Goal: Information Seeking & Learning: Find specific fact

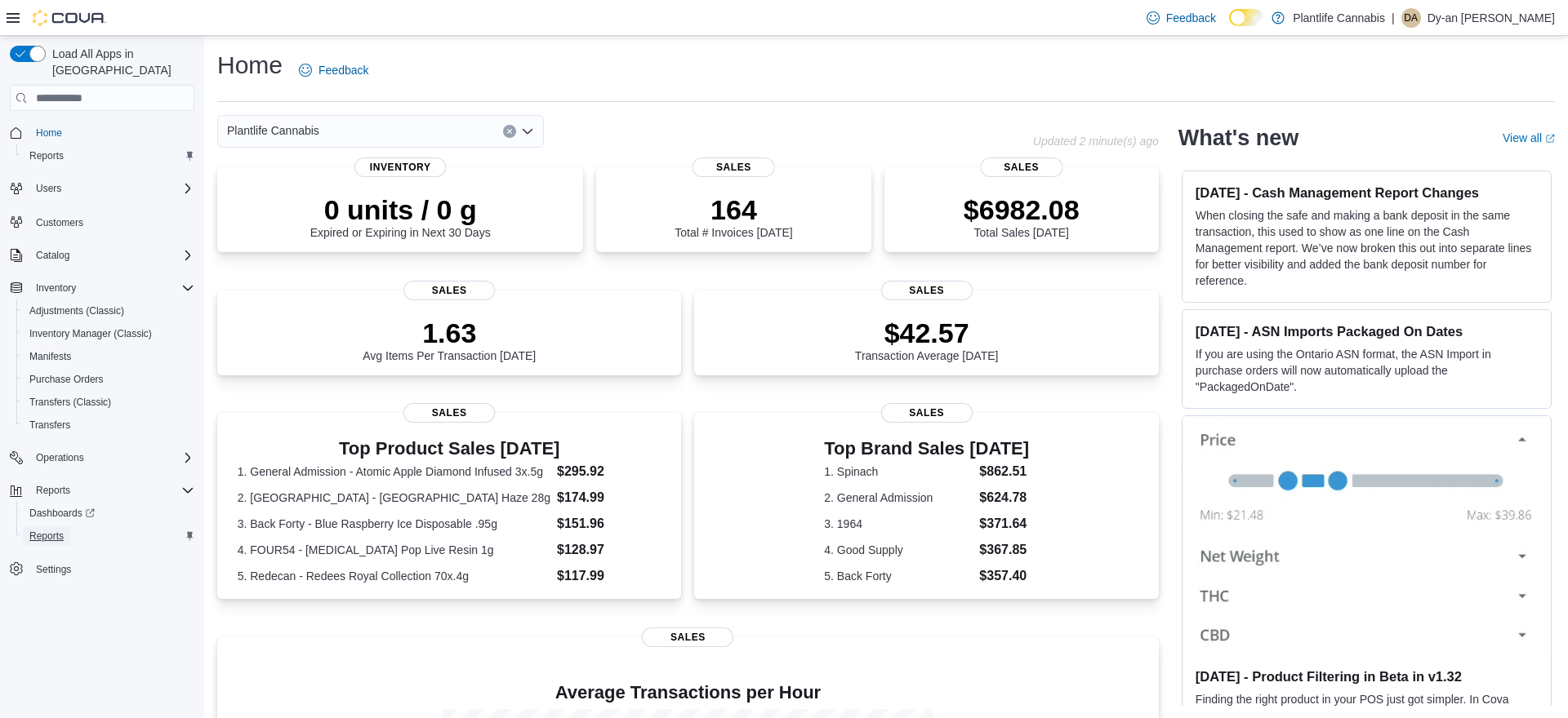
click at [64, 530] on span "Reports" at bounding box center [46, 536] width 35 height 13
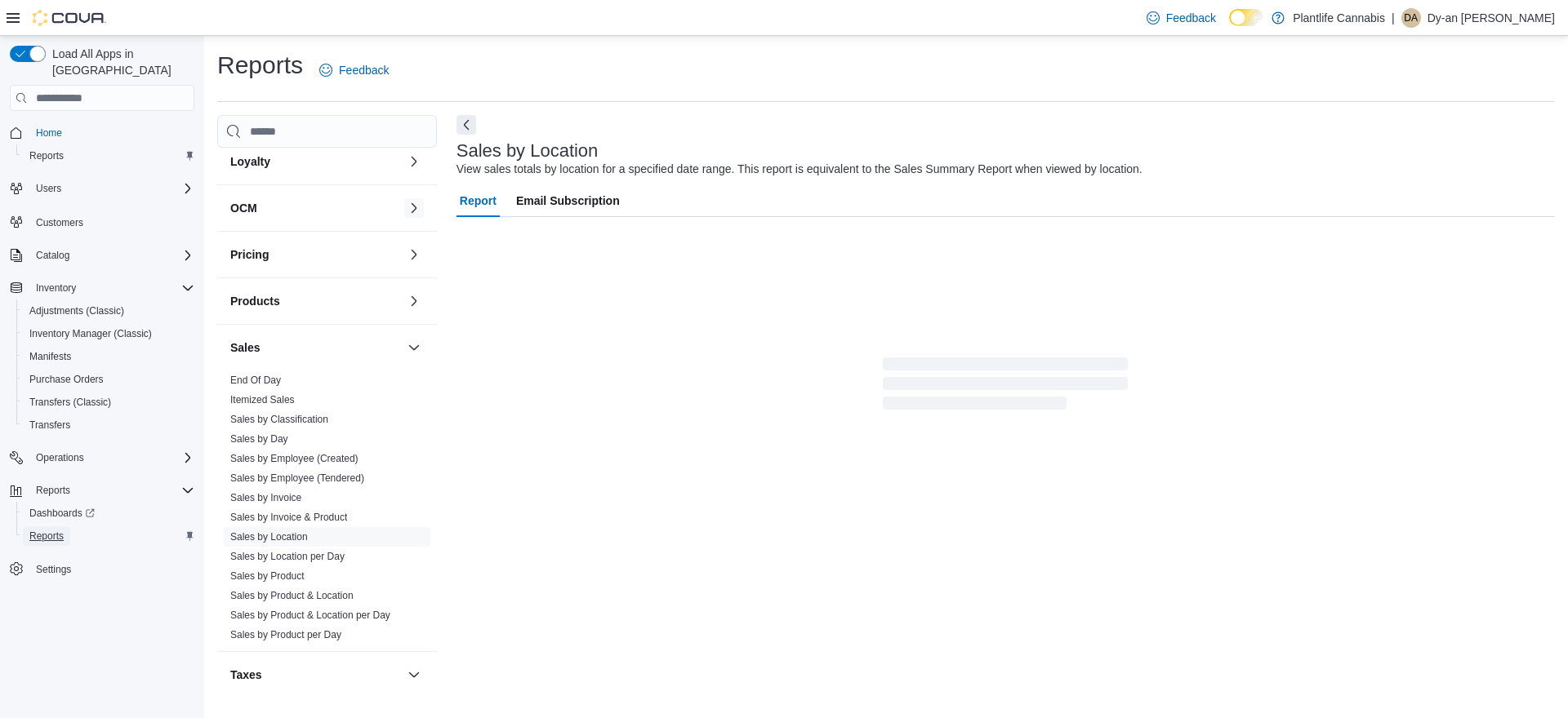
scroll to position [269, 0]
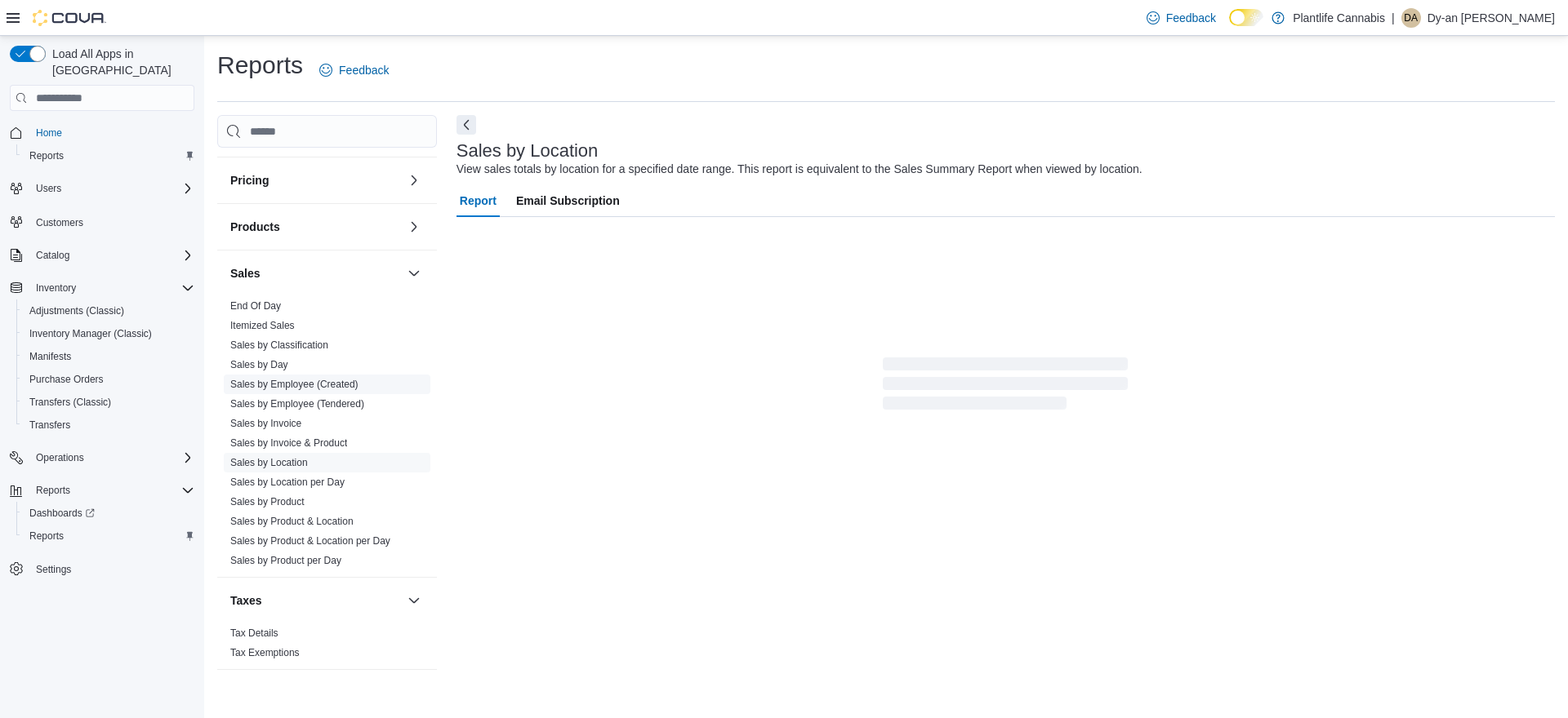
click at [305, 383] on link "Sales by Employee (Created)" at bounding box center [294, 384] width 128 height 12
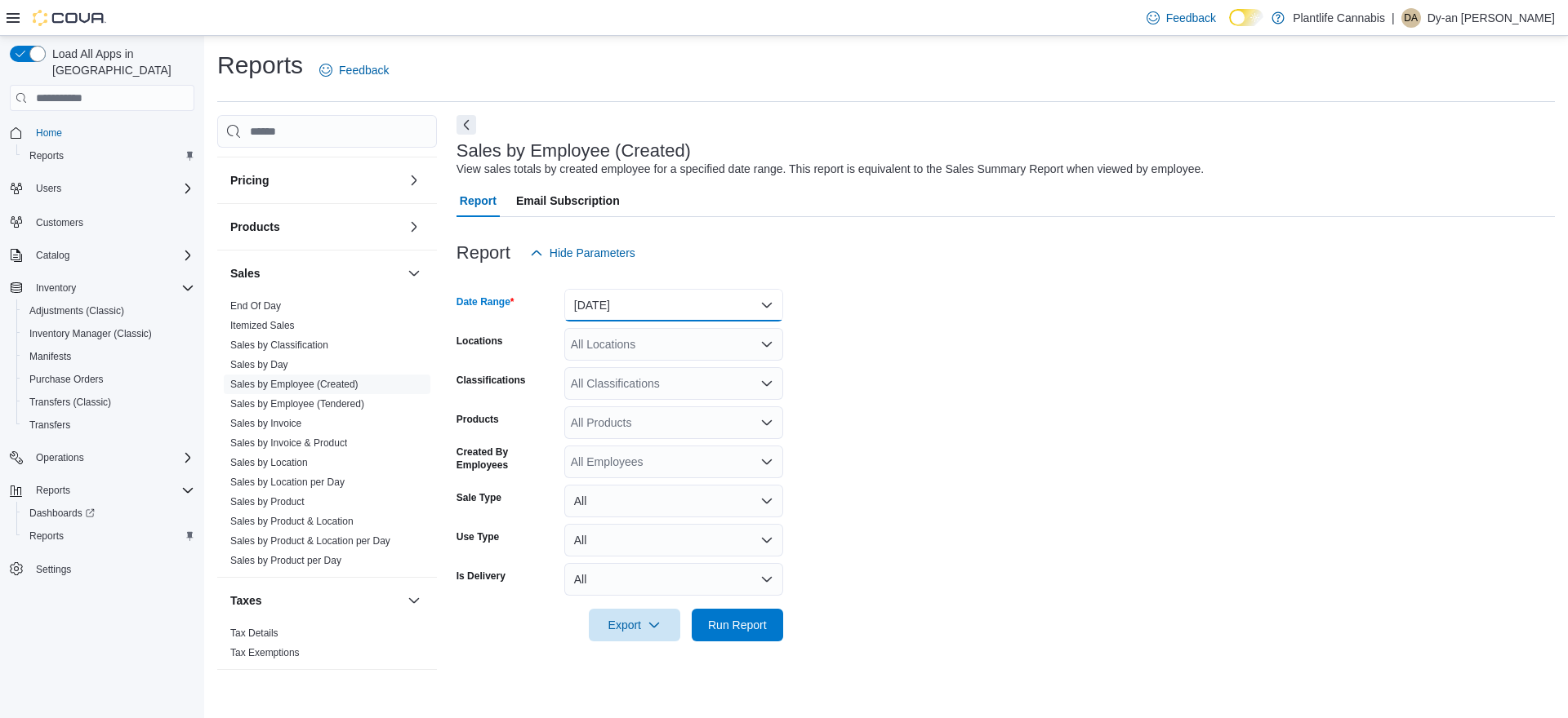
drag, startPoint x: 597, startPoint y: 293, endPoint x: 602, endPoint y: 318, distance: 25.5
click at [597, 293] on button "[DATE]" at bounding box center [674, 305] width 219 height 33
drag, startPoint x: 609, startPoint y: 371, endPoint x: 626, endPoint y: 347, distance: 29.4
click at [613, 365] on span "[DATE]" at bounding box center [683, 371] width 186 height 20
drag, startPoint x: 626, startPoint y: 347, endPoint x: 807, endPoint y: 337, distance: 181.3
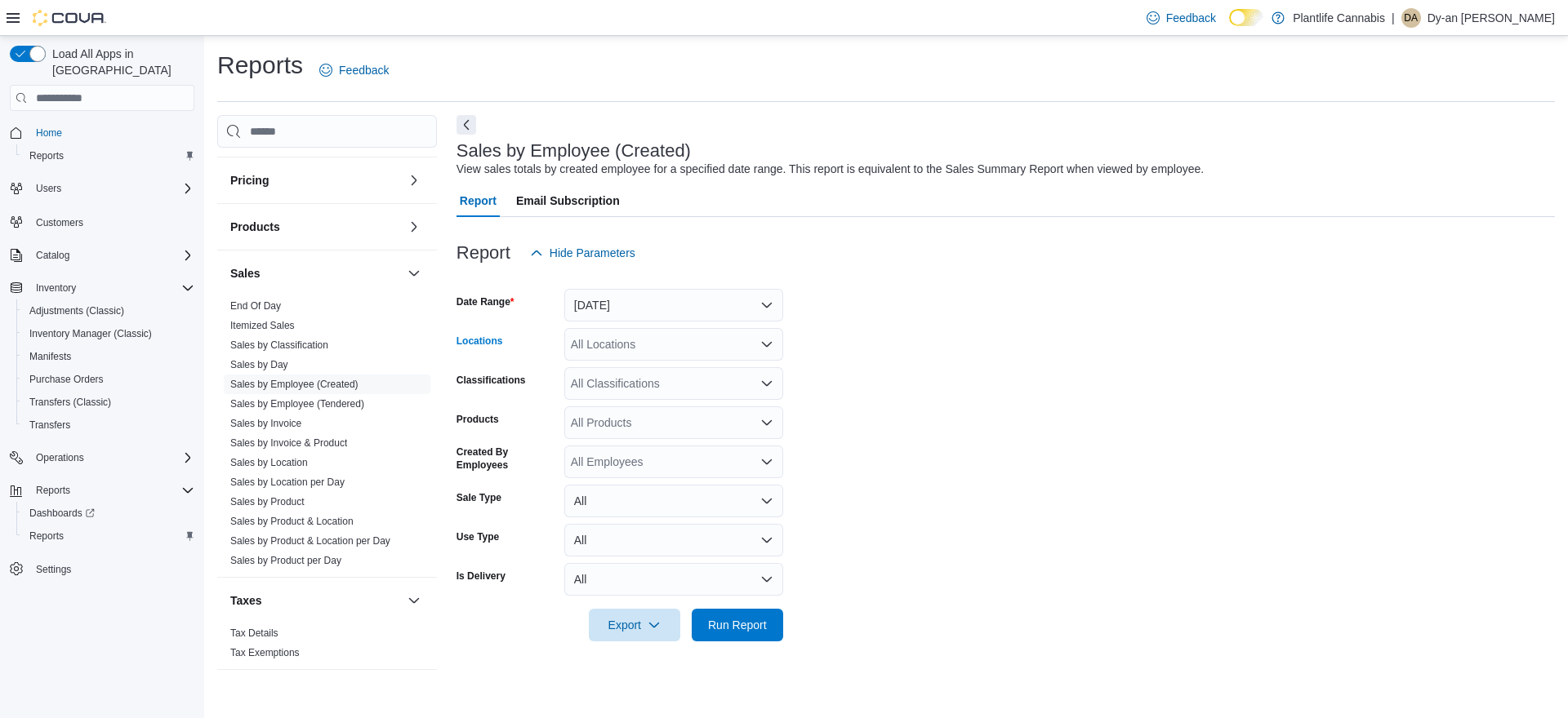
click at [626, 347] on div "All Locations" at bounding box center [674, 344] width 219 height 33
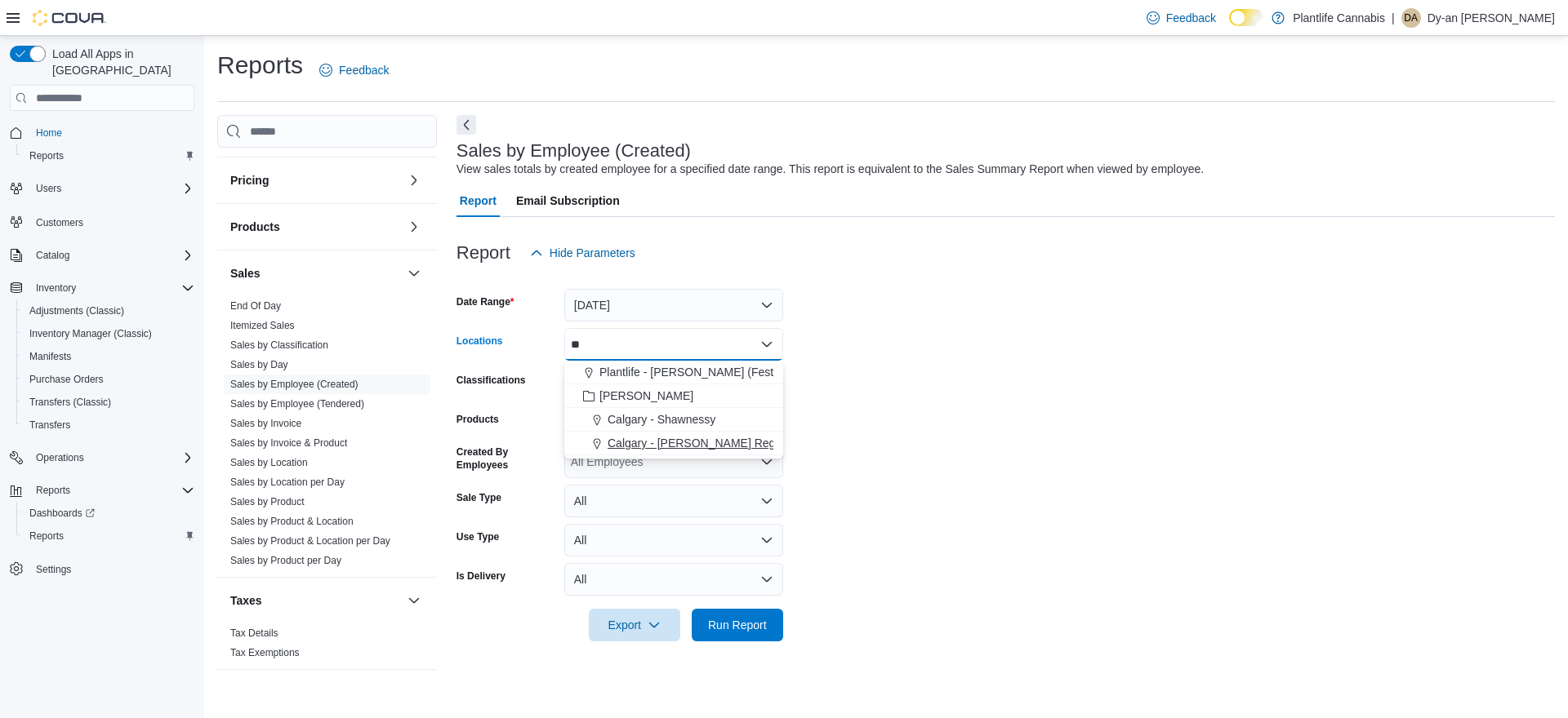
type input "**"
drag, startPoint x: 724, startPoint y: 446, endPoint x: 1009, endPoint y: 411, distance: 287.1
click at [724, 446] on span "Calgary - [PERSON_NAME] Regional" at bounding box center [703, 443] width 192 height 16
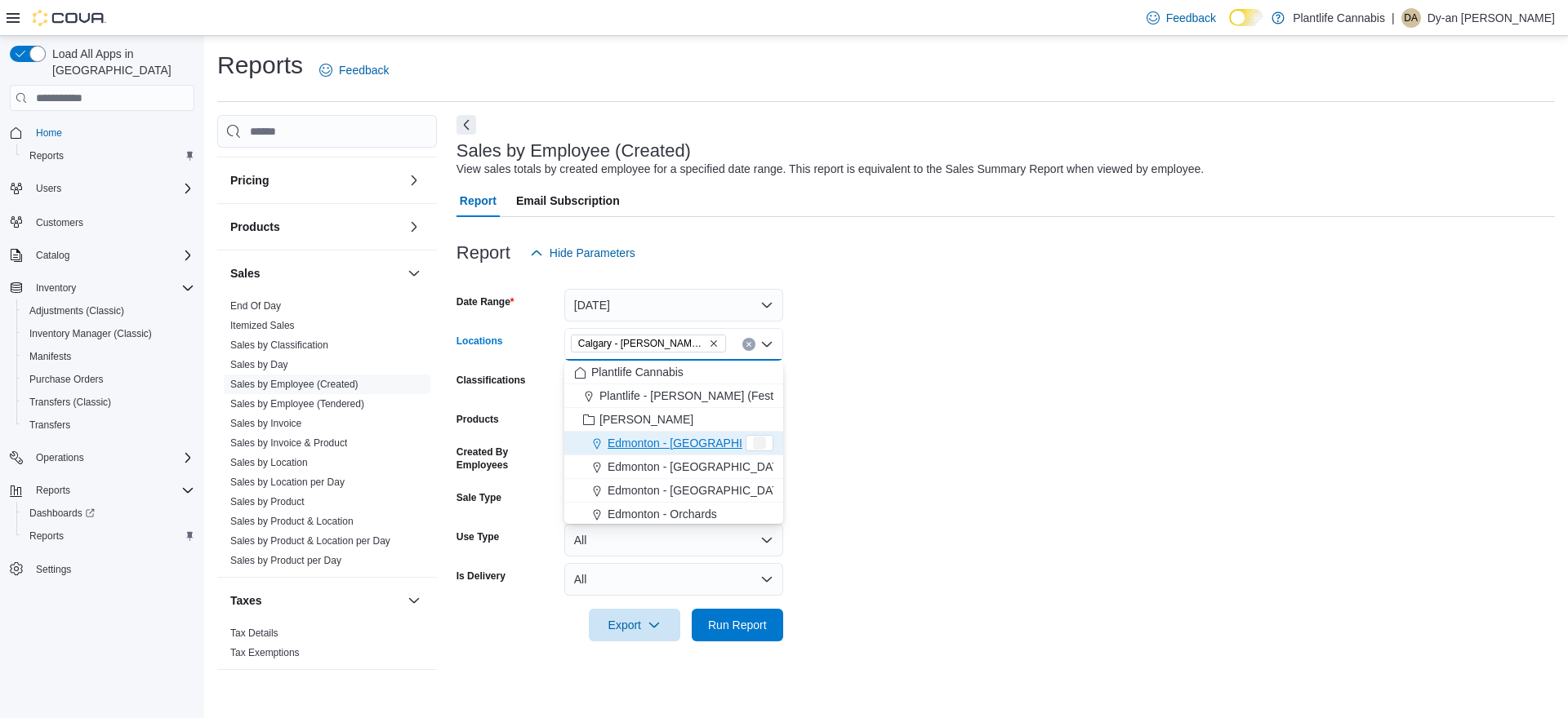
click at [1093, 401] on form "Date Range [DATE] Locations [GEOGRAPHIC_DATA] - [PERSON_NAME] Regional Combo bo…" at bounding box center [1004, 455] width 1098 height 372
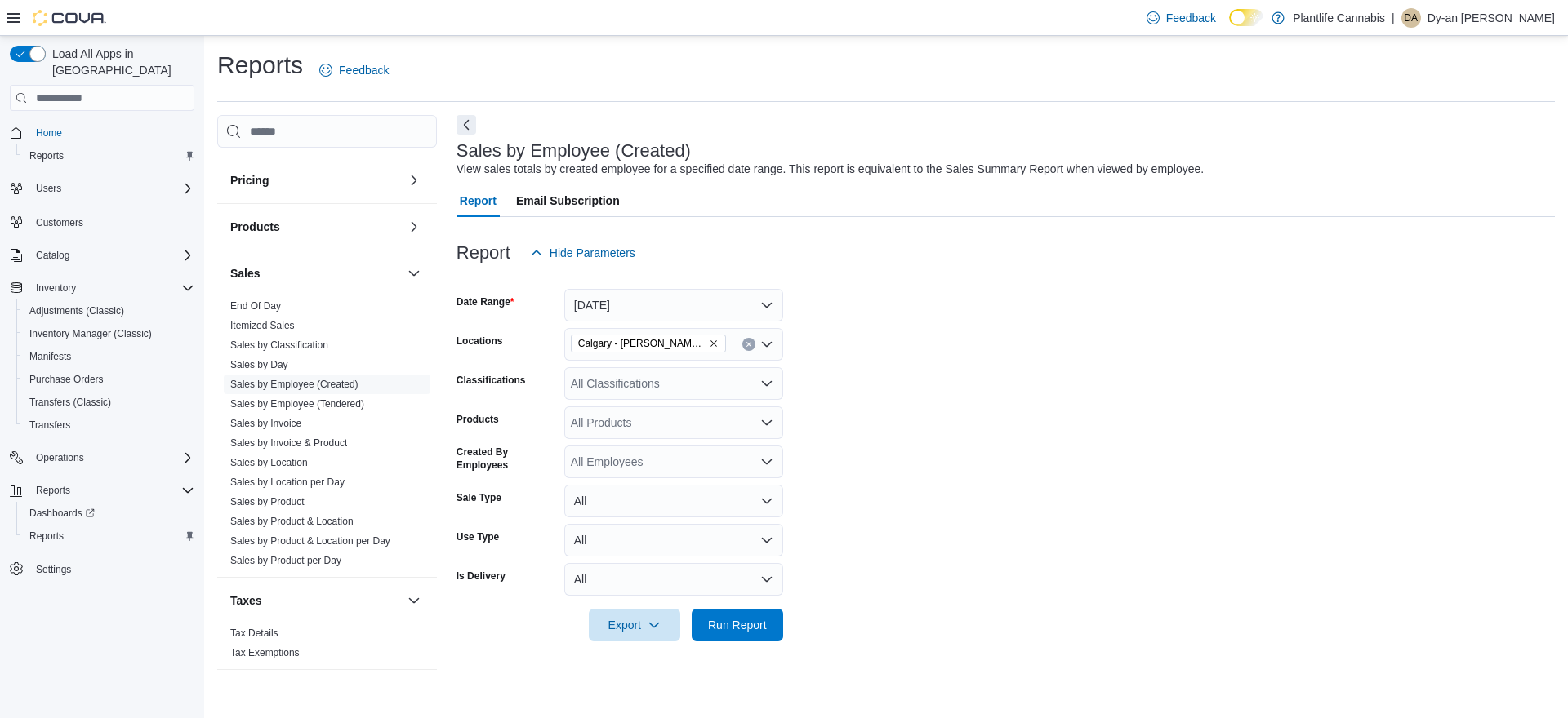
click at [691, 387] on div "All Classifications" at bounding box center [674, 383] width 219 height 33
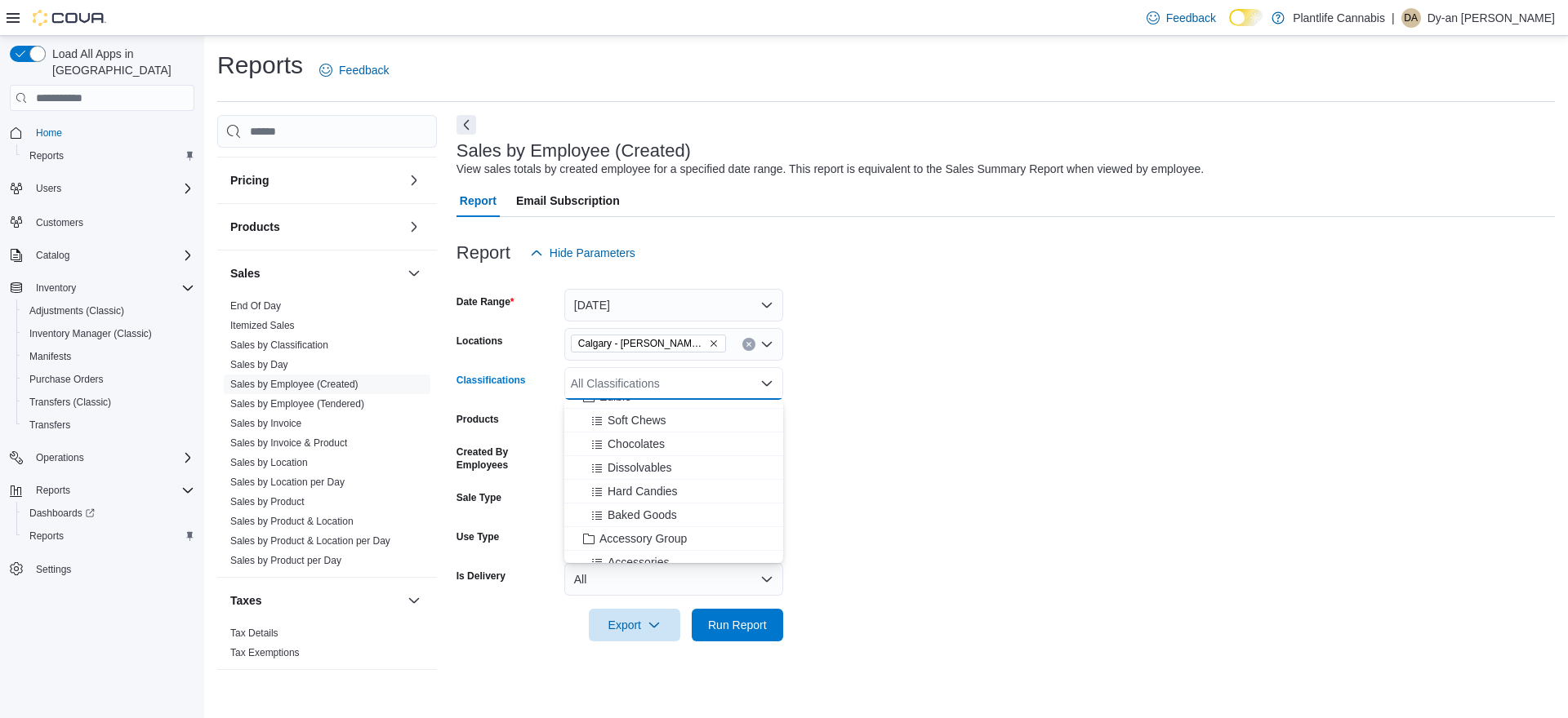
drag, startPoint x: 677, startPoint y: 531, endPoint x: 961, endPoint y: 514, distance: 284.5
click at [688, 529] on button "Accessory Group" at bounding box center [674, 538] width 219 height 24
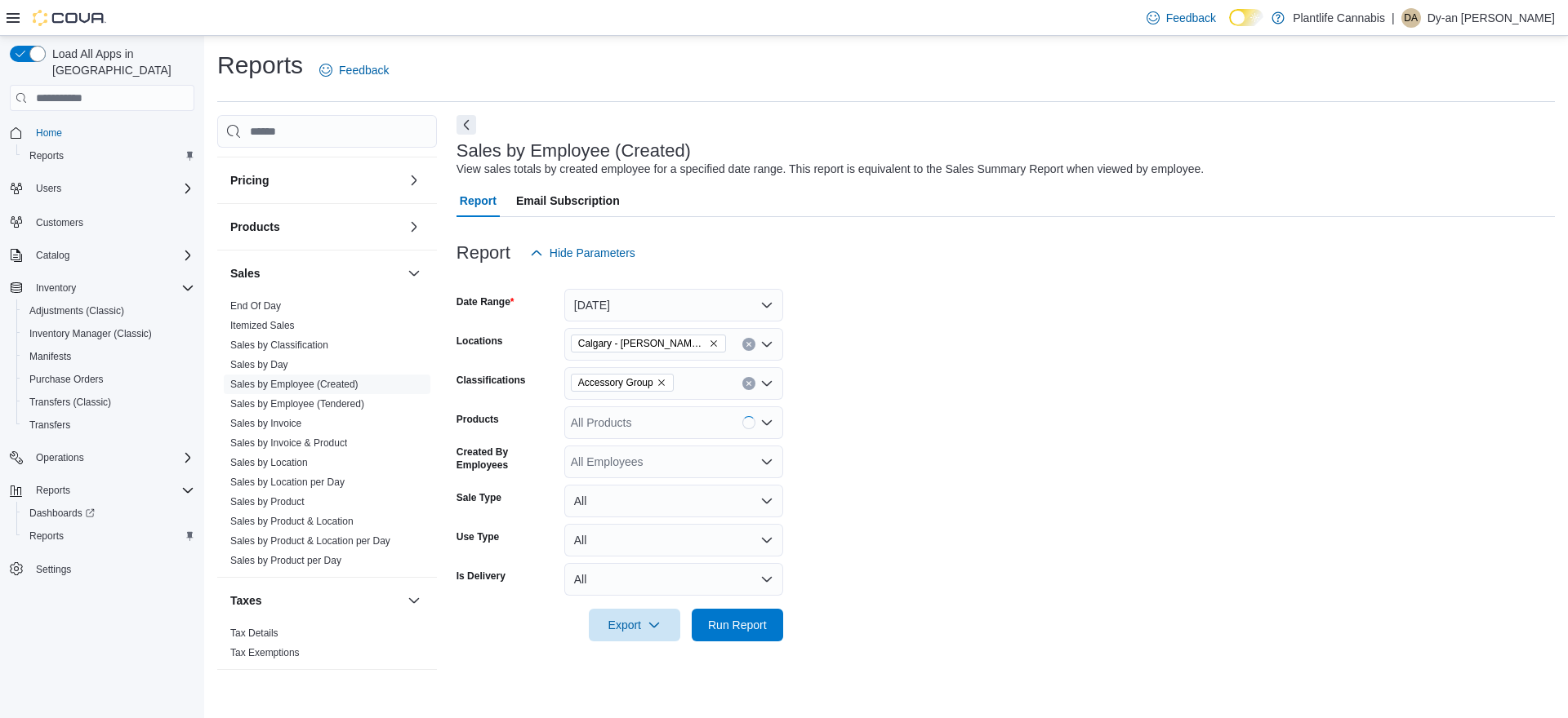
drag, startPoint x: 961, startPoint y: 514, endPoint x: 875, endPoint y: 576, distance: 106.0
click at [961, 514] on form "Date Range [DATE] Locations [GEOGRAPHIC_DATA] - [PERSON_NAME] Regional Classifi…" at bounding box center [1004, 455] width 1098 height 372
click at [752, 618] on span "Run Report" at bounding box center [737, 624] width 59 height 16
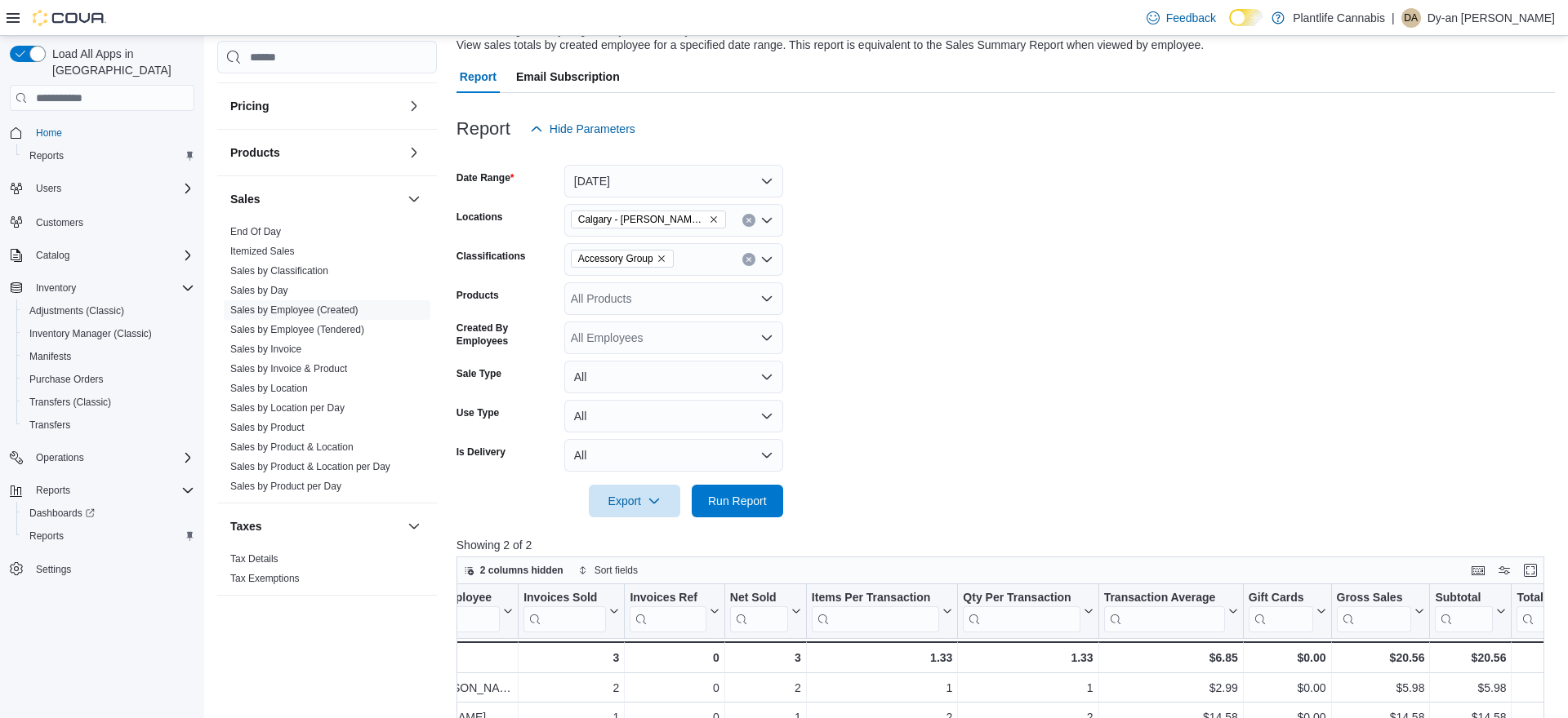
scroll to position [106, 0]
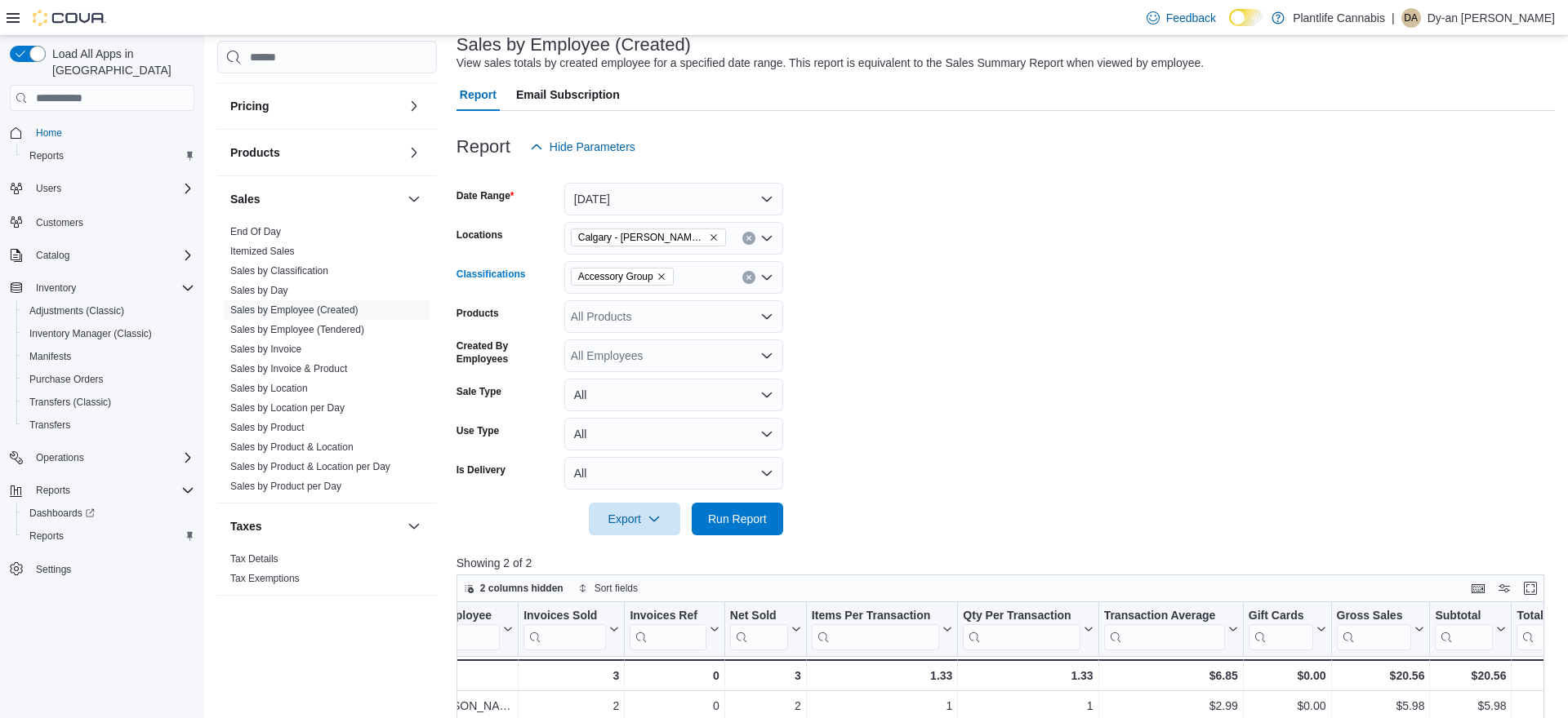
click at [663, 275] on icon "Remove Accessory Group from selection in this group" at bounding box center [660, 276] width 10 height 10
click at [765, 516] on span "Run Report" at bounding box center [737, 518] width 59 height 16
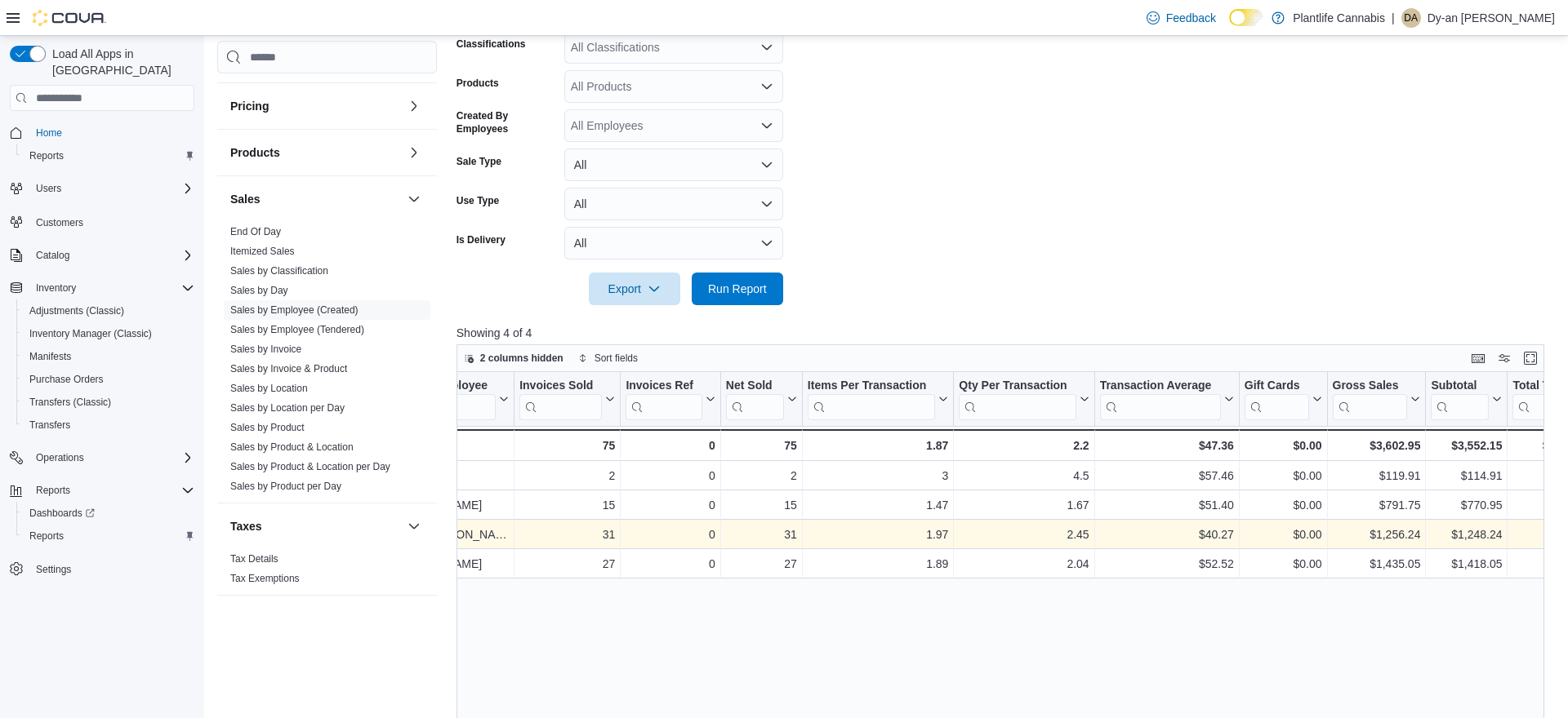
scroll to position [0, 72]
drag, startPoint x: 1506, startPoint y: 536, endPoint x: 1476, endPoint y: 540, distance: 30.3
click at [1460, 538] on div "$1,248.24 - Subtotal, column 10, row 3" at bounding box center [1468, 534] width 82 height 29
drag, startPoint x: 1492, startPoint y: 585, endPoint x: 1521, endPoint y: 531, distance: 61.3
click at [1492, 585] on div "Created Employee Click to view column header actions Invoices Sold Click to vie…" at bounding box center [999, 645] width 1087 height 546
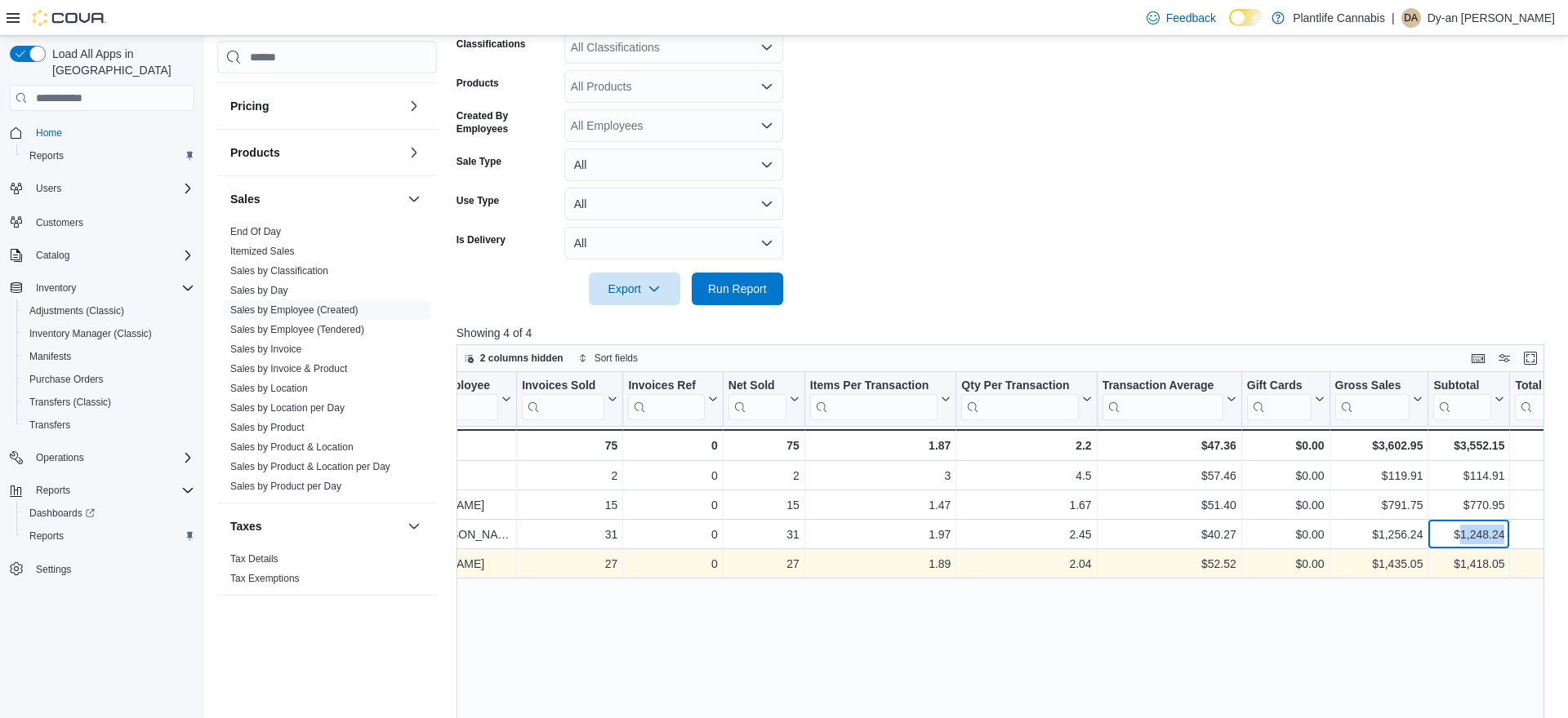
drag, startPoint x: 1506, startPoint y: 534, endPoint x: 1447, endPoint y: 549, distance: 60.9
click at [1457, 537] on div "$1,248.24 - Subtotal, column 10, row 3" at bounding box center [1468, 534] width 82 height 29
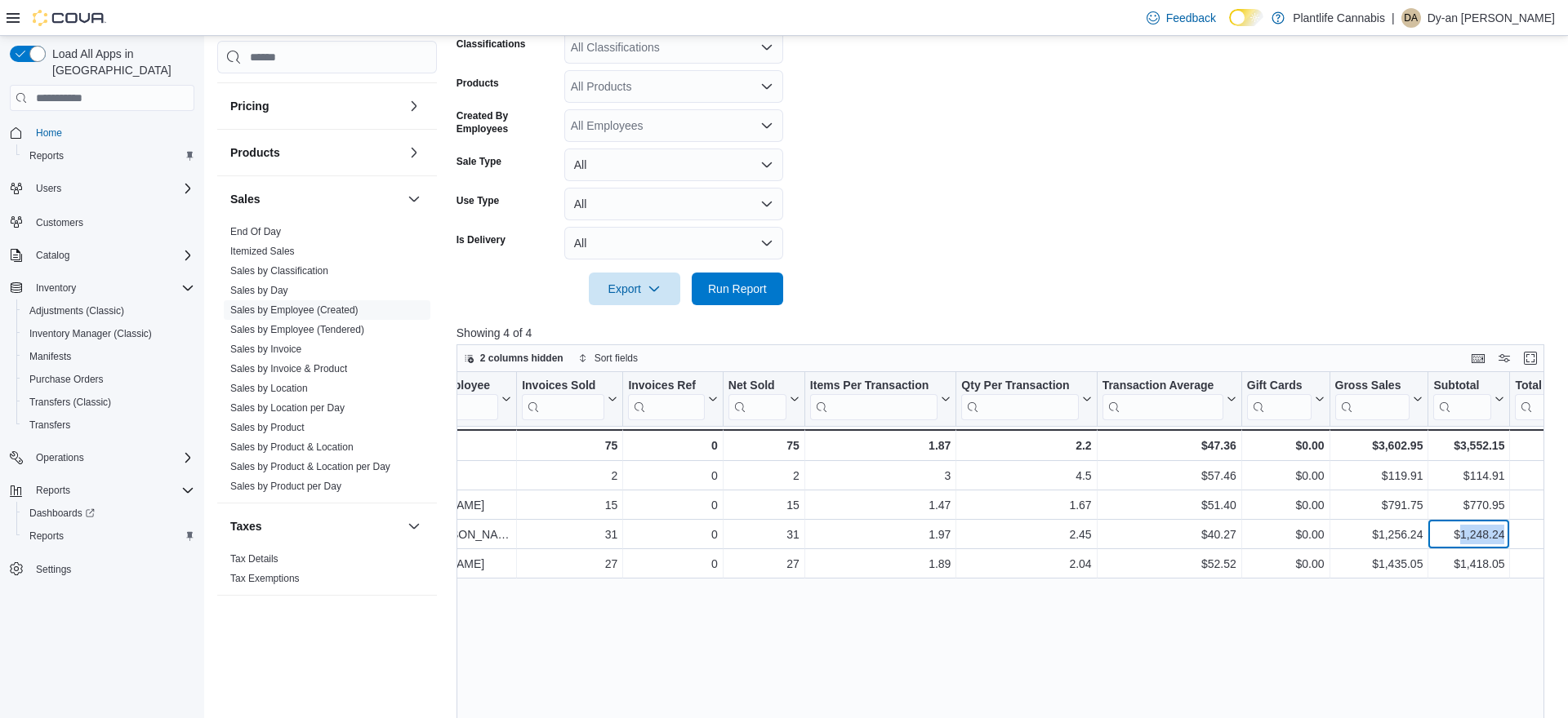
copy div "1,248.24"
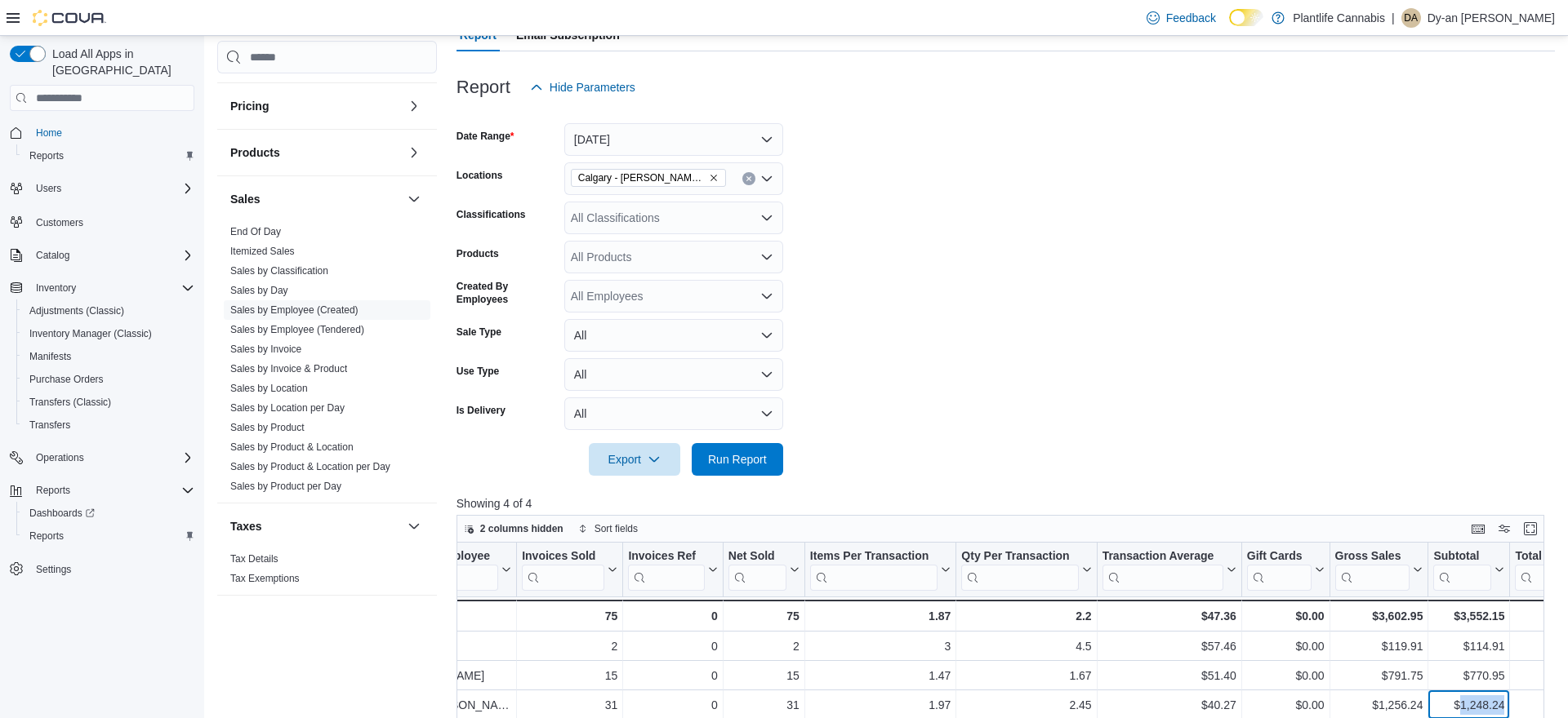
scroll to position [159, 0]
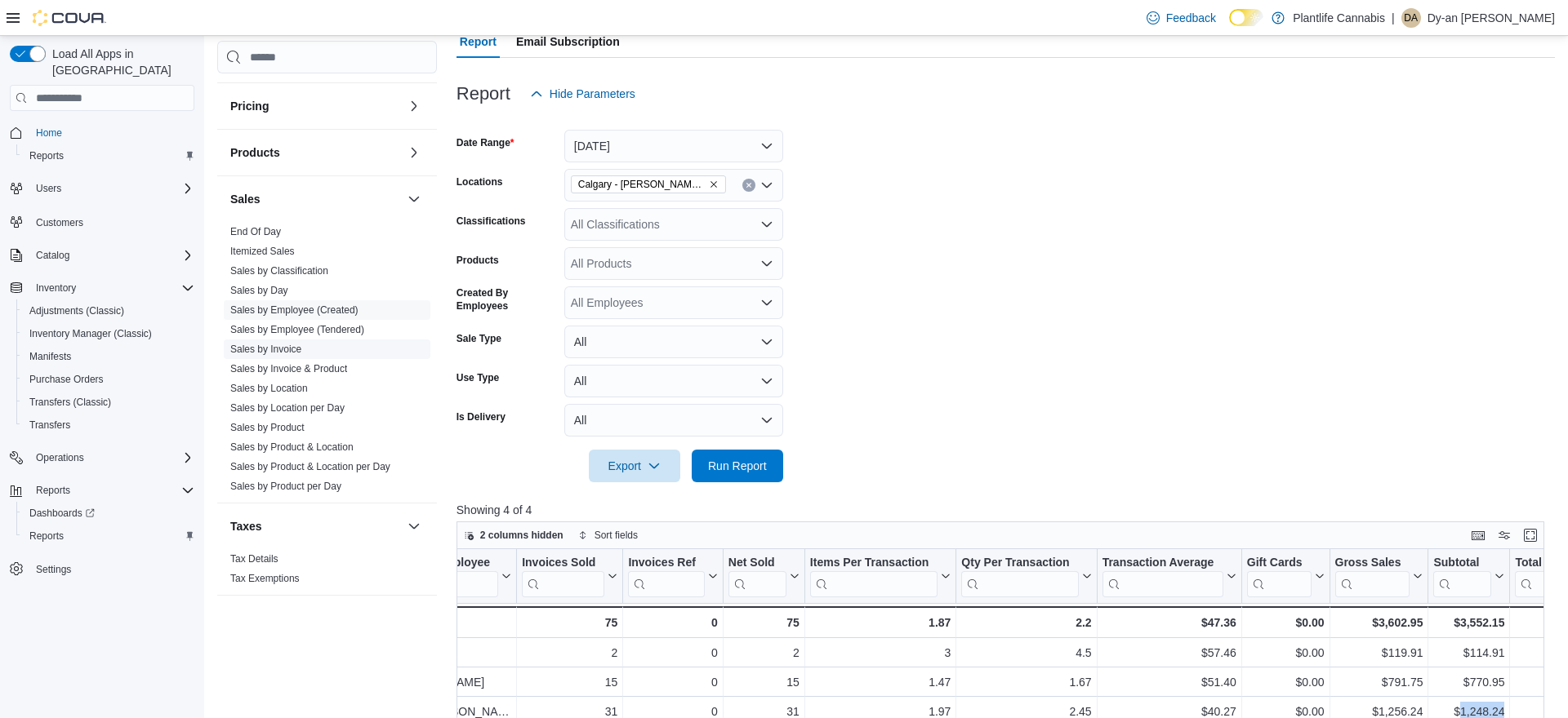
click at [294, 350] on link "Sales by Invoice" at bounding box center [266, 349] width 71 height 12
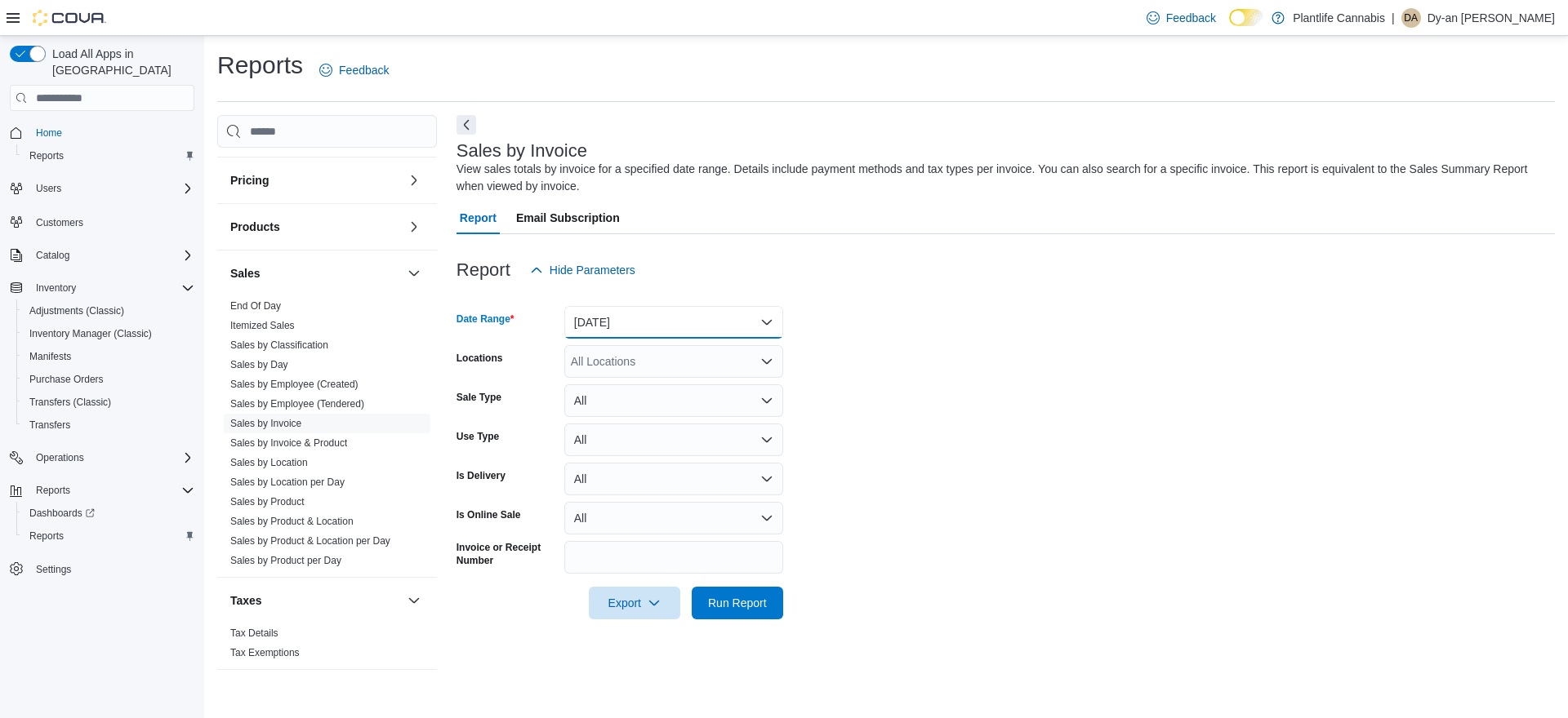
drag, startPoint x: 716, startPoint y: 306, endPoint x: 692, endPoint y: 324, distance: 30.0
click at [716, 306] on button "[DATE]" at bounding box center [674, 322] width 219 height 33
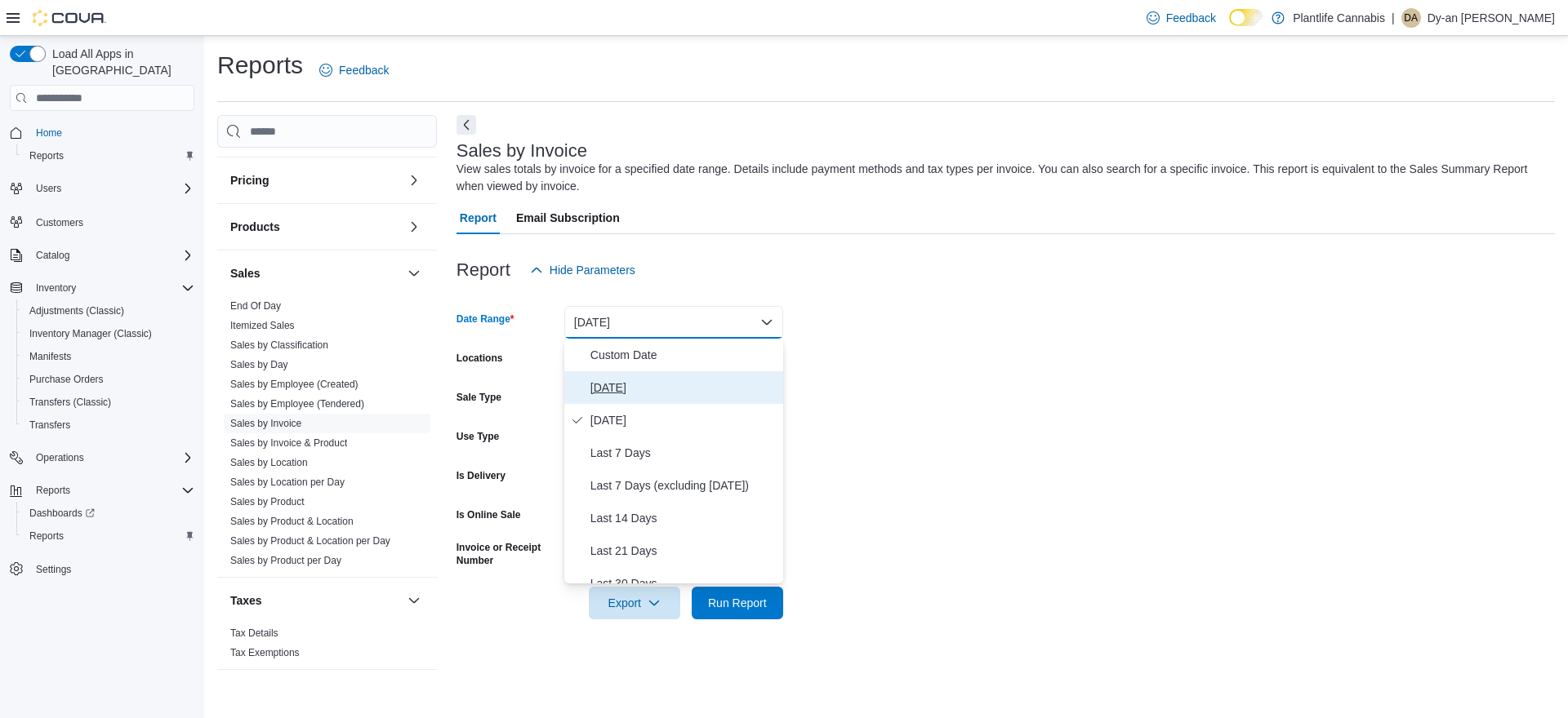
drag, startPoint x: 617, startPoint y: 390, endPoint x: 629, endPoint y: 369, distance: 24.2
click at [620, 388] on span "[DATE]" at bounding box center [683, 387] width 186 height 20
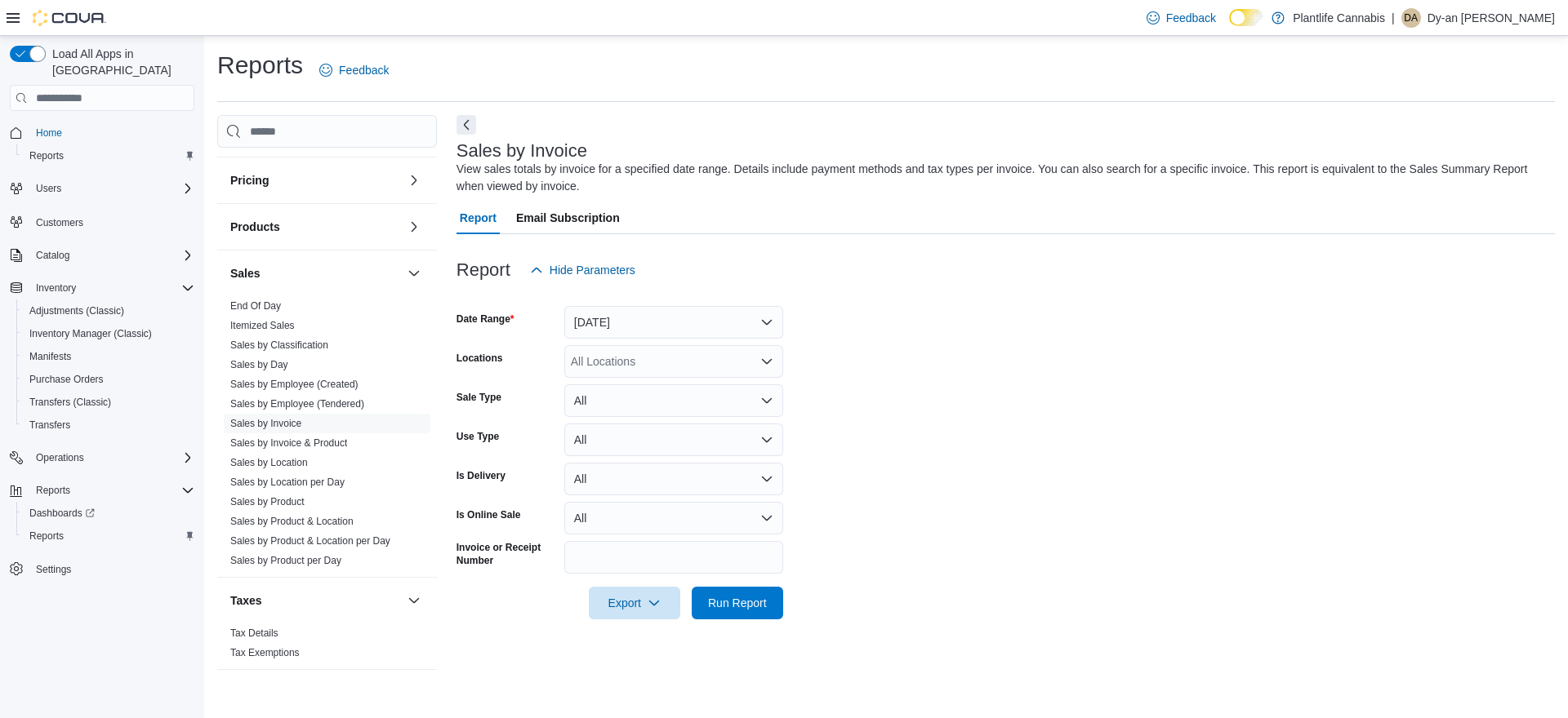
drag, startPoint x: 633, startPoint y: 365, endPoint x: 874, endPoint y: 367, distance: 241.0
click at [647, 365] on div "All Locations" at bounding box center [674, 362] width 219 height 33
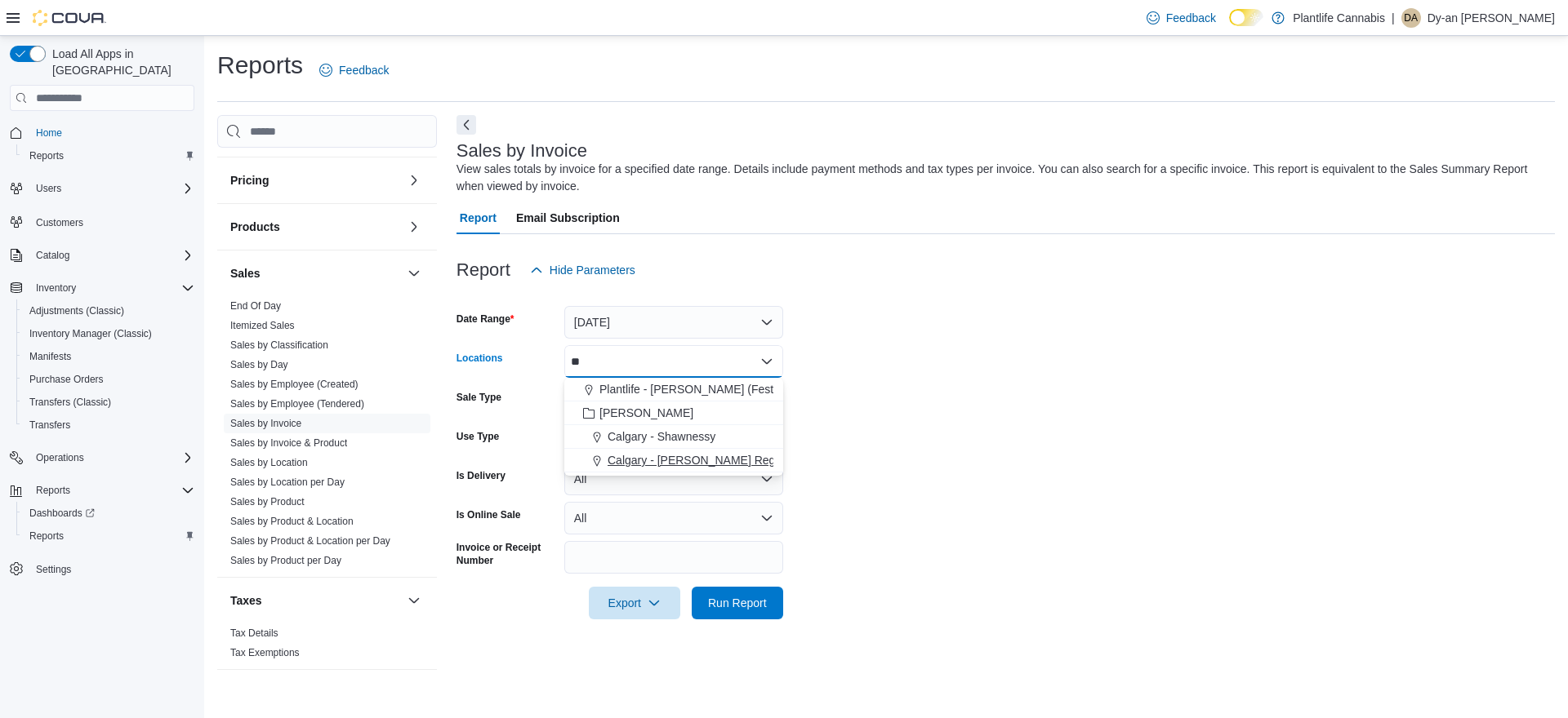
type input "**"
drag, startPoint x: 749, startPoint y: 467, endPoint x: 836, endPoint y: 466, distance: 87.0
click at [754, 467] on div "Calgary - [PERSON_NAME] Regional" at bounding box center [674, 460] width 199 height 16
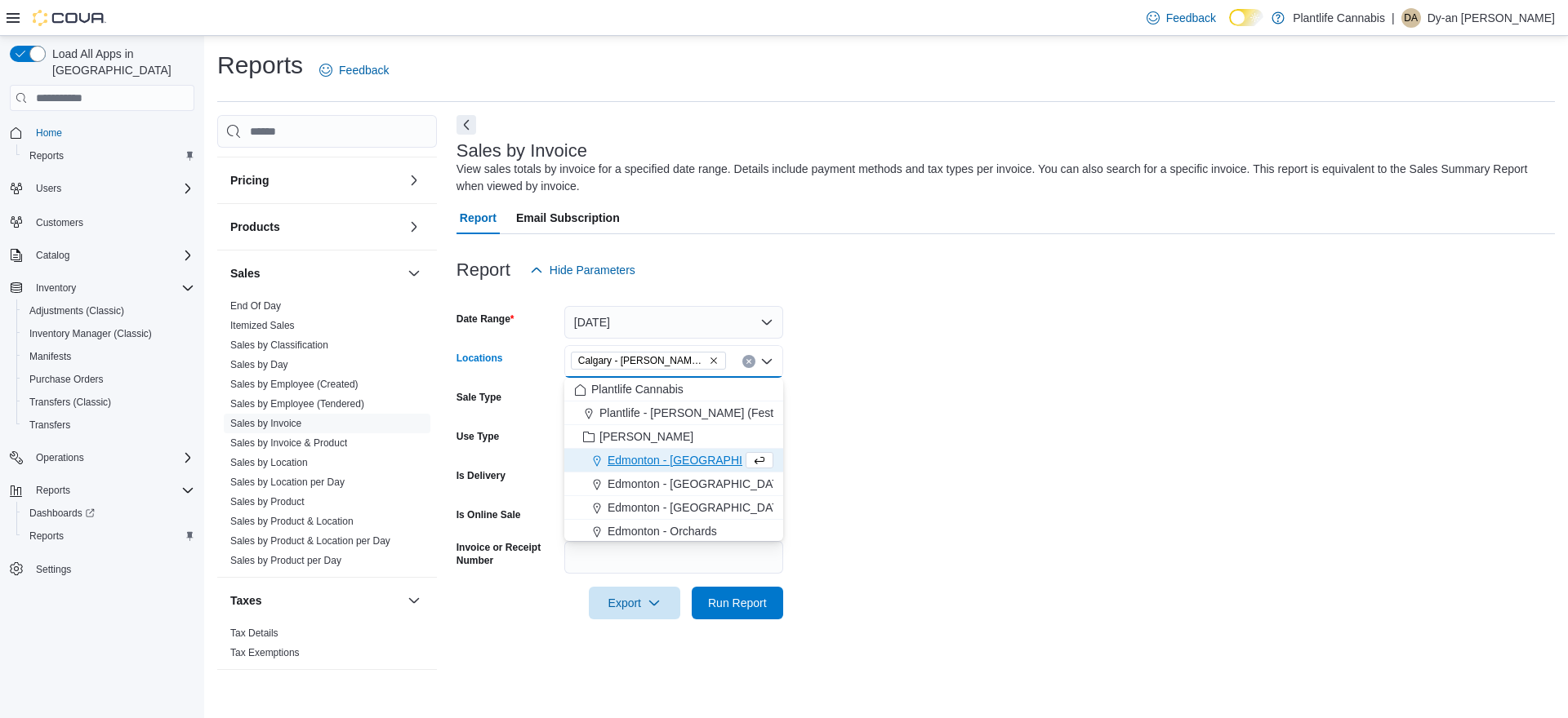
drag, startPoint x: 882, startPoint y: 467, endPoint x: 756, endPoint y: 490, distance: 128.1
click at [882, 468] on form "Date Range [DATE] Locations [GEOGRAPHIC_DATA] - [PERSON_NAME] Regional Combo bo…" at bounding box center [1004, 452] width 1098 height 333
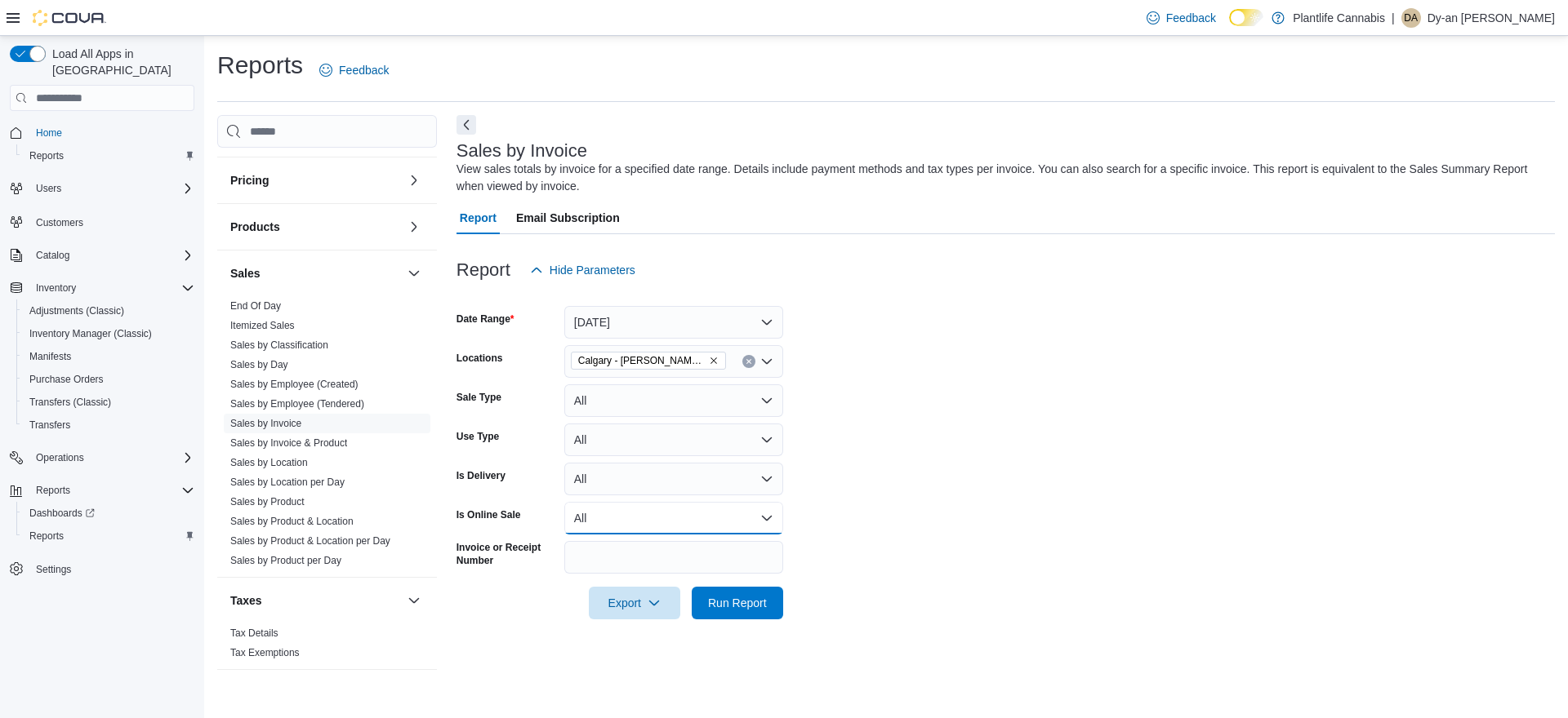
click at [618, 516] on button "All" at bounding box center [674, 518] width 219 height 33
click at [612, 574] on span "Yes" at bounding box center [683, 584] width 186 height 20
click at [1020, 535] on form "Date Range [DATE] Locations [GEOGRAPHIC_DATA] - [PERSON_NAME] Regional Sale Typ…" at bounding box center [1004, 452] width 1098 height 333
drag, startPoint x: 772, startPoint y: 604, endPoint x: 895, endPoint y: 558, distance: 131.3
click at [787, 600] on form "Date Range [DATE] Locations [GEOGRAPHIC_DATA] - [PERSON_NAME] Regional Sale Typ…" at bounding box center [1004, 452] width 1098 height 333
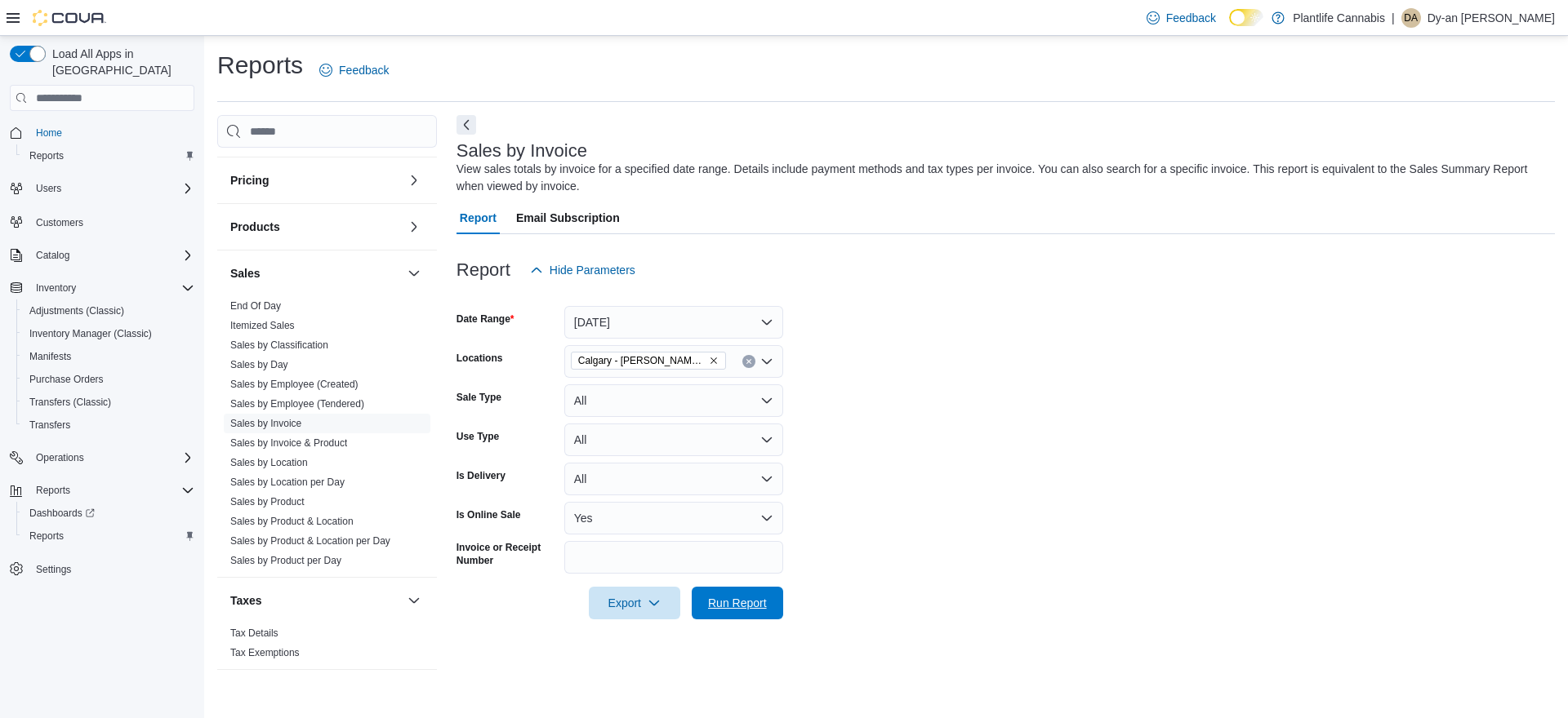
drag, startPoint x: 751, startPoint y: 609, endPoint x: 1100, endPoint y: 574, distance: 350.8
click at [756, 608] on span "Run Report" at bounding box center [737, 603] width 59 height 16
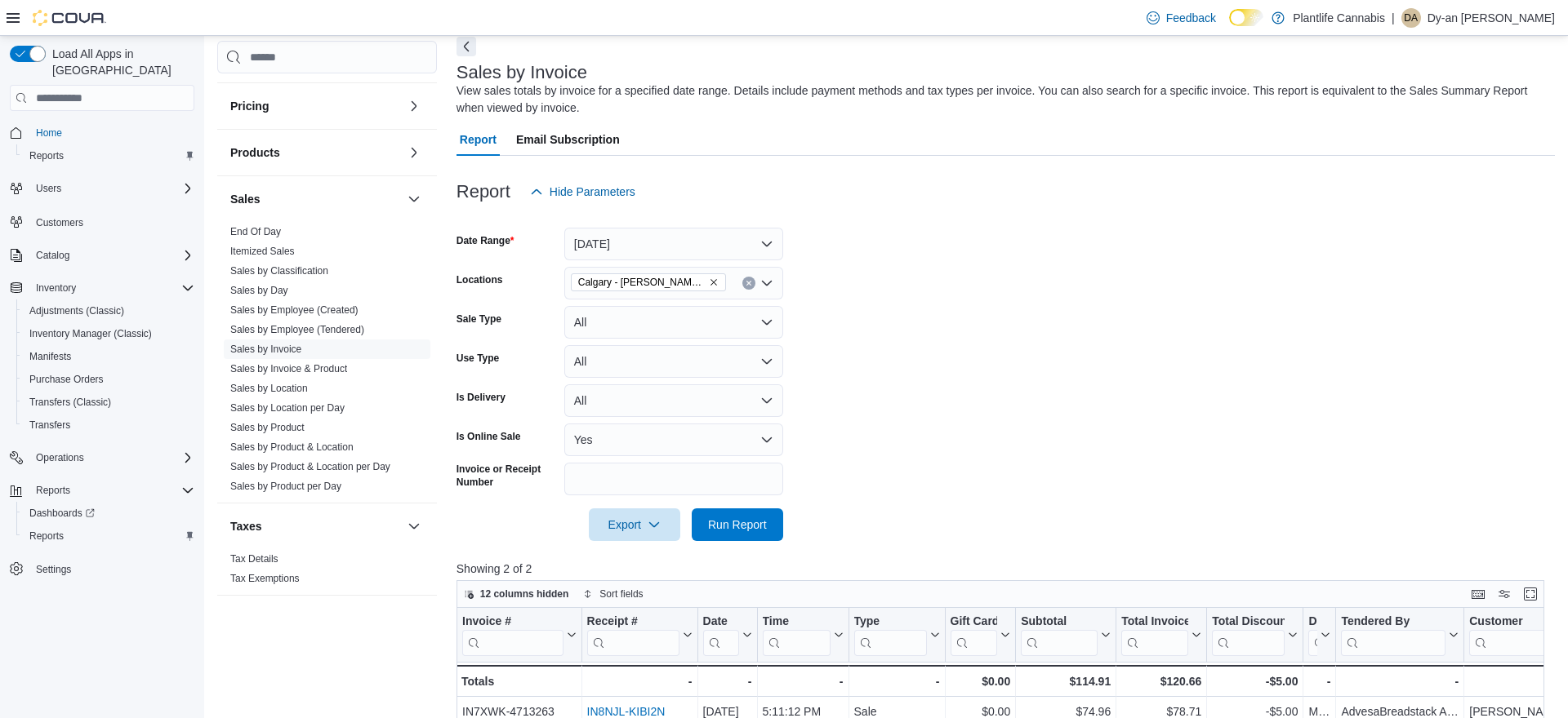
scroll to position [528, 0]
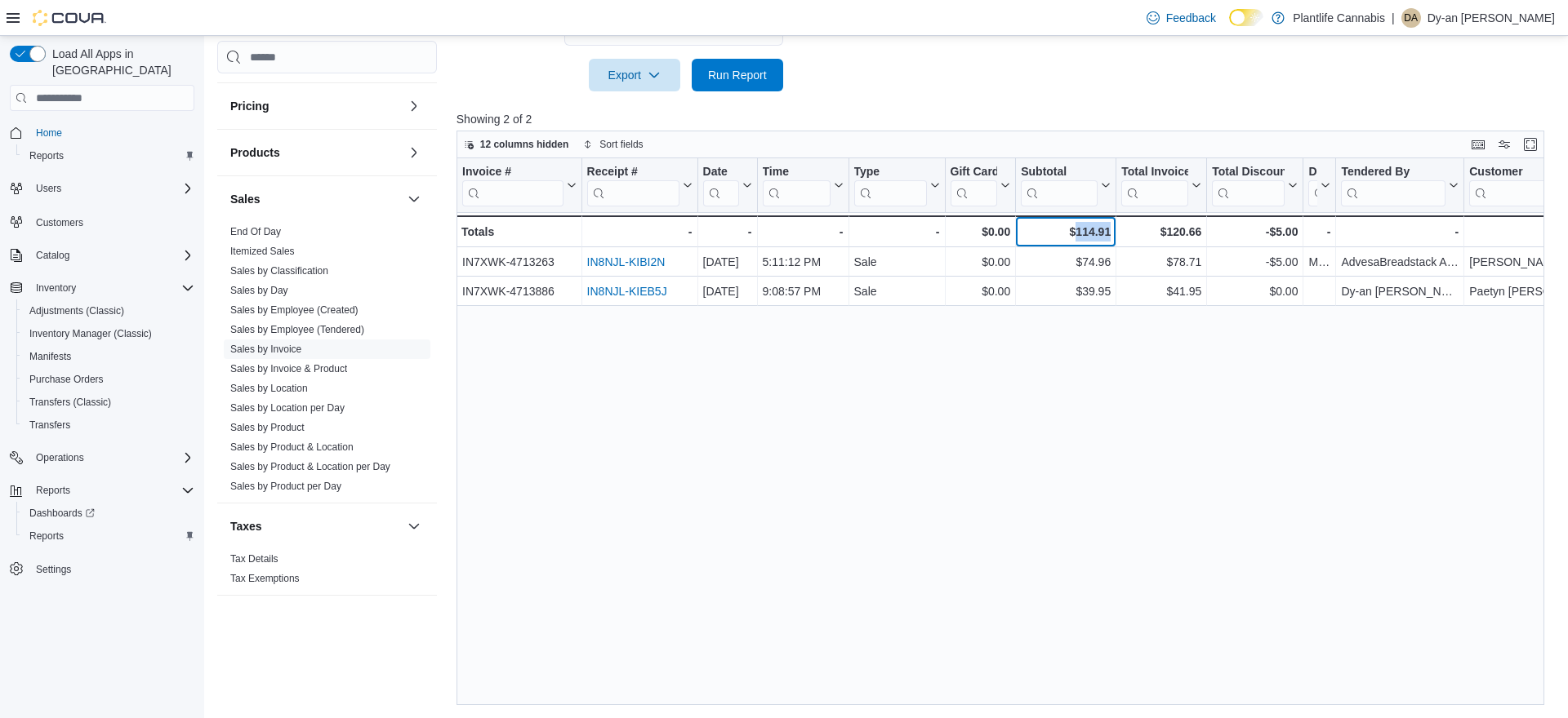
drag, startPoint x: 1112, startPoint y: 234, endPoint x: 1068, endPoint y: 238, distance: 44.2
click at [1068, 238] on div "$114.91 - Subtotal, column 7, row 3" at bounding box center [1066, 231] width 100 height 32
copy div "114.91"
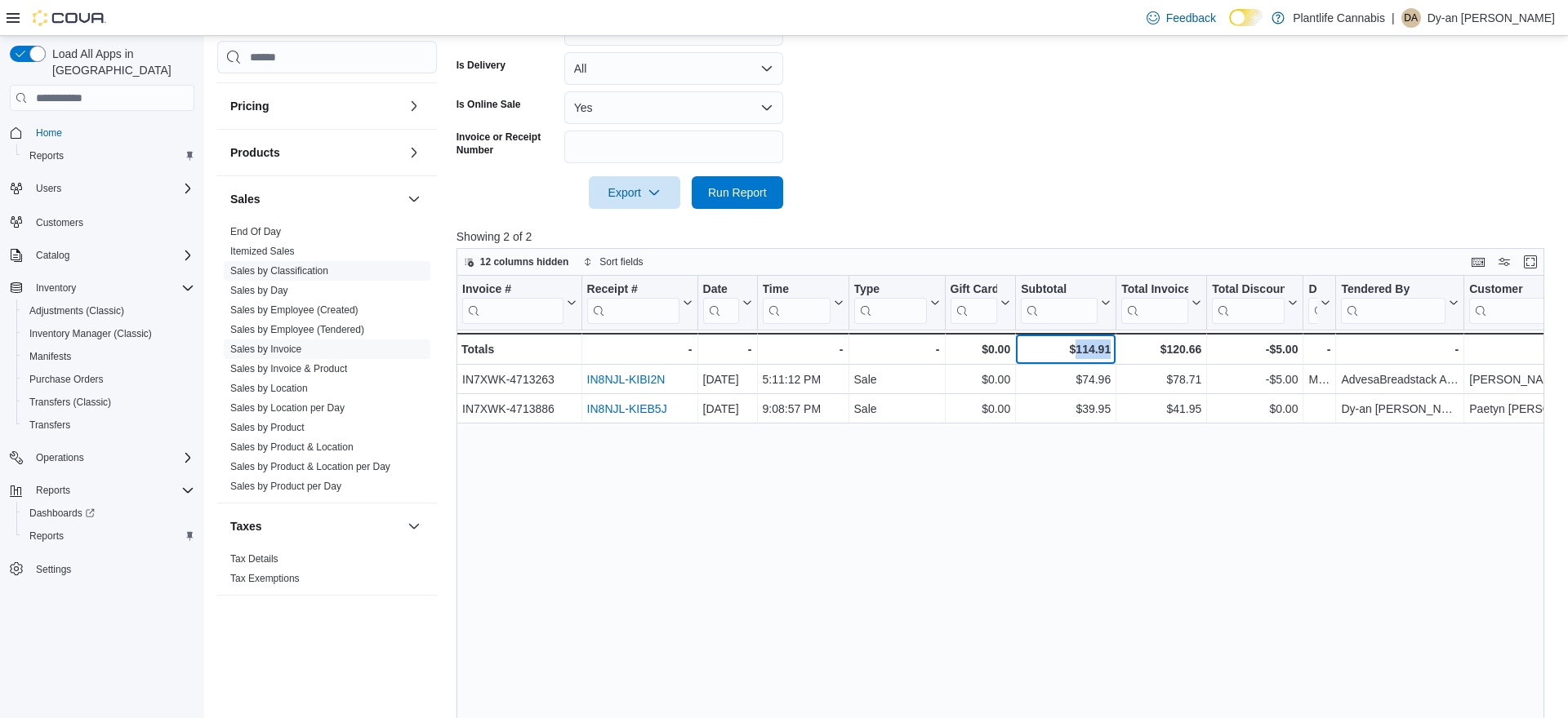
scroll to position [396, 0]
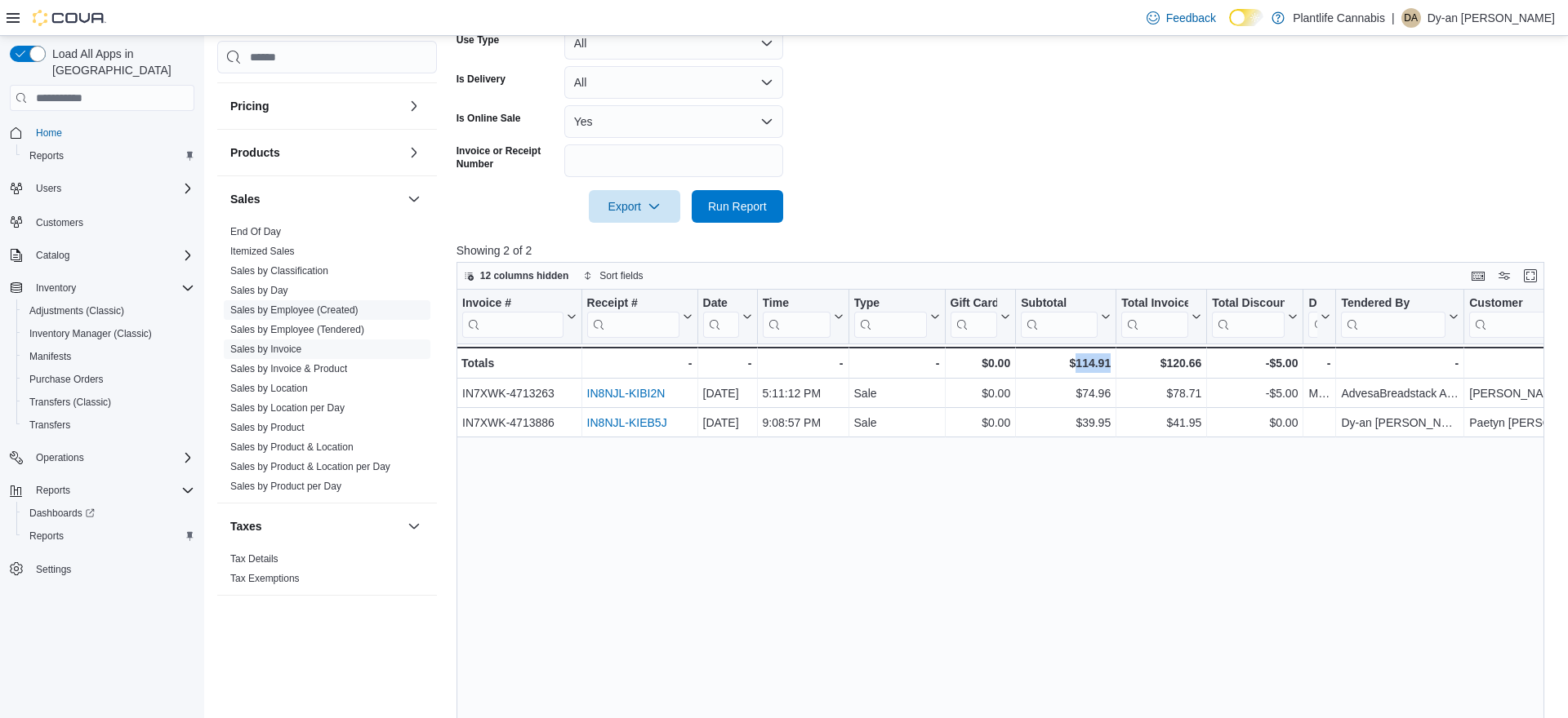
drag, startPoint x: 292, startPoint y: 387, endPoint x: 405, endPoint y: 387, distance: 113.0
click at [292, 387] on link "Sales by Location" at bounding box center [268, 388] width 77 height 12
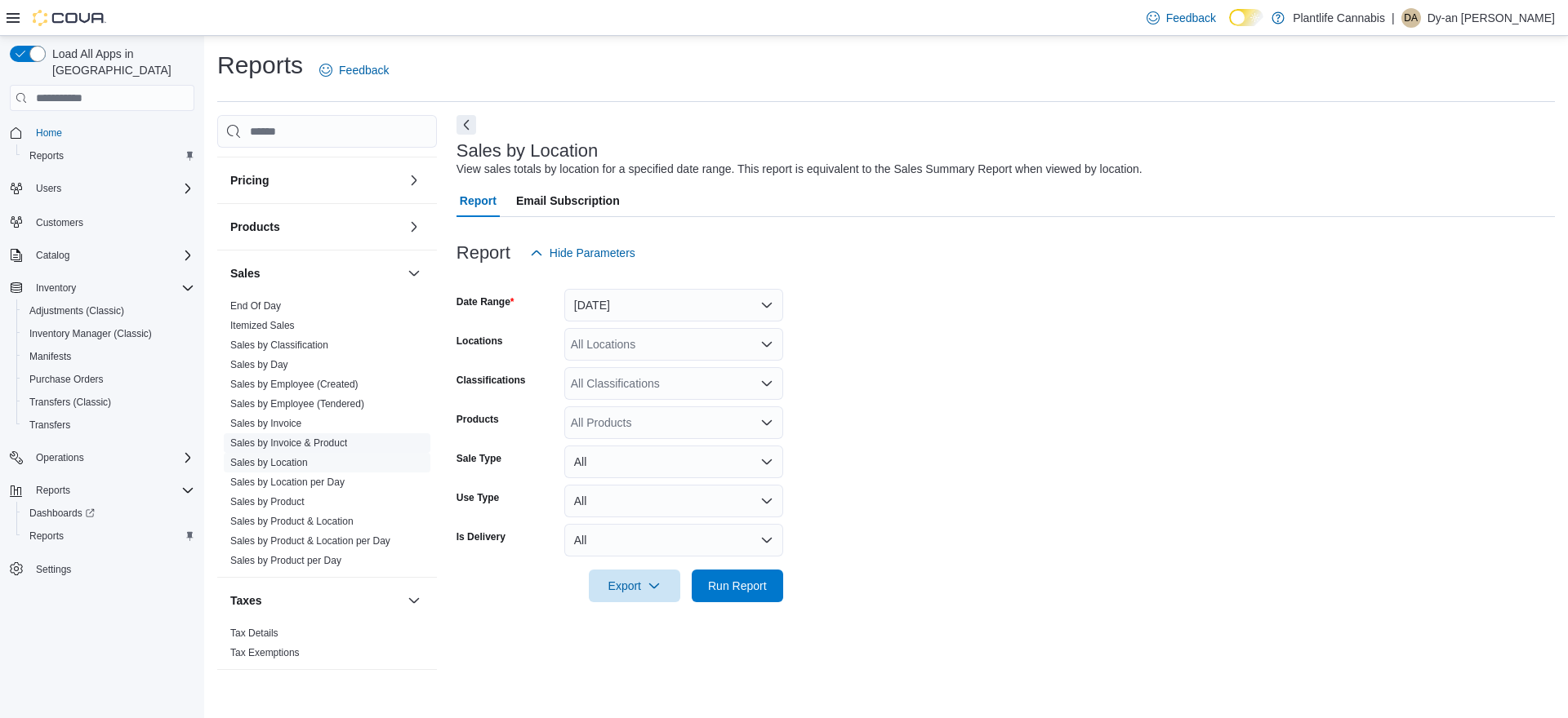
click at [299, 443] on link "Sales by Invoice & Product" at bounding box center [288, 443] width 116 height 12
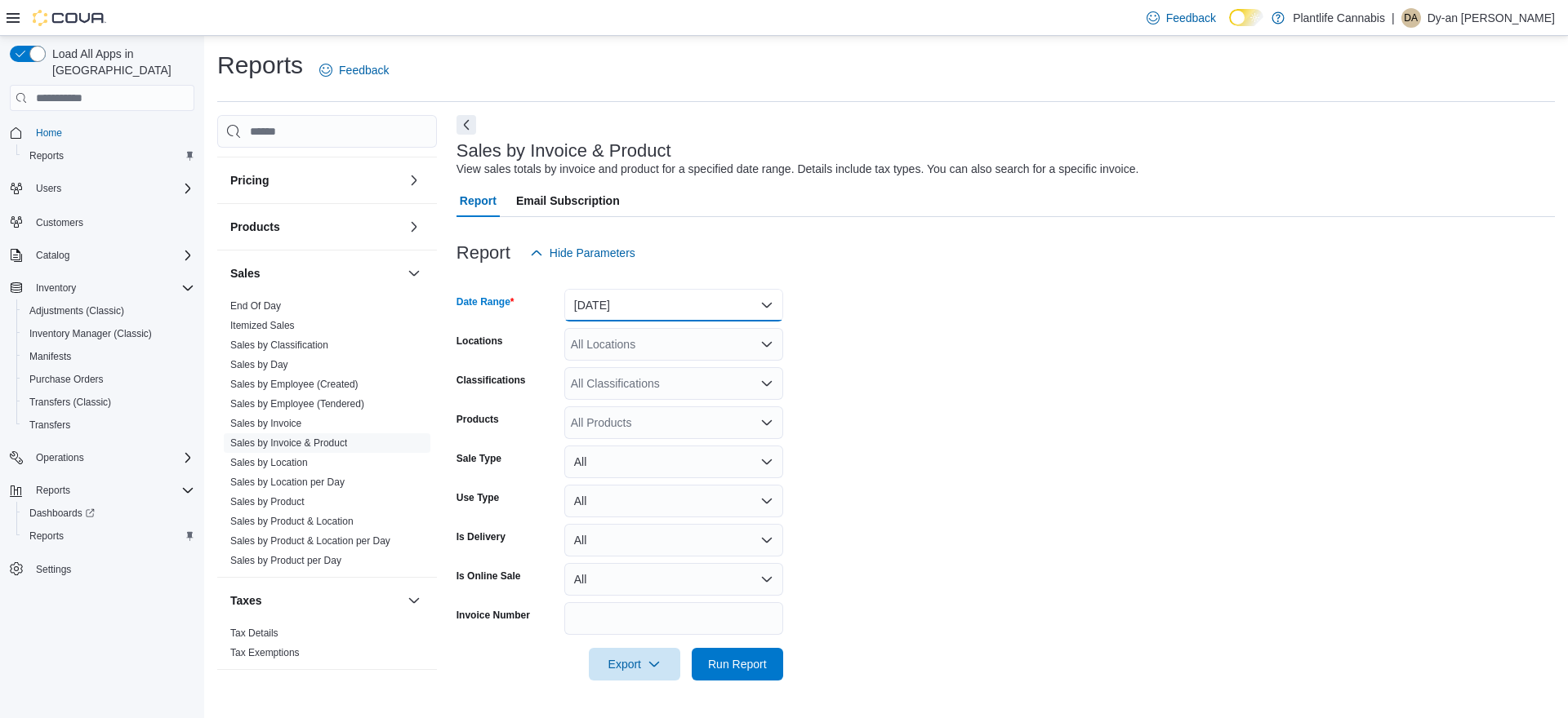
click at [633, 307] on button "[DATE]" at bounding box center [674, 305] width 219 height 33
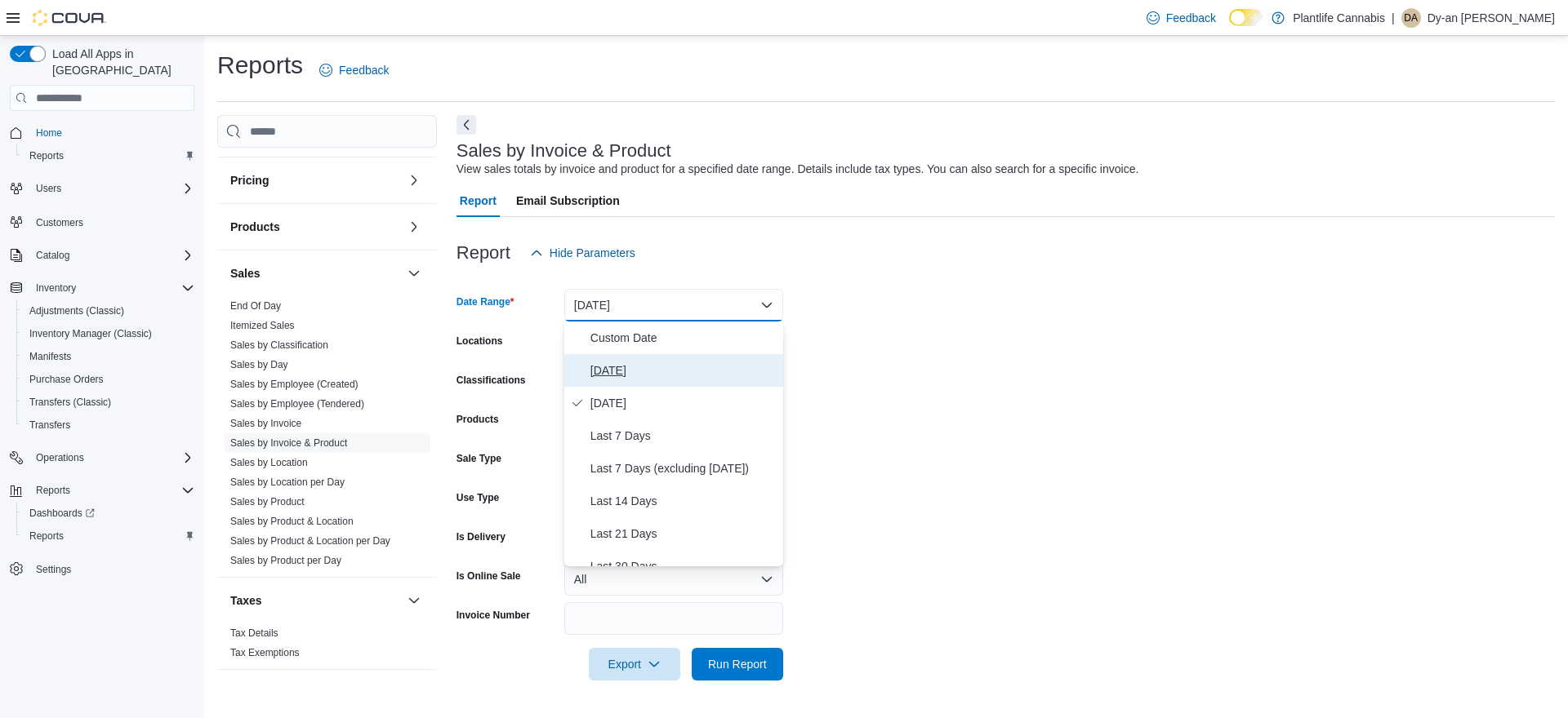
click at [619, 355] on button "[DATE]" at bounding box center [674, 371] width 219 height 33
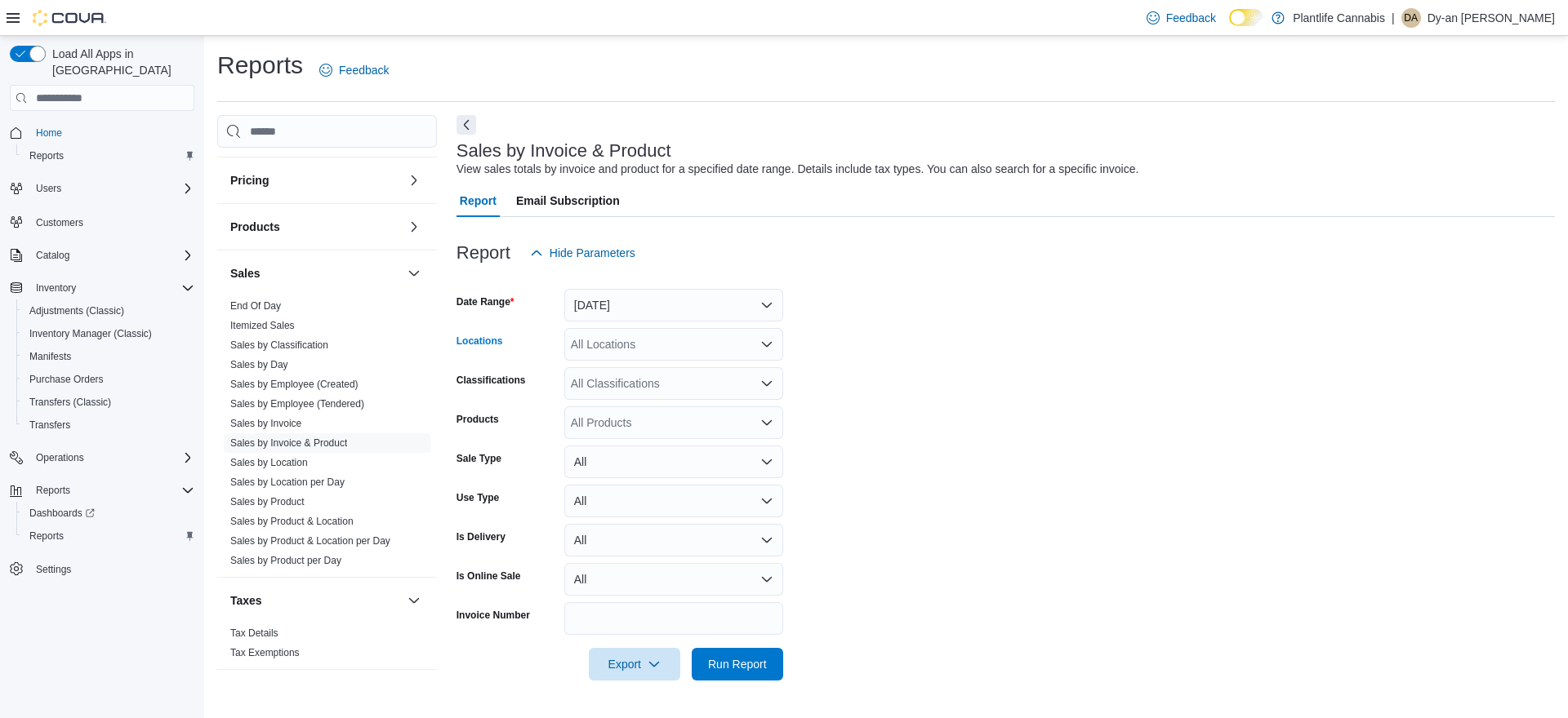
click at [652, 329] on div "All Locations" at bounding box center [674, 344] width 219 height 33
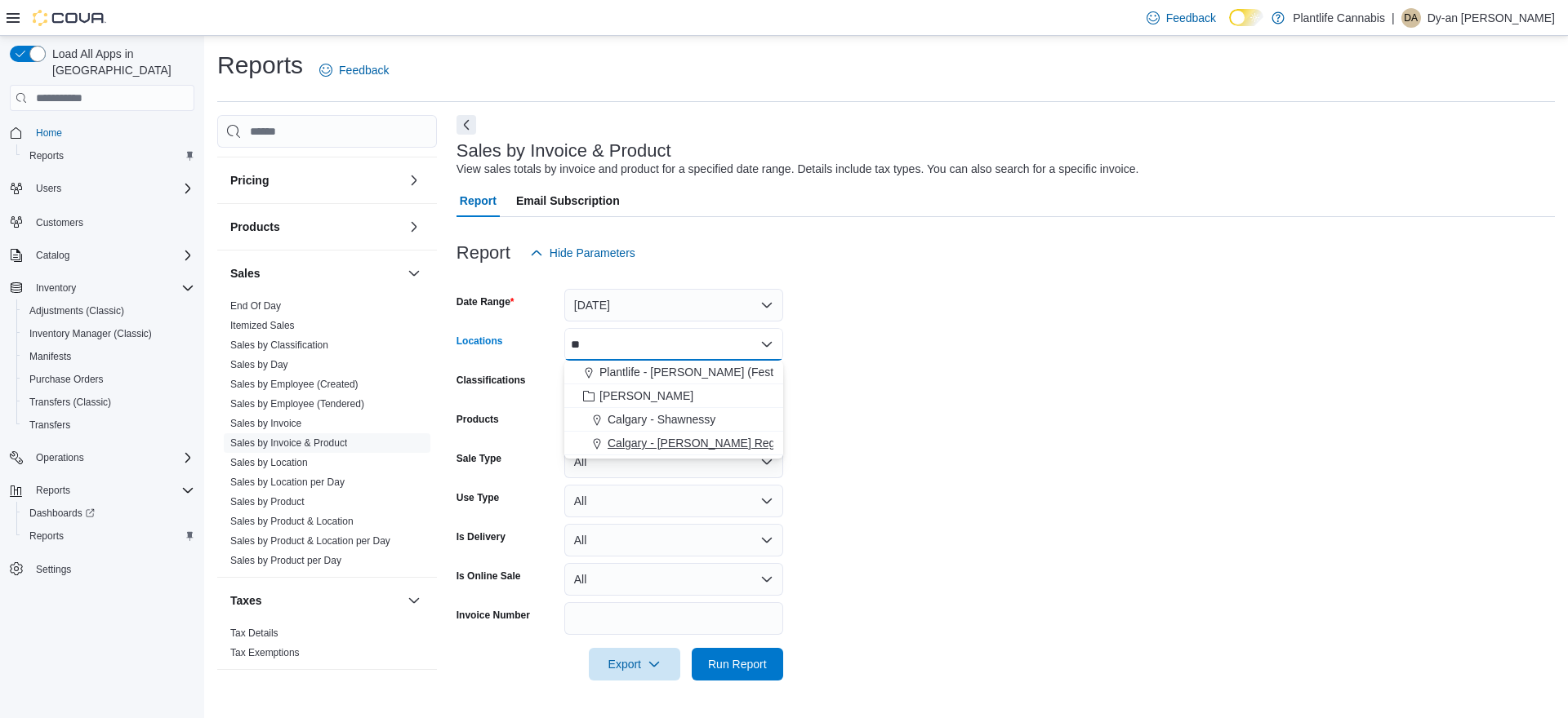
type input "**"
click at [772, 435] on div "Calgary - [PERSON_NAME] Regional" at bounding box center [674, 443] width 199 height 16
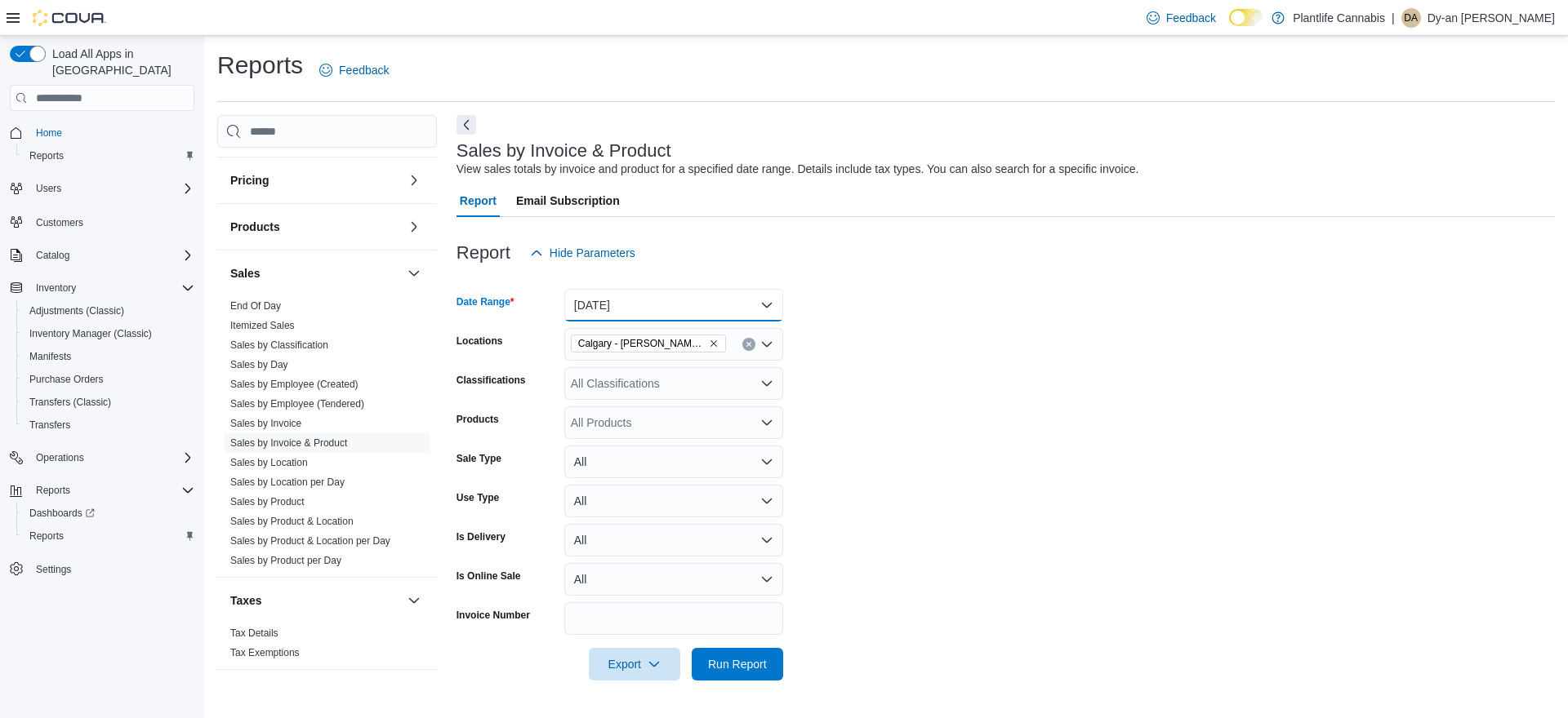
drag, startPoint x: 687, startPoint y: 309, endPoint x: 690, endPoint y: 317, distance: 8.5
click at [688, 309] on button "[DATE]" at bounding box center [674, 305] width 219 height 33
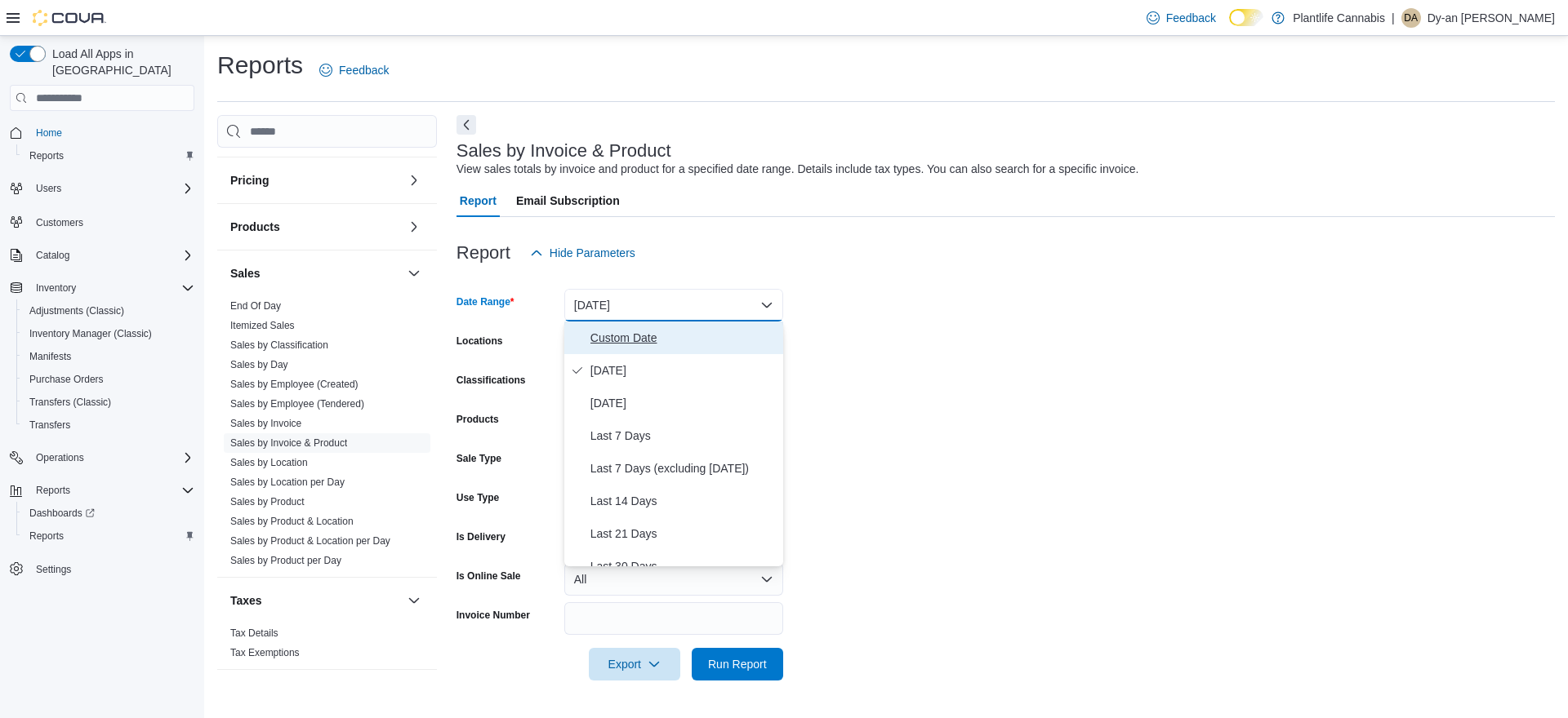
click at [678, 338] on span "Custom Date" at bounding box center [683, 338] width 186 height 20
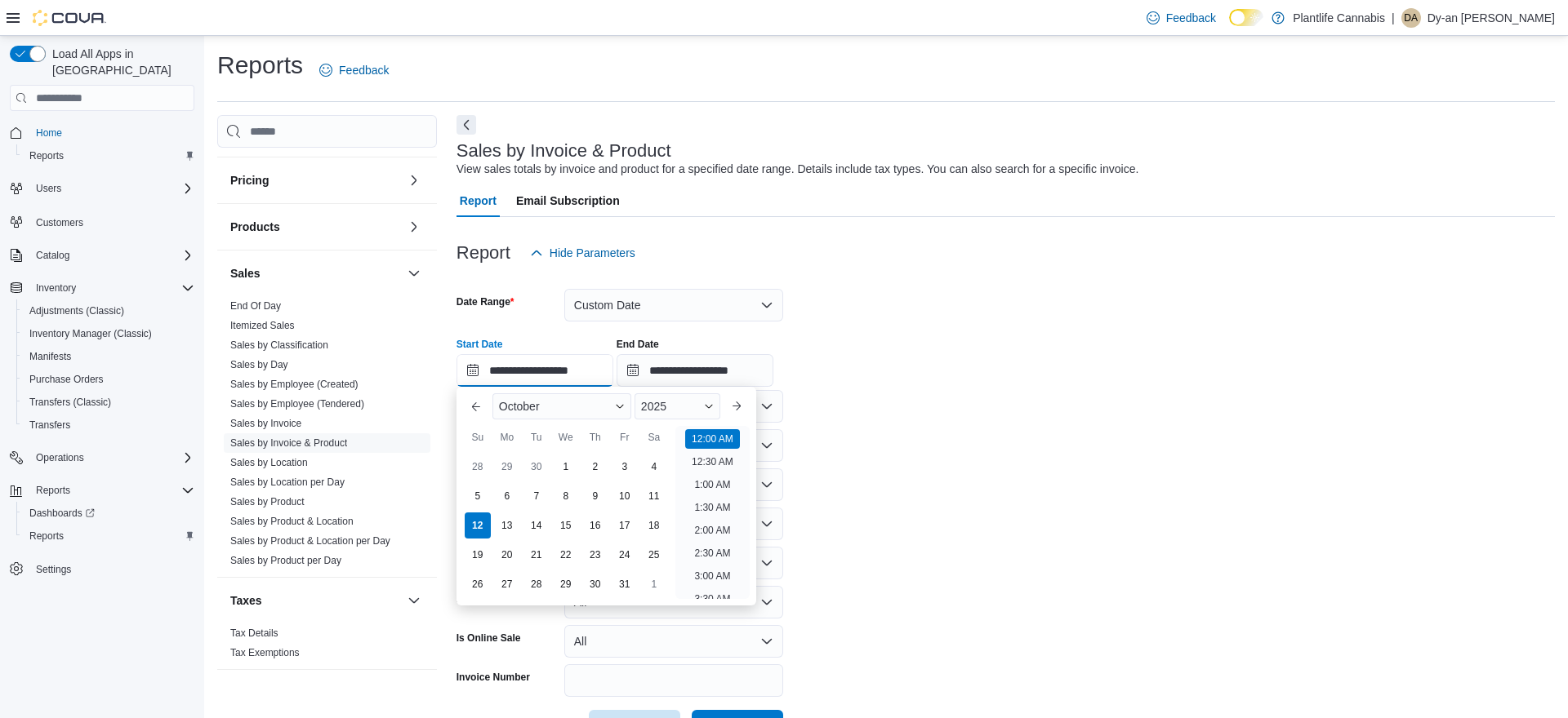
click at [606, 374] on input "**********" at bounding box center [534, 371] width 156 height 33
click at [710, 539] on li "4:00 PM" at bounding box center [712, 531] width 50 height 20
type input "**********"
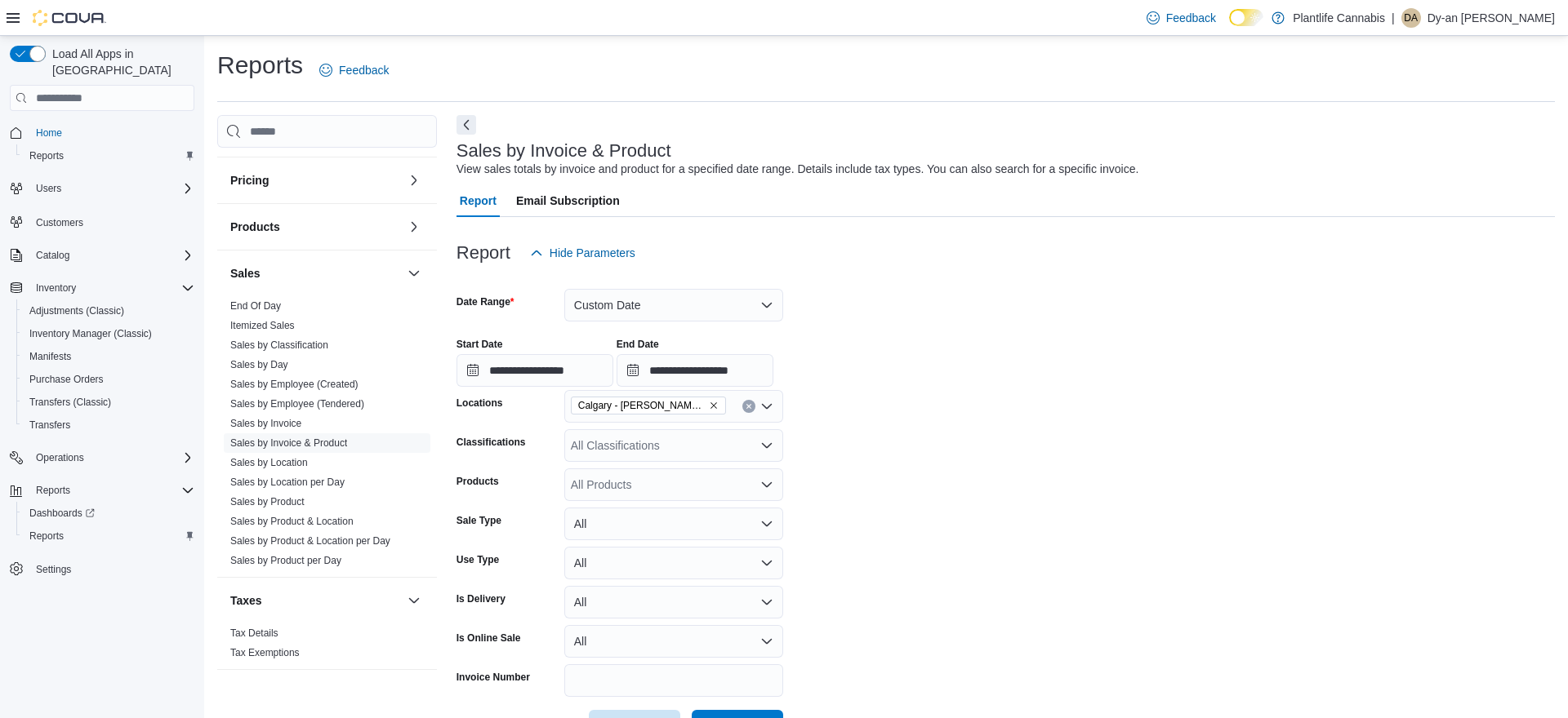
click at [969, 519] on form "**********" at bounding box center [1004, 506] width 1098 height 474
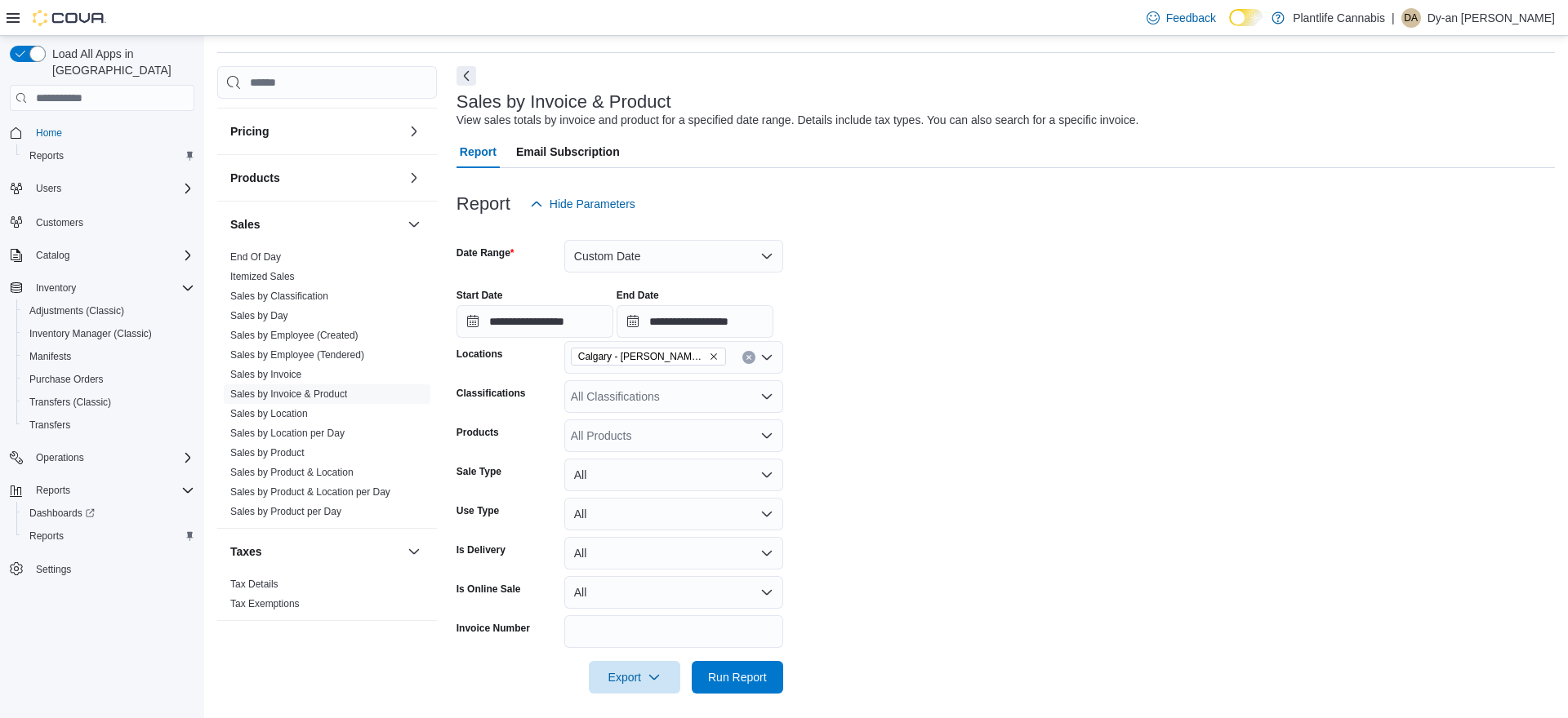
scroll to position [57, 0]
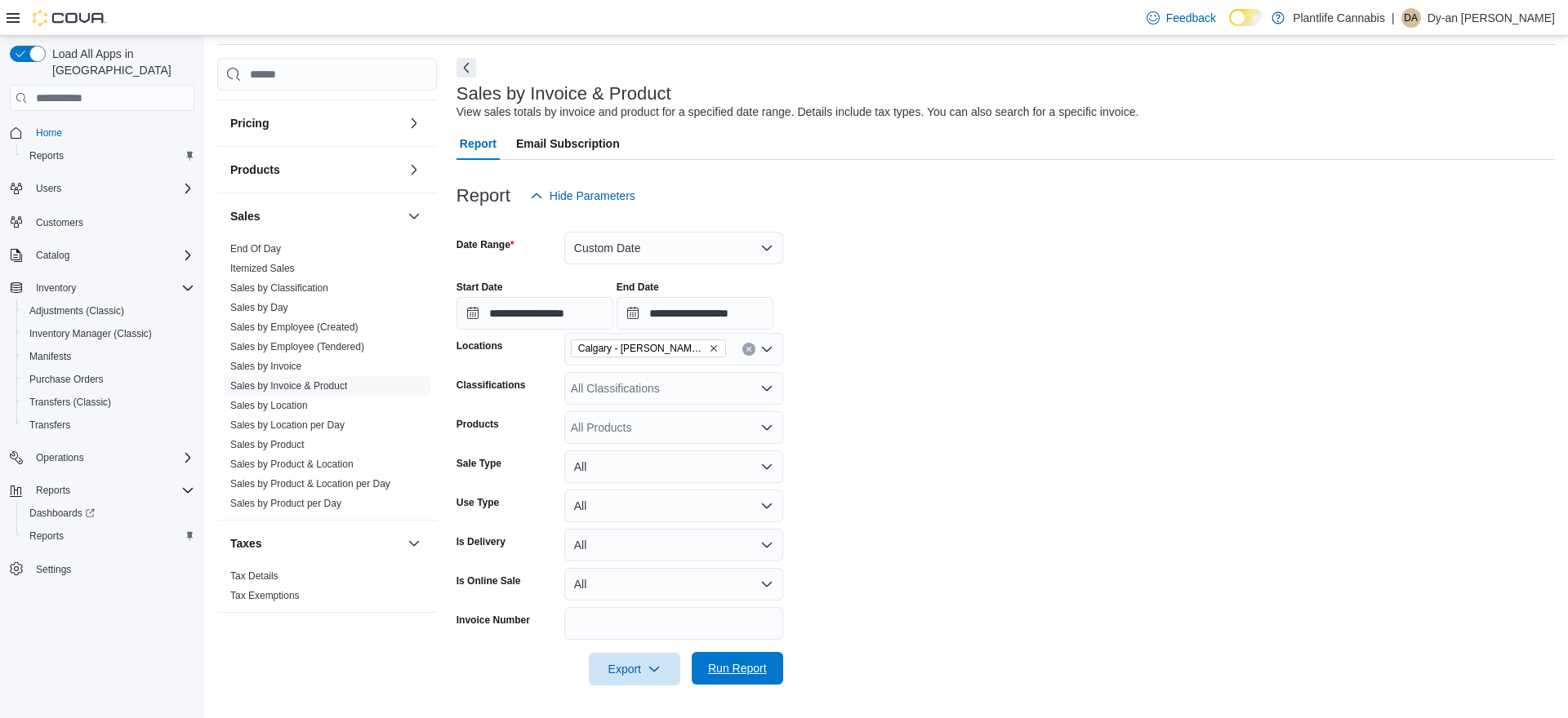
click at [748, 667] on span "Run Report" at bounding box center [737, 668] width 59 height 16
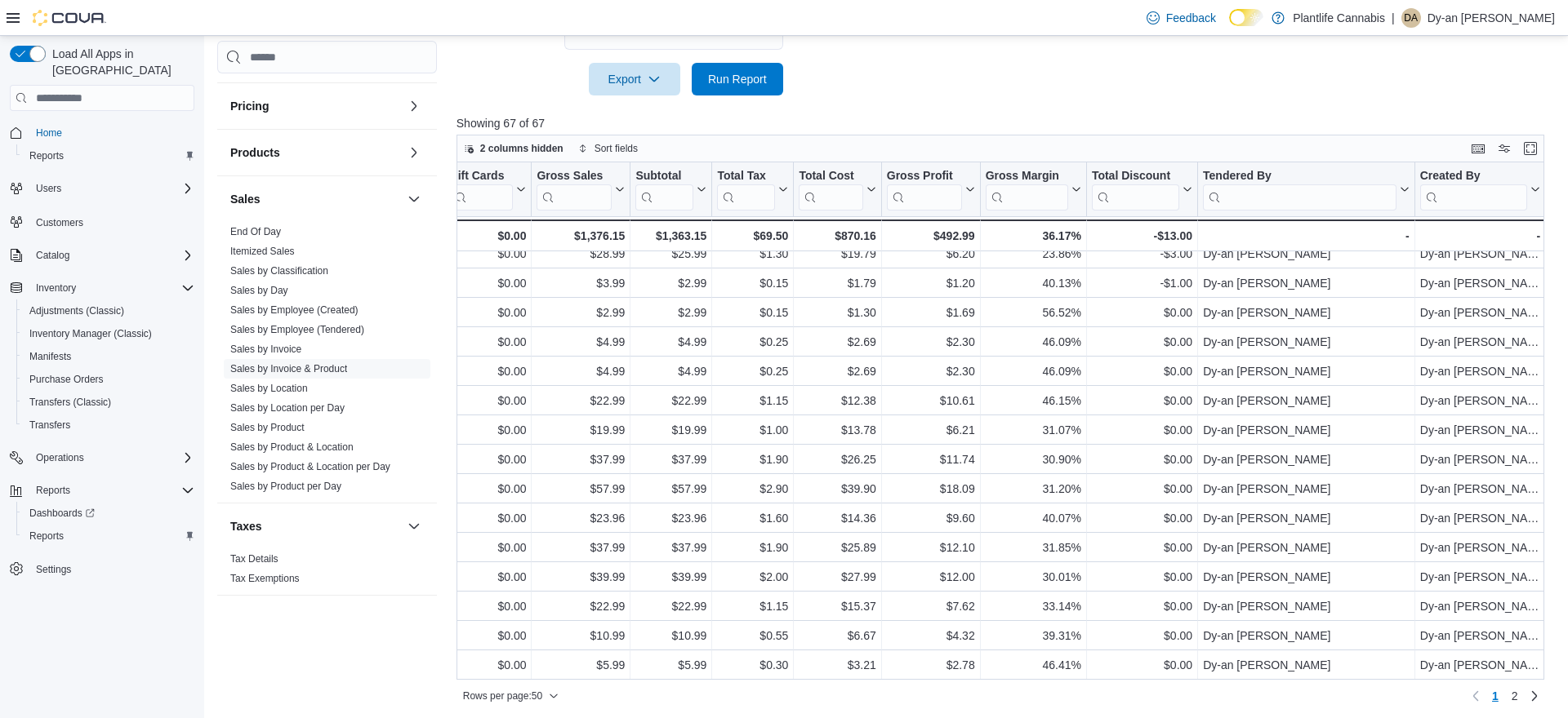
scroll to position [1041, 2070]
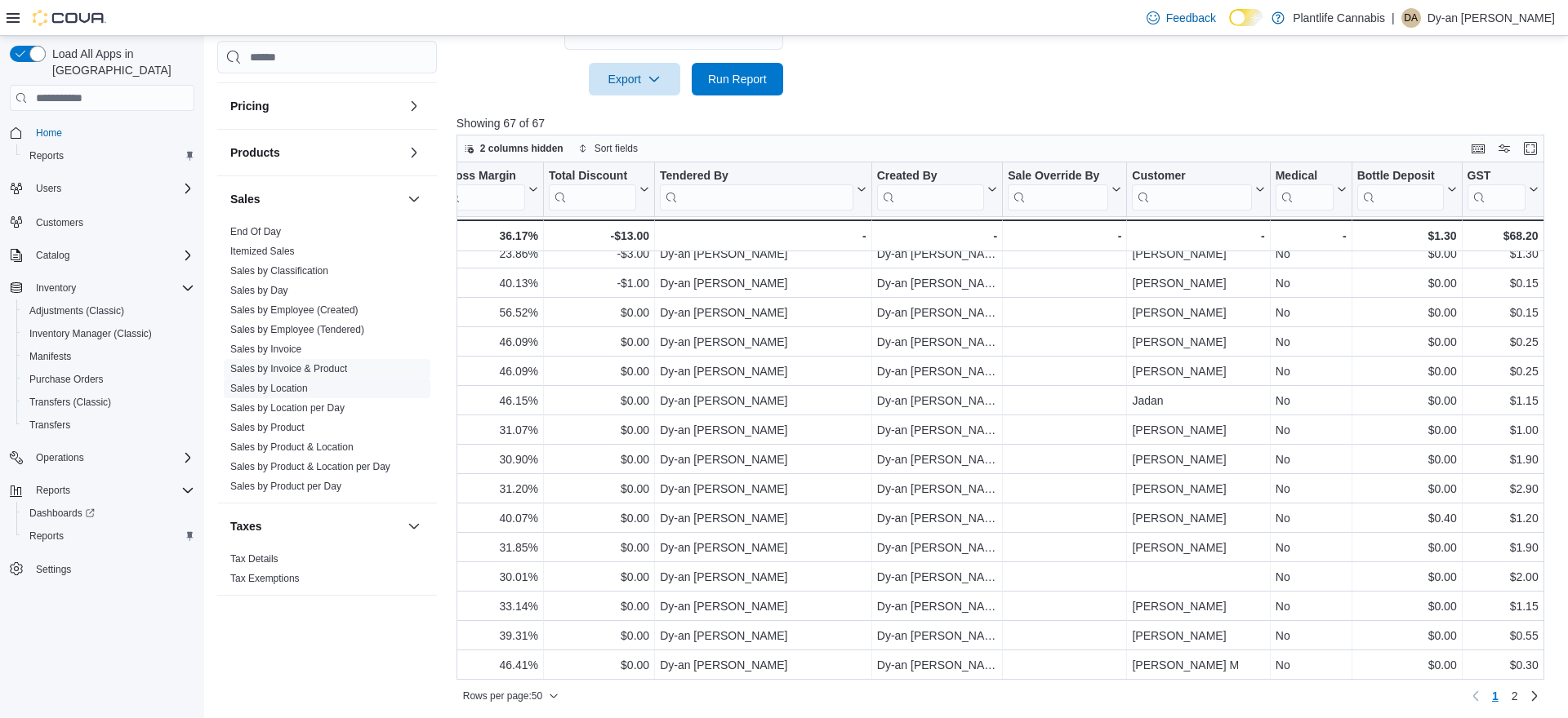
click at [288, 386] on link "Sales by Location" at bounding box center [268, 388] width 77 height 12
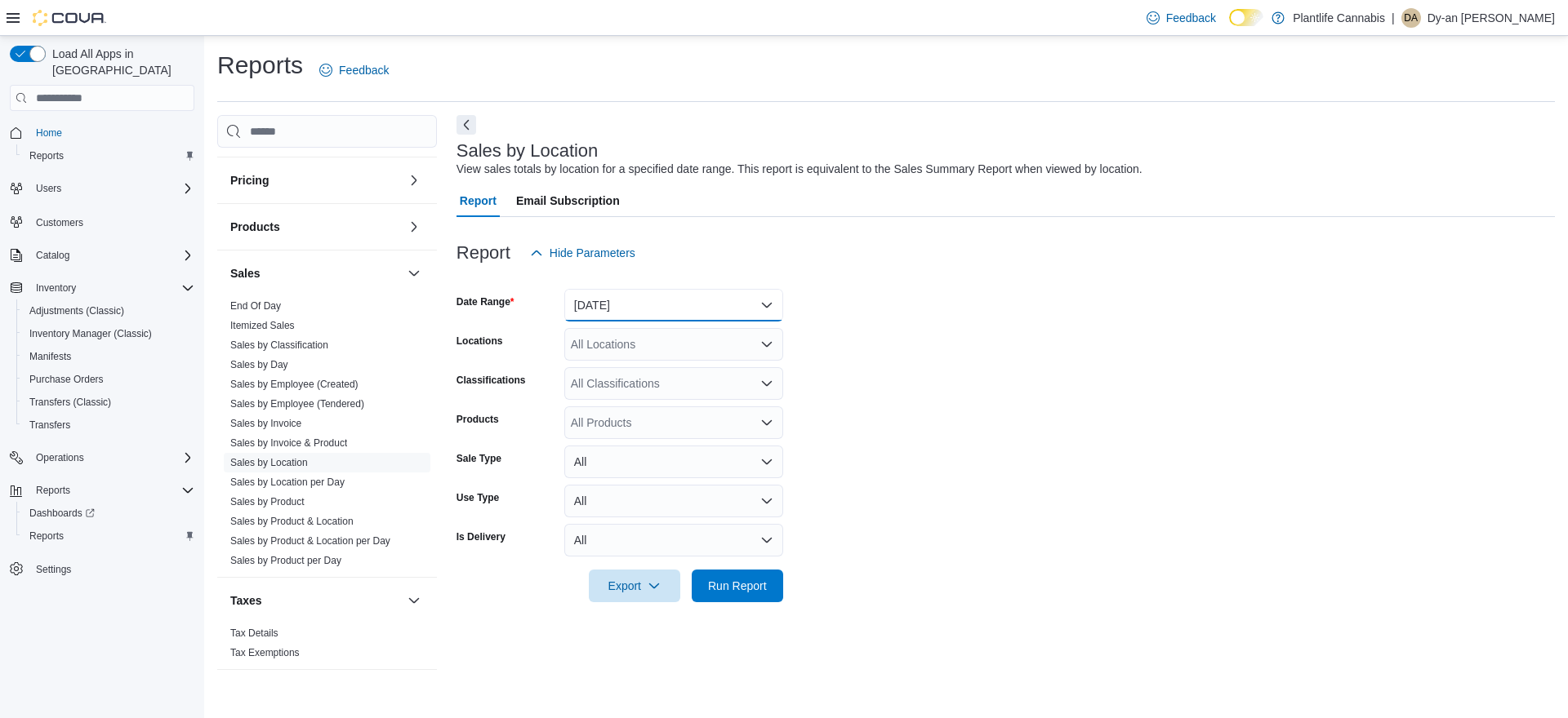
drag, startPoint x: 689, startPoint y: 316, endPoint x: 678, endPoint y: 319, distance: 11.4
click at [689, 316] on button "[DATE]" at bounding box center [674, 305] width 219 height 33
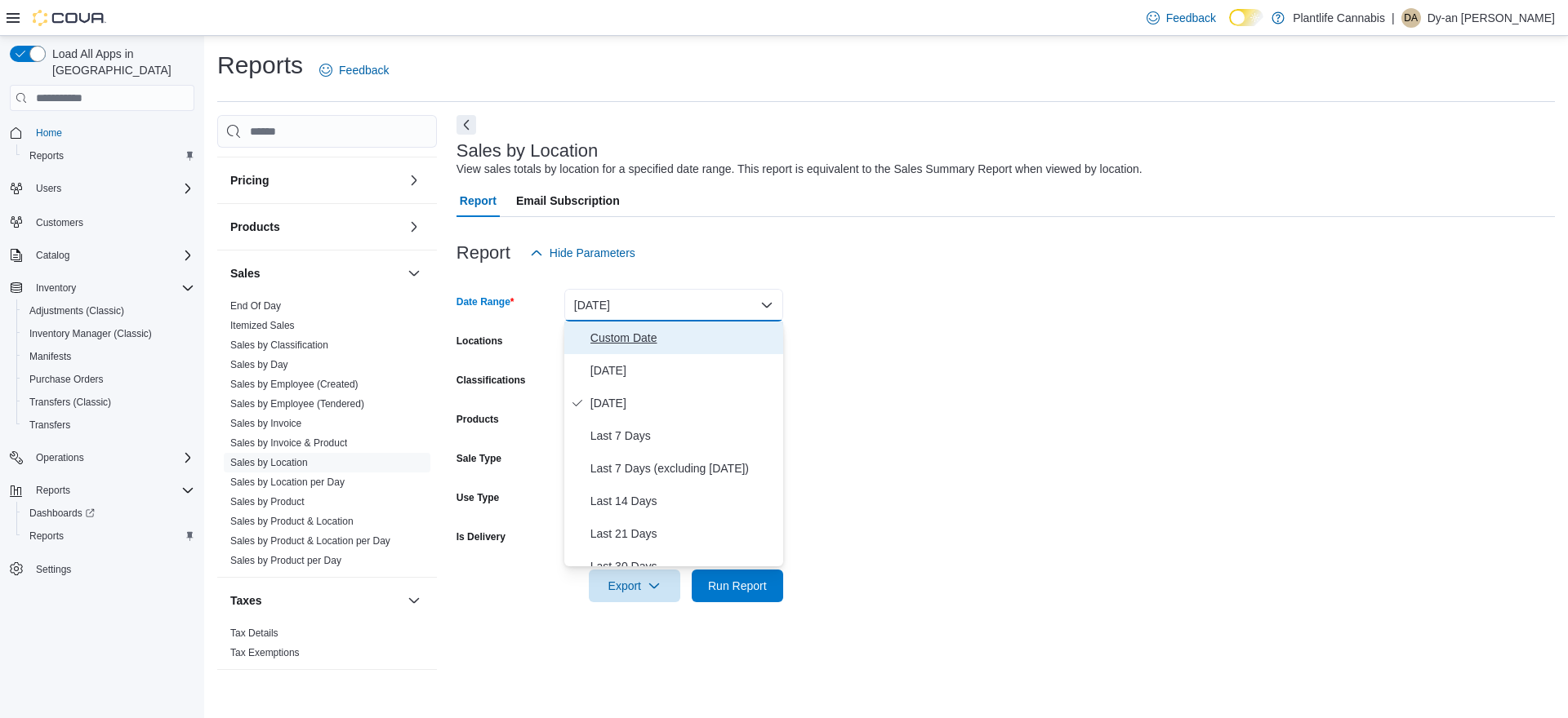
click at [616, 336] on span "Custom Date" at bounding box center [683, 338] width 186 height 20
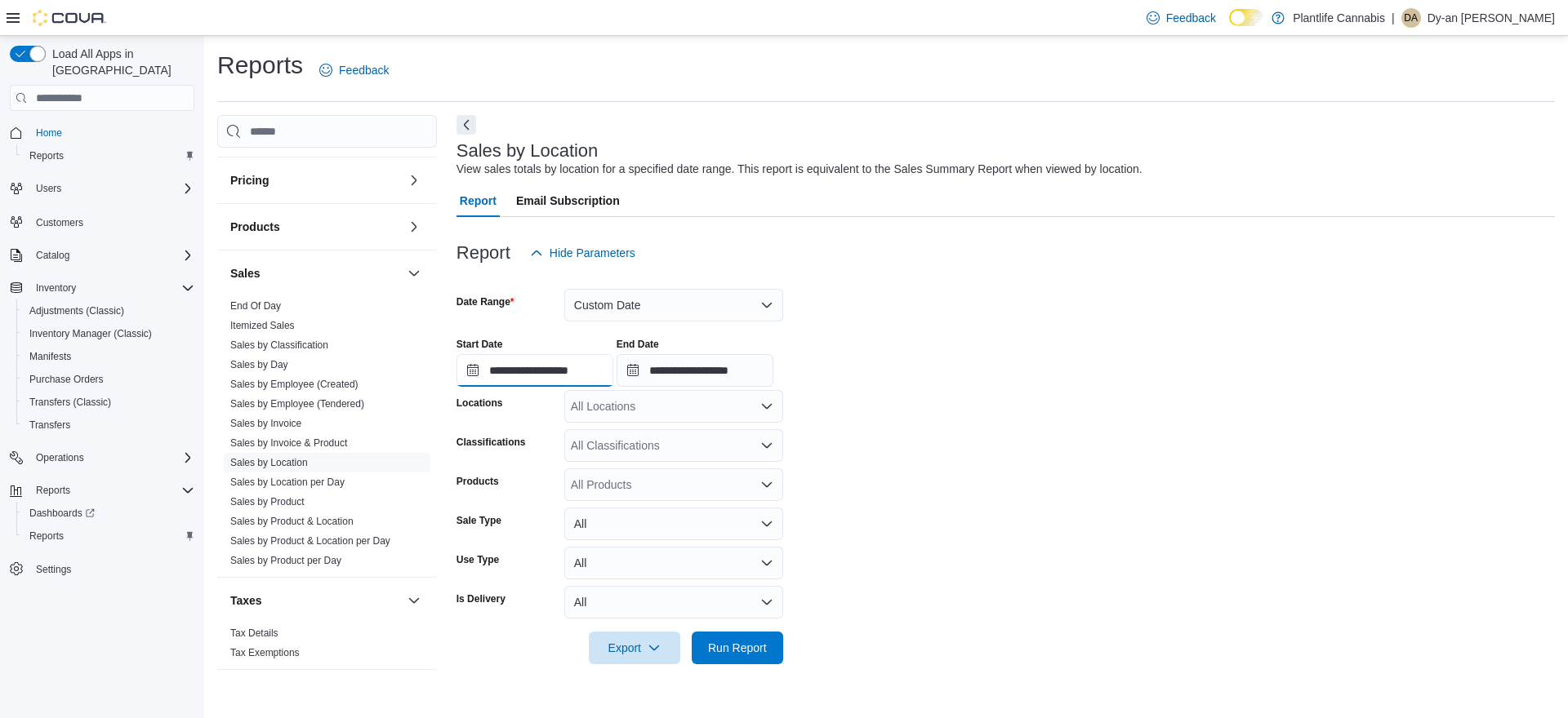
drag, startPoint x: 616, startPoint y: 336, endPoint x: 598, endPoint y: 371, distance: 39.4
click at [596, 366] on input "**********" at bounding box center [534, 371] width 156 height 33
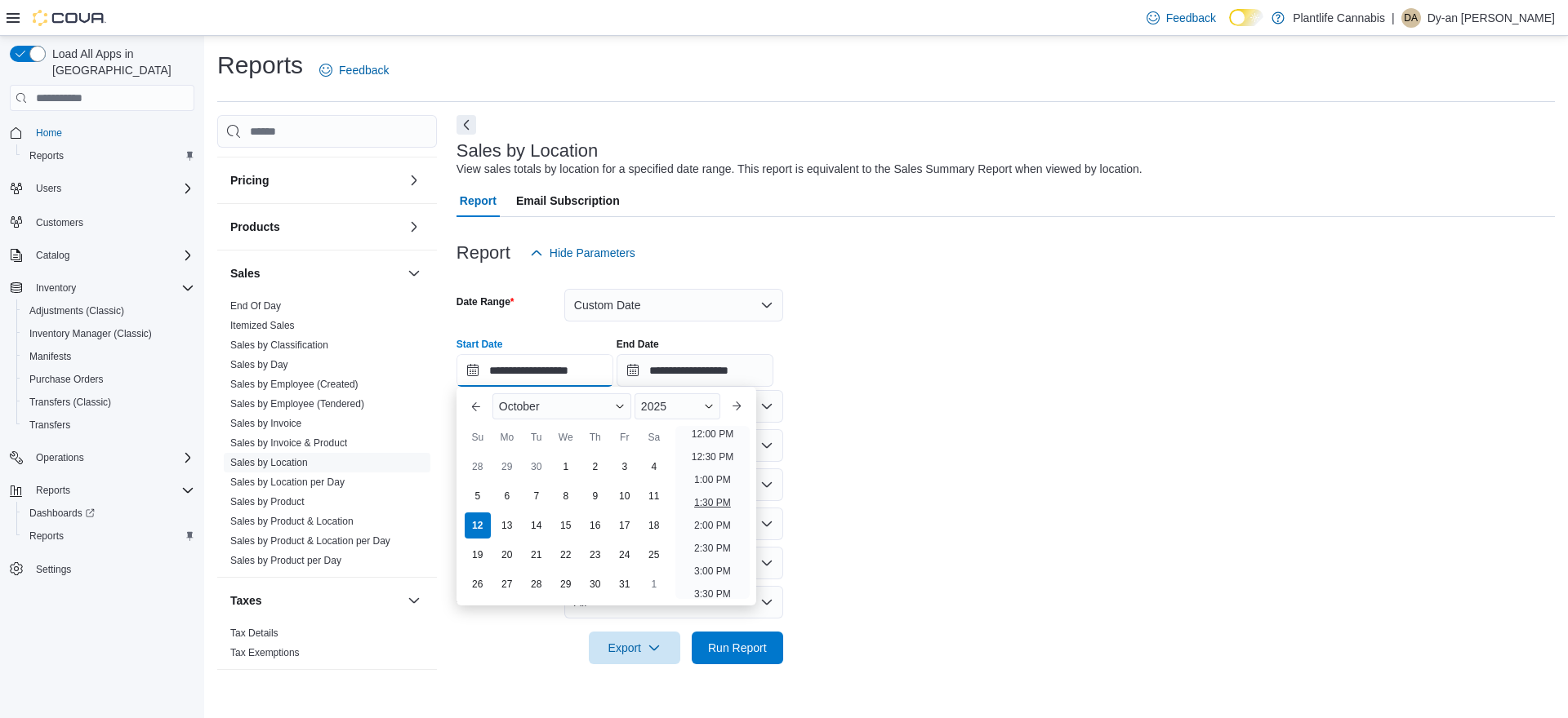
scroll to position [672, 0]
click at [715, 482] on li "3:30 PM" at bounding box center [712, 475] width 50 height 20
type input "**********"
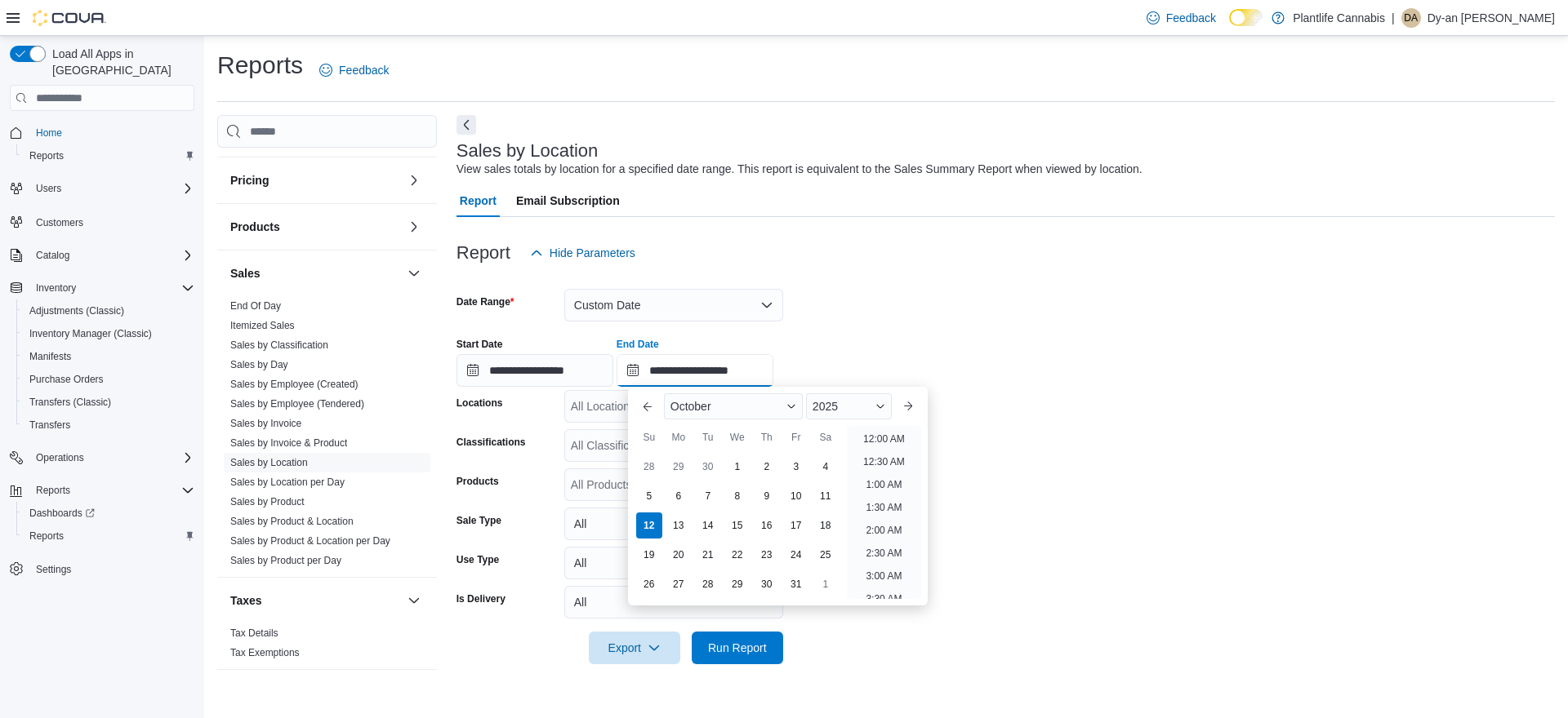
drag, startPoint x: 763, startPoint y: 357, endPoint x: 868, endPoint y: 434, distance: 130.2
click at [764, 357] on input "**********" at bounding box center [694, 371] width 156 height 33
click at [892, 444] on li "6:00 PM" at bounding box center [884, 441] width 50 height 20
type input "**********"
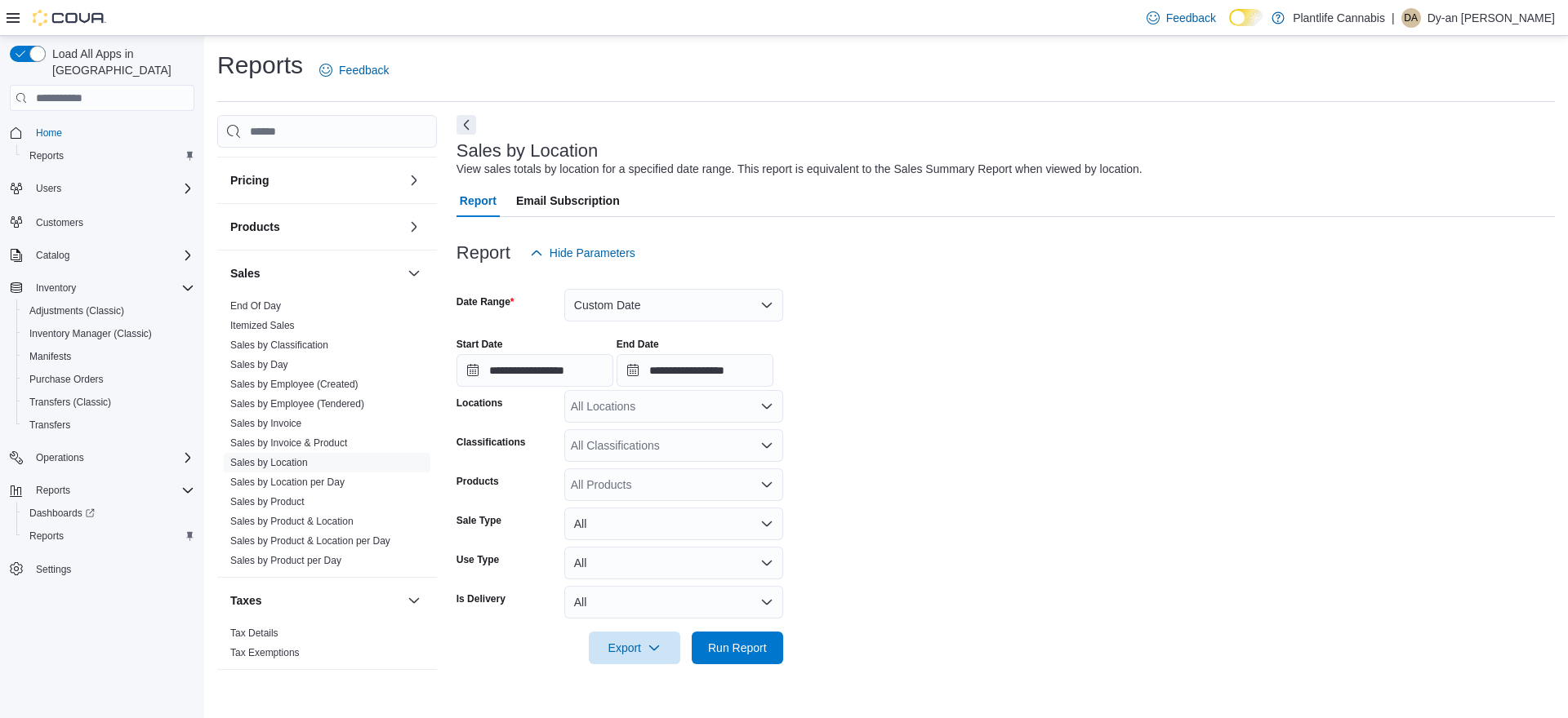
click at [676, 417] on div "All Locations" at bounding box center [674, 406] width 219 height 33
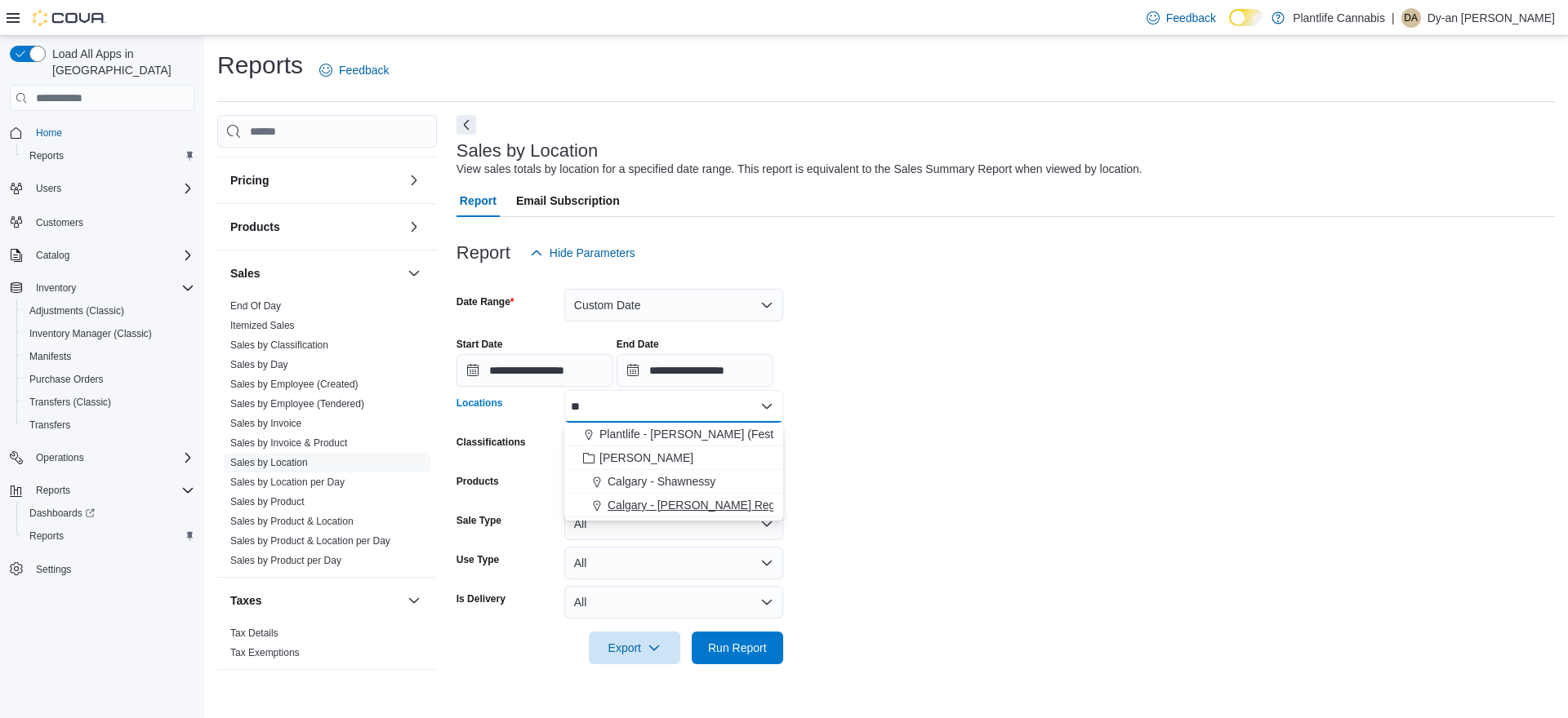
type input "**"
drag, startPoint x: 739, startPoint y: 507, endPoint x: 900, endPoint y: 506, distance: 161.0
click at [740, 507] on span "Calgary - [PERSON_NAME] Regional" at bounding box center [703, 505] width 192 height 16
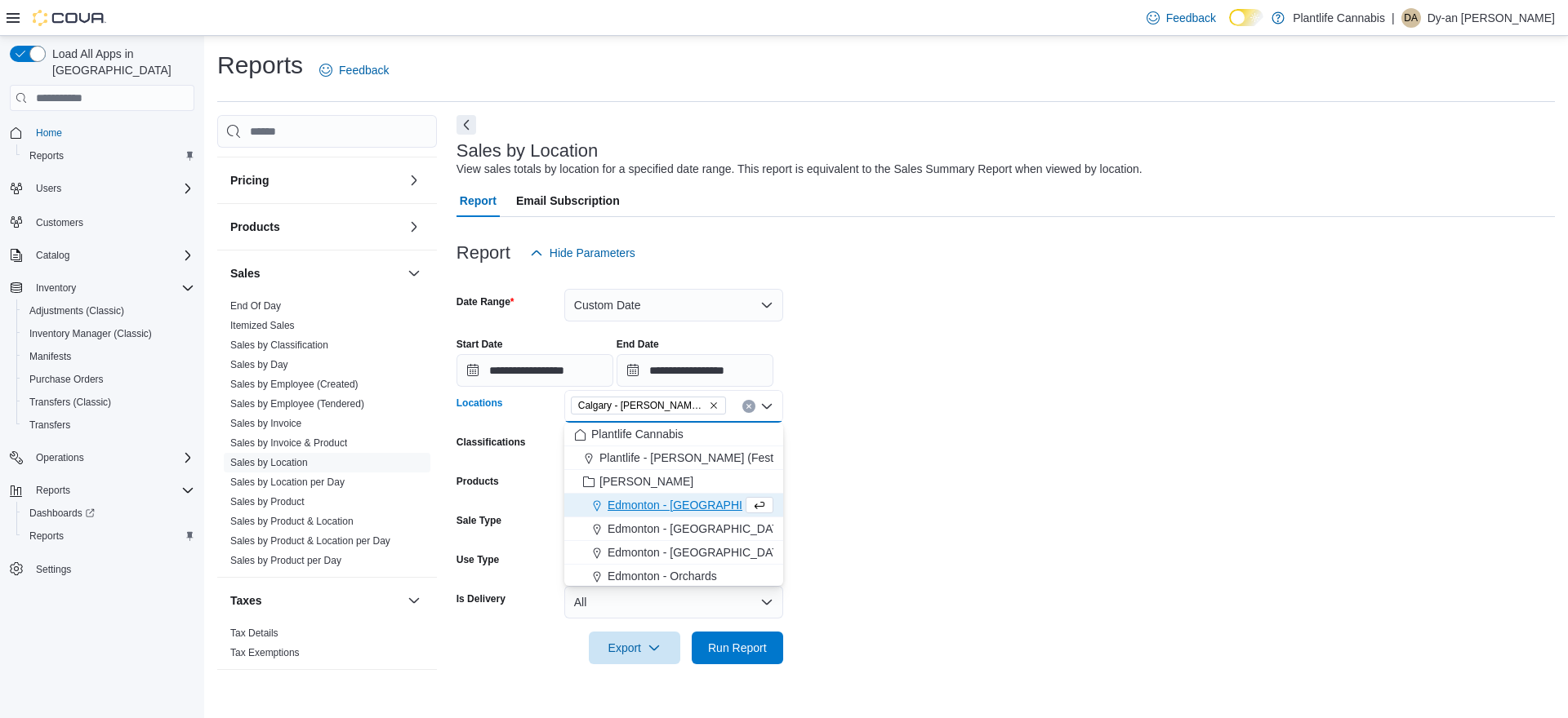
drag, startPoint x: 911, startPoint y: 506, endPoint x: 865, endPoint y: 594, distance: 99.3
click at [910, 507] on form "**********" at bounding box center [1004, 467] width 1098 height 395
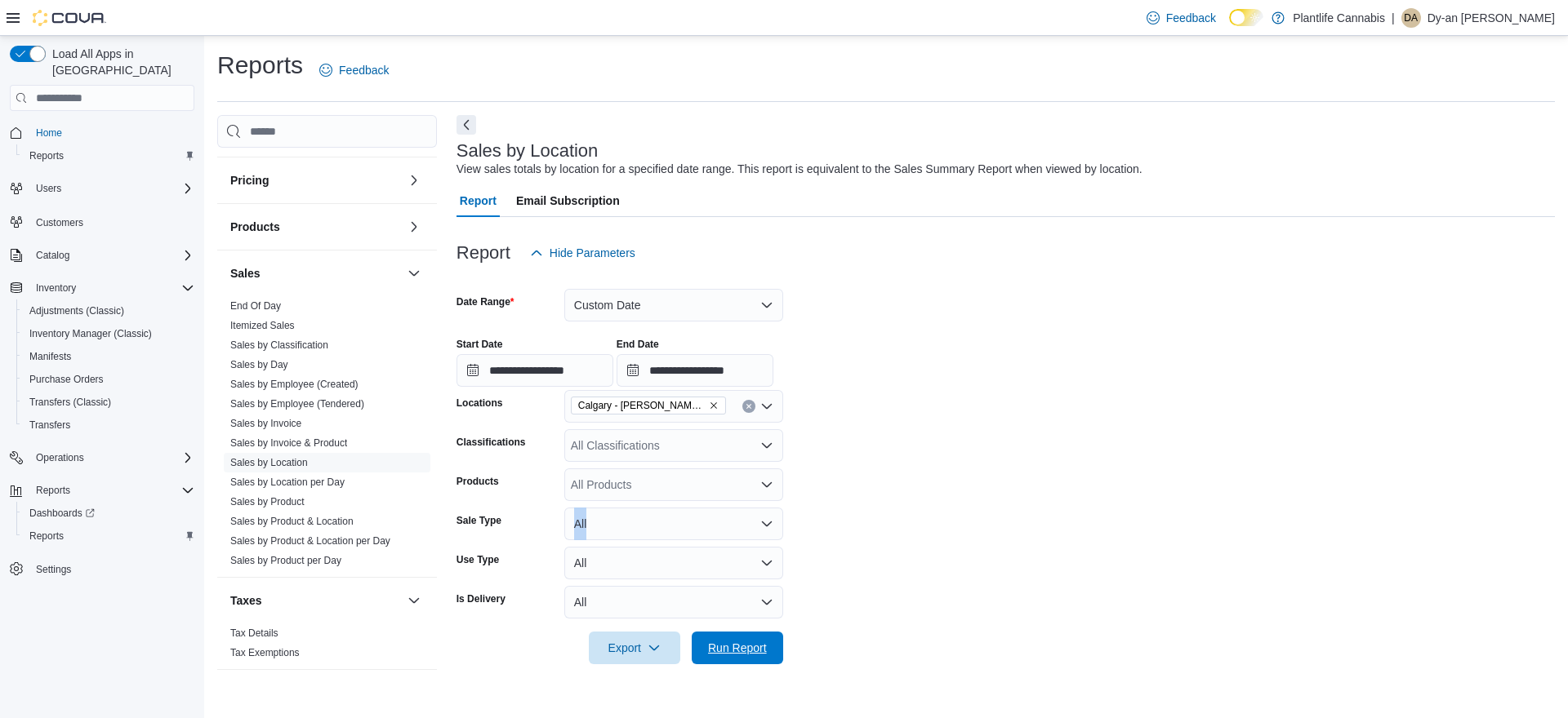
drag, startPoint x: 742, startPoint y: 642, endPoint x: 830, endPoint y: 578, distance: 108.8
click at [744, 641] on span "Run Report" at bounding box center [737, 648] width 59 height 16
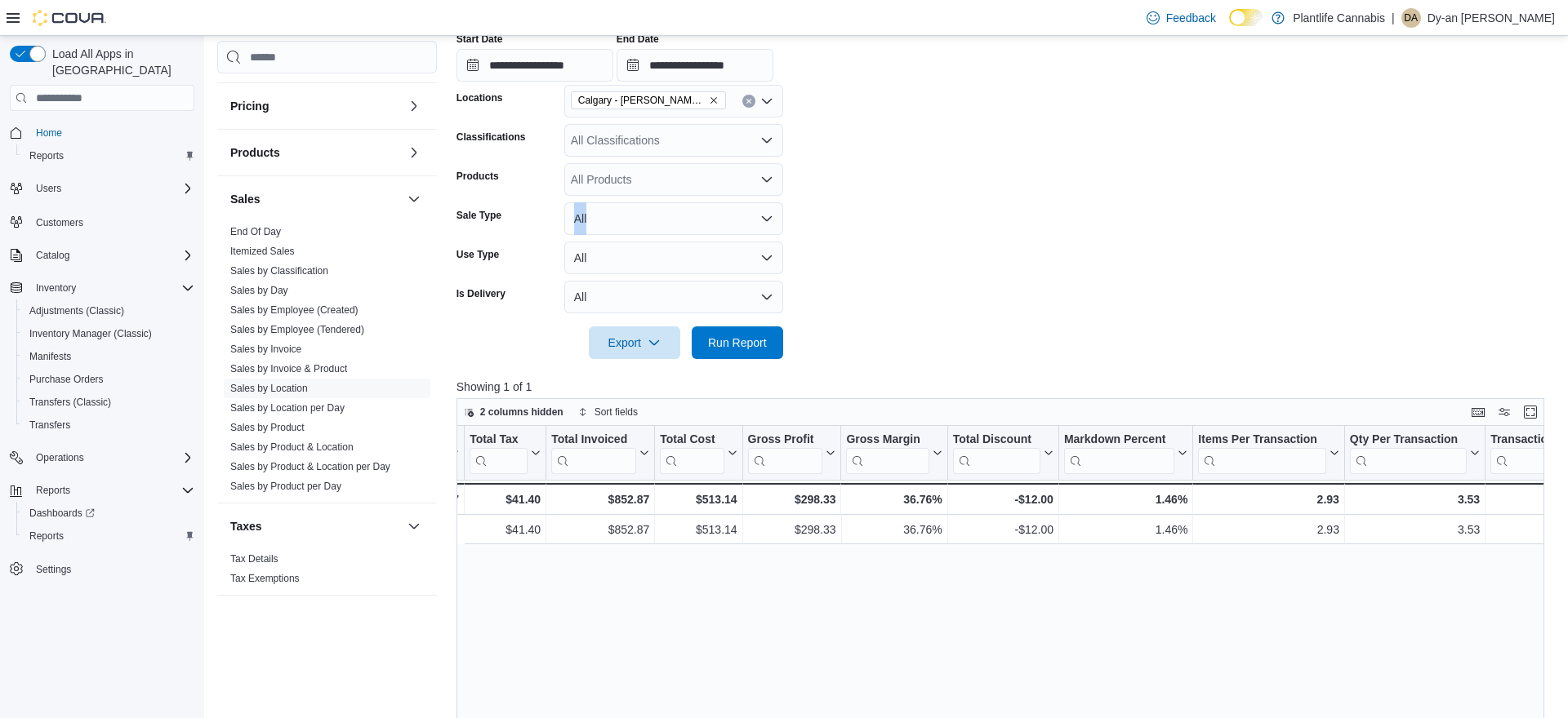
scroll to position [0, 1002]
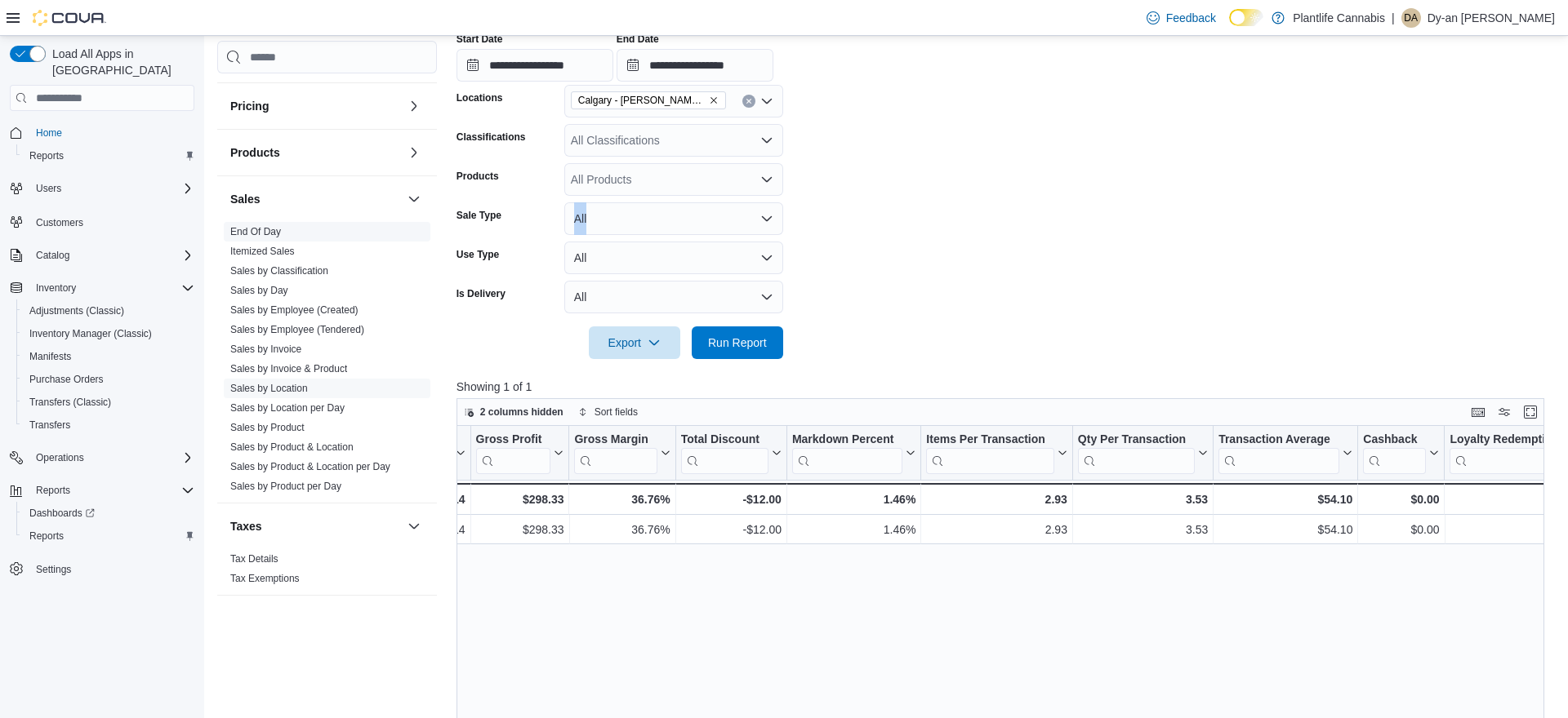
drag, startPoint x: 316, startPoint y: 274, endPoint x: 396, endPoint y: 308, distance: 86.9
click at [316, 274] on link "Sales by Classification" at bounding box center [279, 271] width 98 height 12
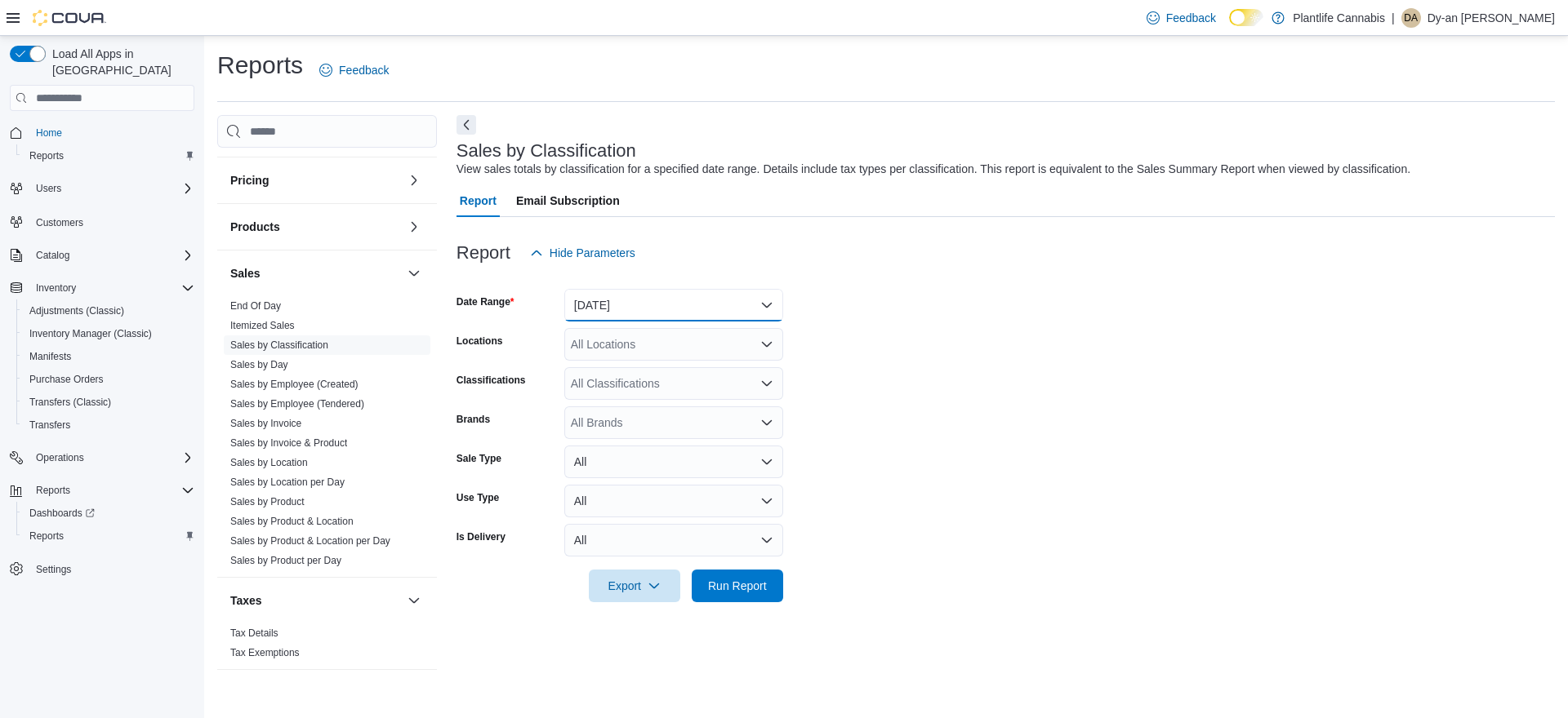
click at [595, 313] on button "[DATE]" at bounding box center [674, 305] width 219 height 33
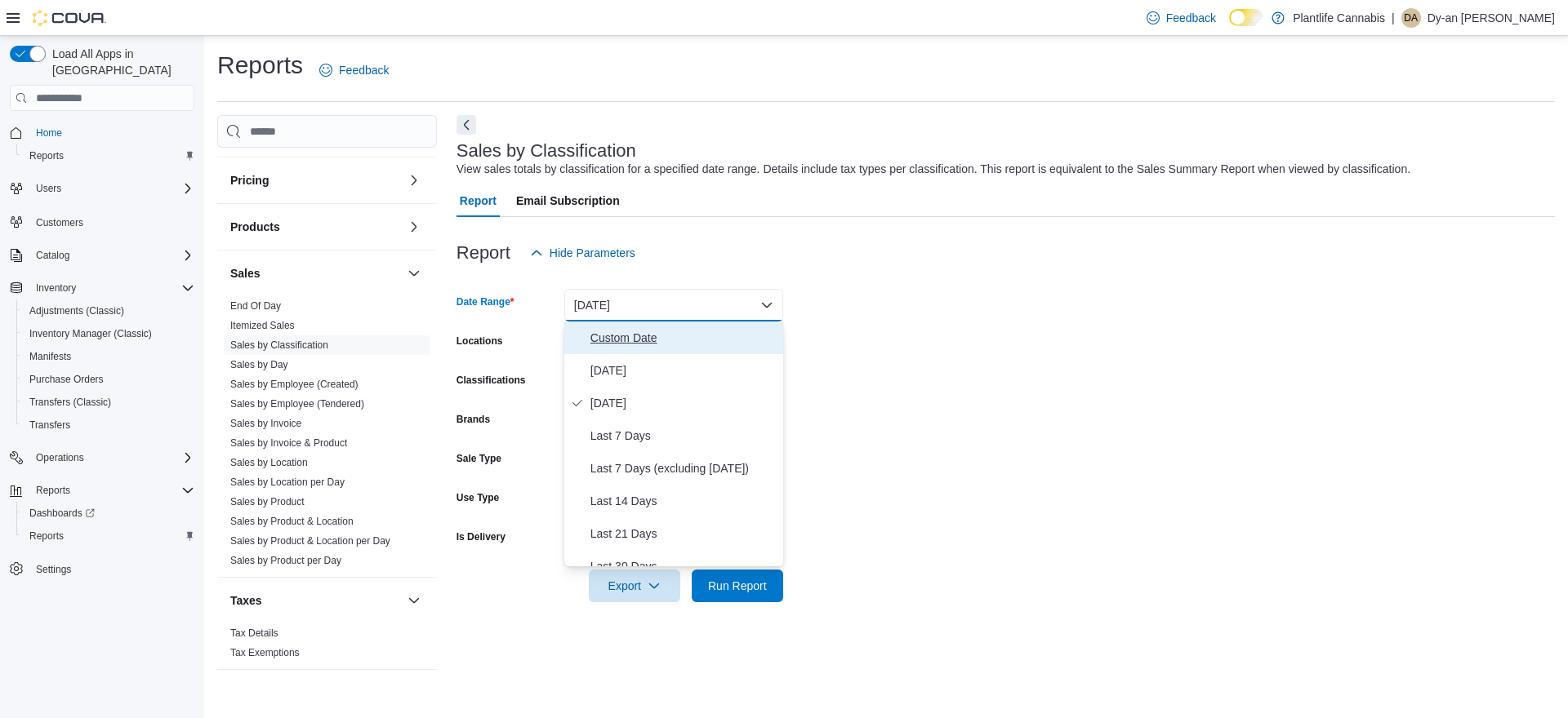
click at [596, 342] on span "Custom Date" at bounding box center [683, 338] width 186 height 20
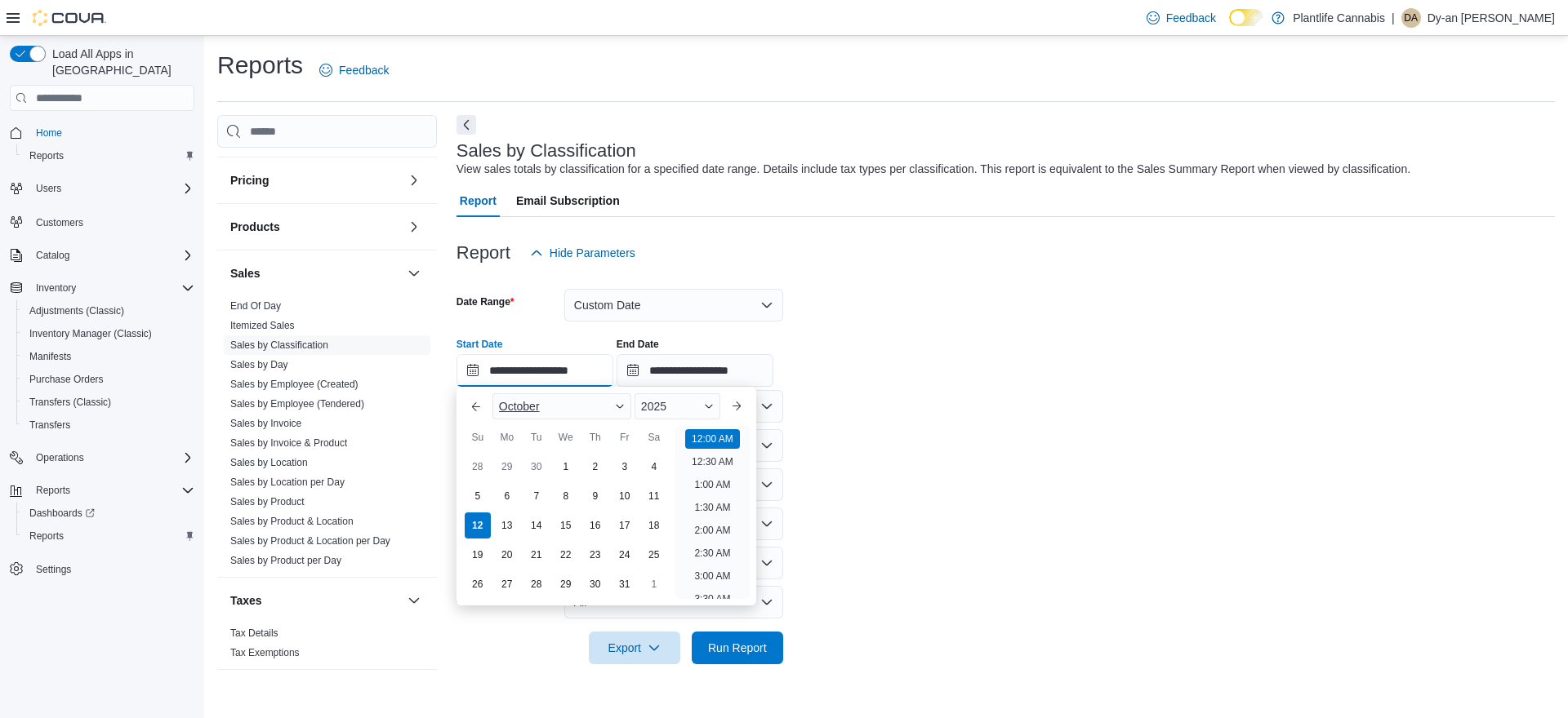
drag, startPoint x: 592, startPoint y: 358, endPoint x: 630, endPoint y: 406, distance: 61.2
click at [593, 358] on input "**********" at bounding box center [534, 371] width 156 height 33
drag, startPoint x: 720, startPoint y: 448, endPoint x: 739, endPoint y: 403, distance: 48.8
click at [720, 448] on li "3:00 PM" at bounding box center [712, 447] width 50 height 20
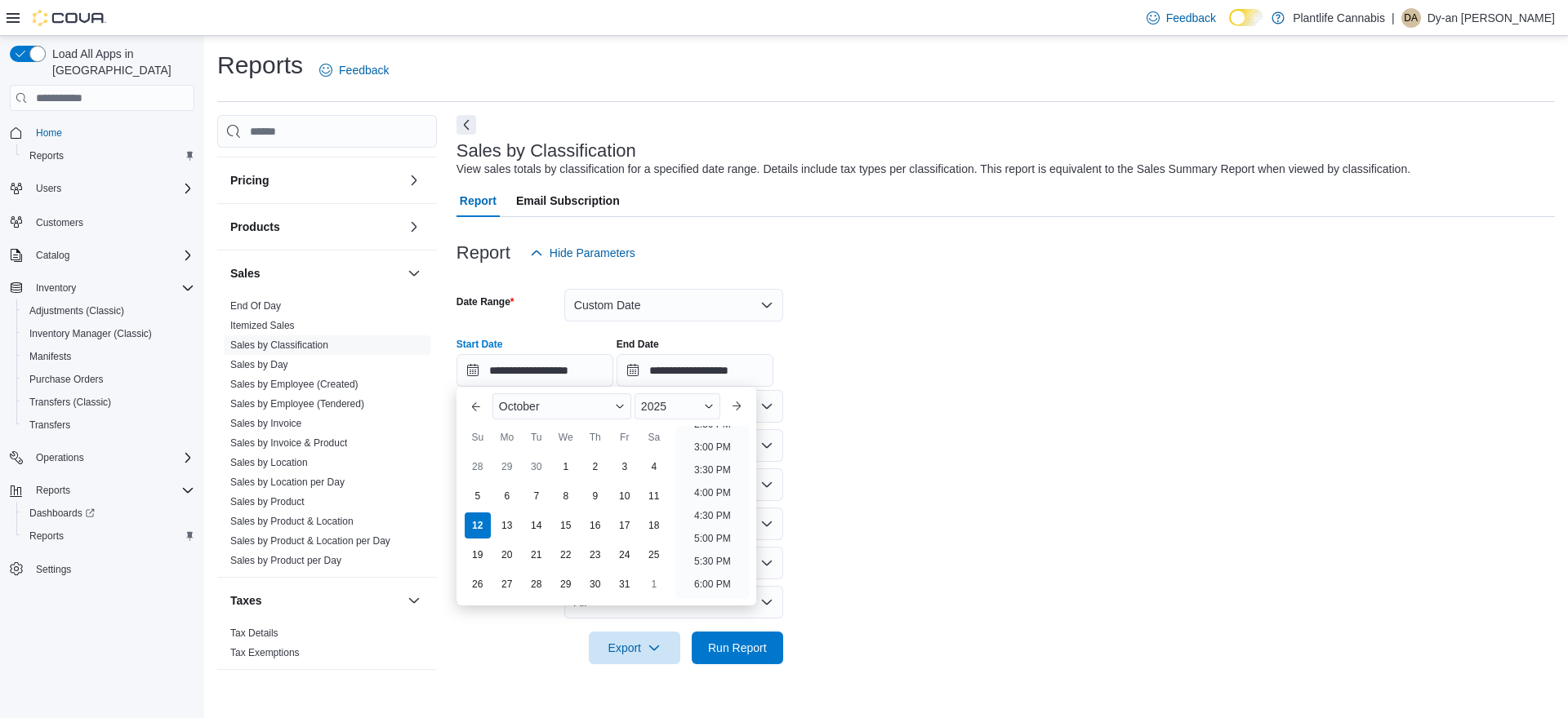
type input "**********"
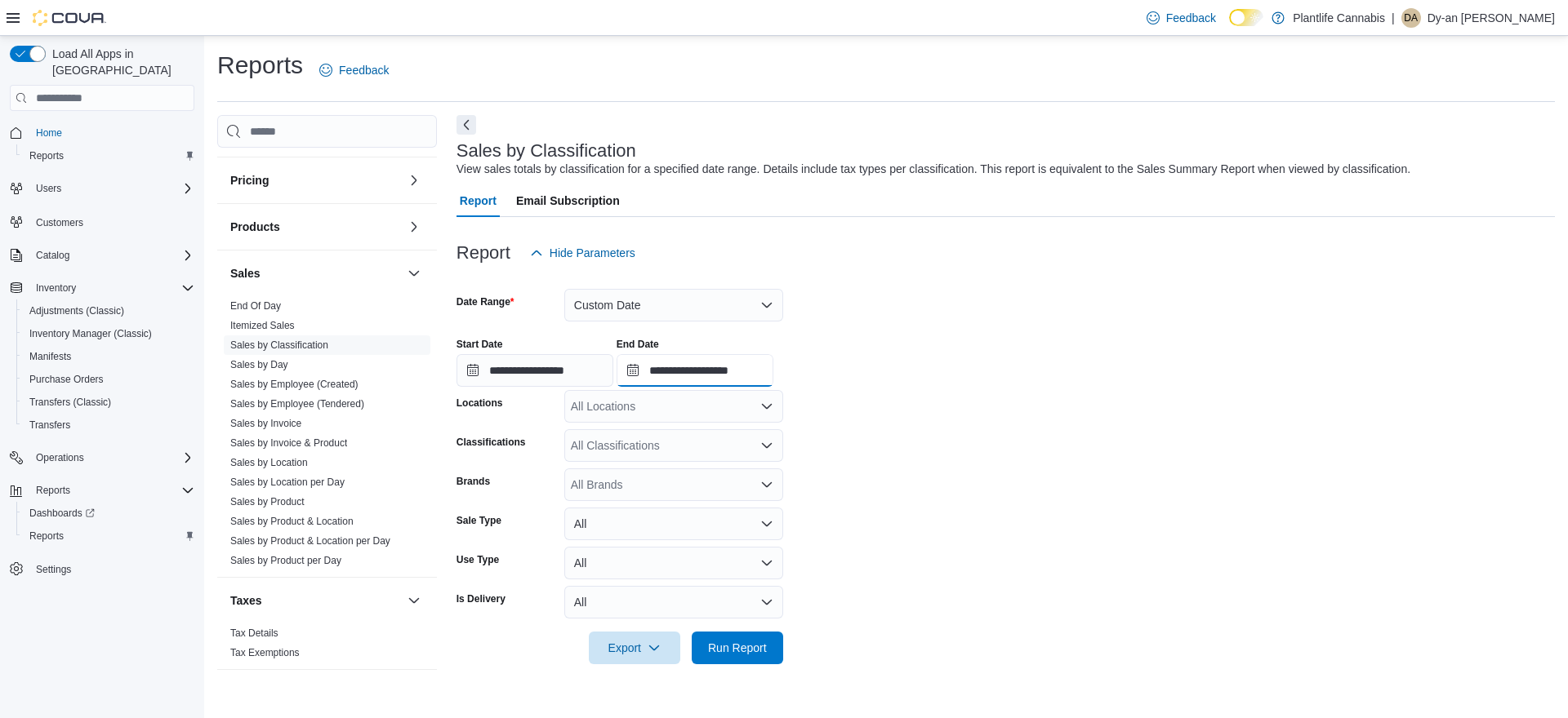
click at [761, 374] on input "**********" at bounding box center [694, 371] width 156 height 33
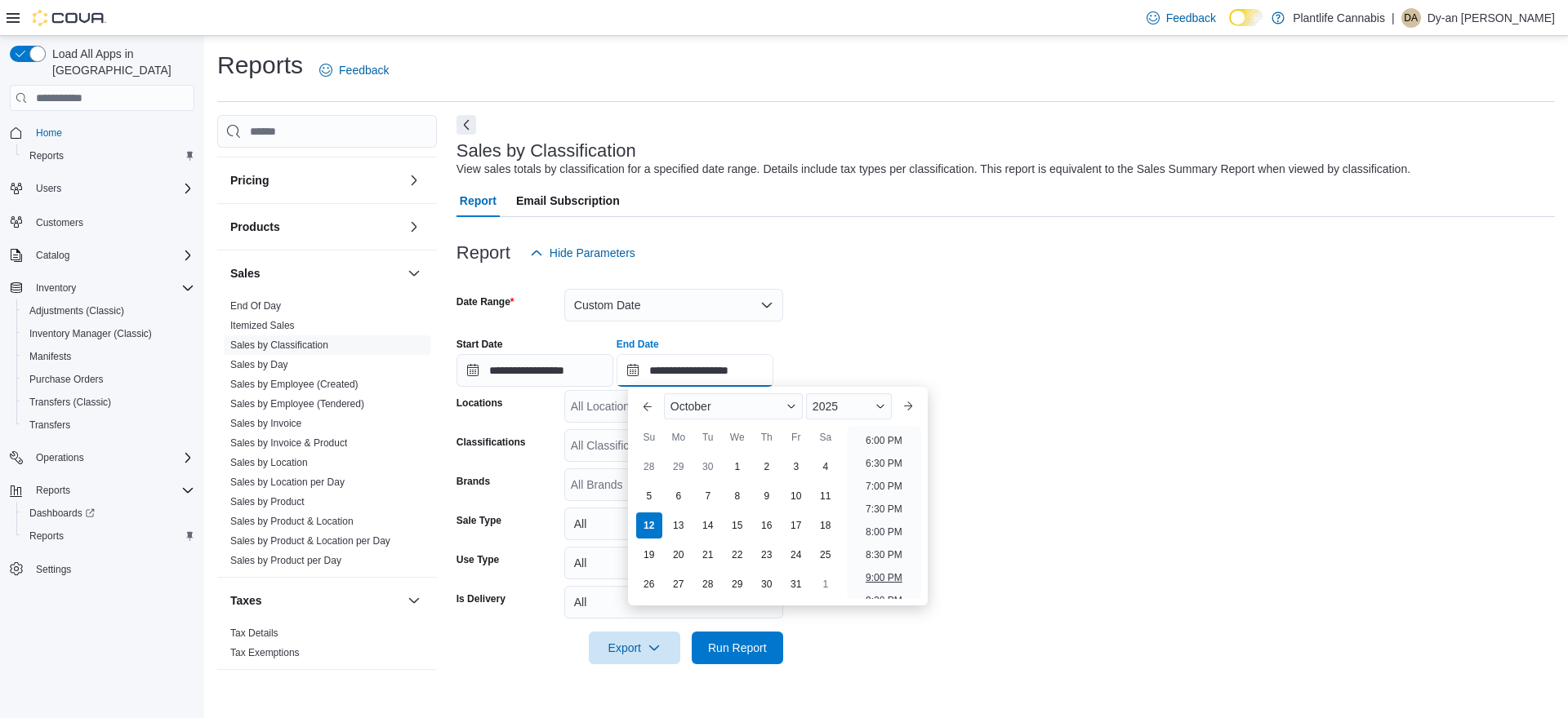
scroll to position [820, 0]
drag, startPoint x: 886, startPoint y: 449, endPoint x: 860, endPoint y: 442, distance: 26.9
click at [886, 449] on li "6:00 PM" at bounding box center [884, 442] width 50 height 20
type input "**********"
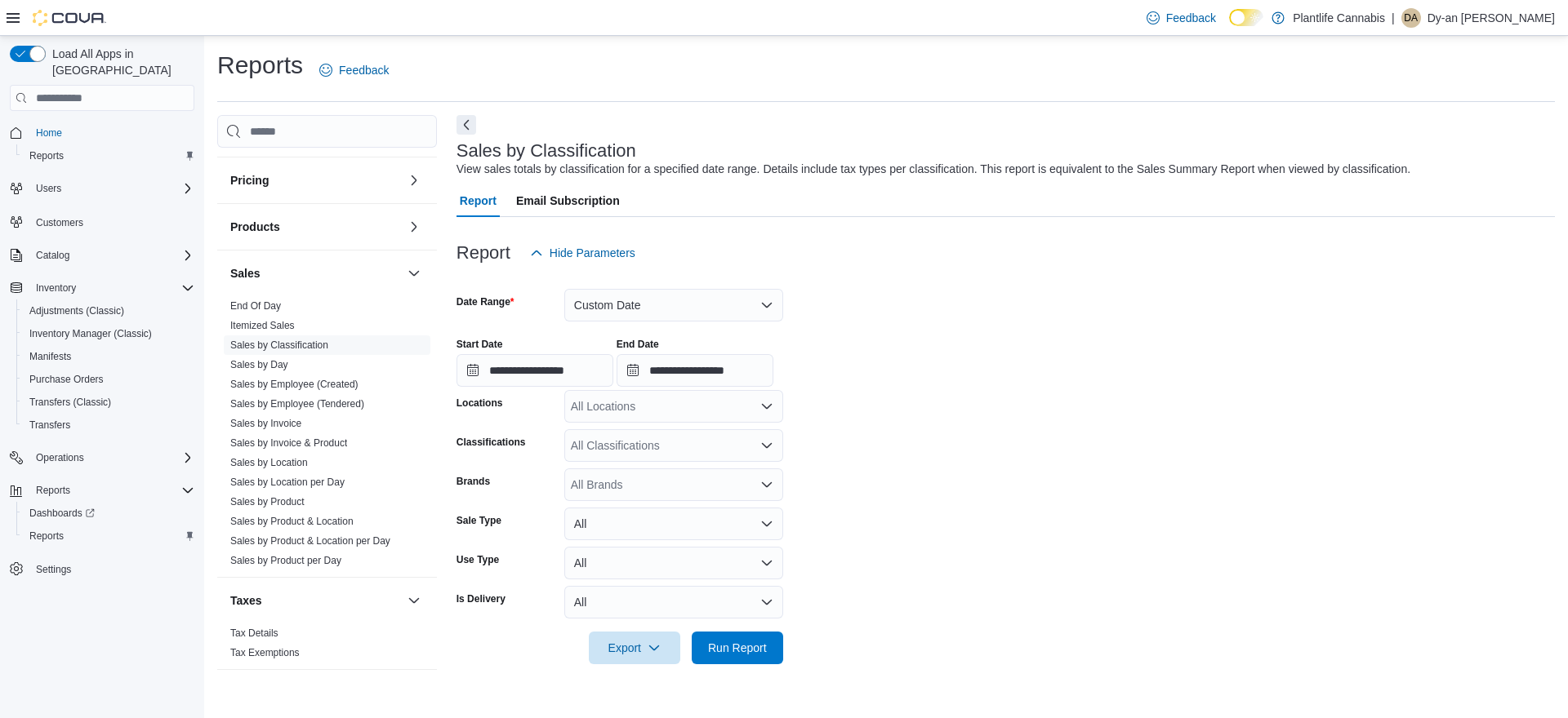
drag, startPoint x: 658, startPoint y: 412, endPoint x: 777, endPoint y: 412, distance: 119.0
click at [659, 412] on div "All Locations" at bounding box center [674, 406] width 219 height 33
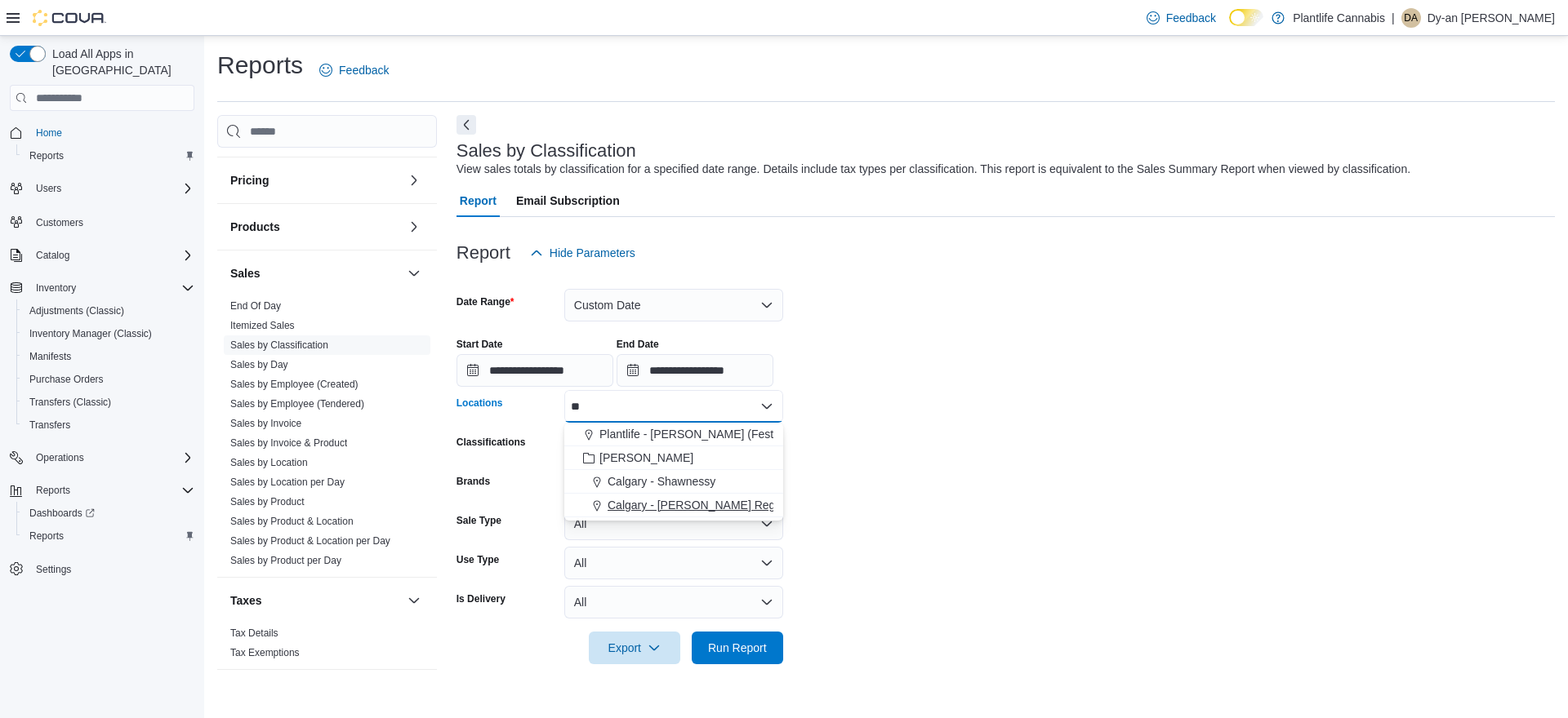
type input "**"
drag, startPoint x: 756, startPoint y: 509, endPoint x: 892, endPoint y: 501, distance: 136.2
click at [761, 508] on div "Calgary - [PERSON_NAME] Regional" at bounding box center [674, 505] width 199 height 16
drag, startPoint x: 892, startPoint y: 501, endPoint x: 881, endPoint y: 515, distance: 17.8
click at [892, 501] on form "**********" at bounding box center [1004, 467] width 1098 height 395
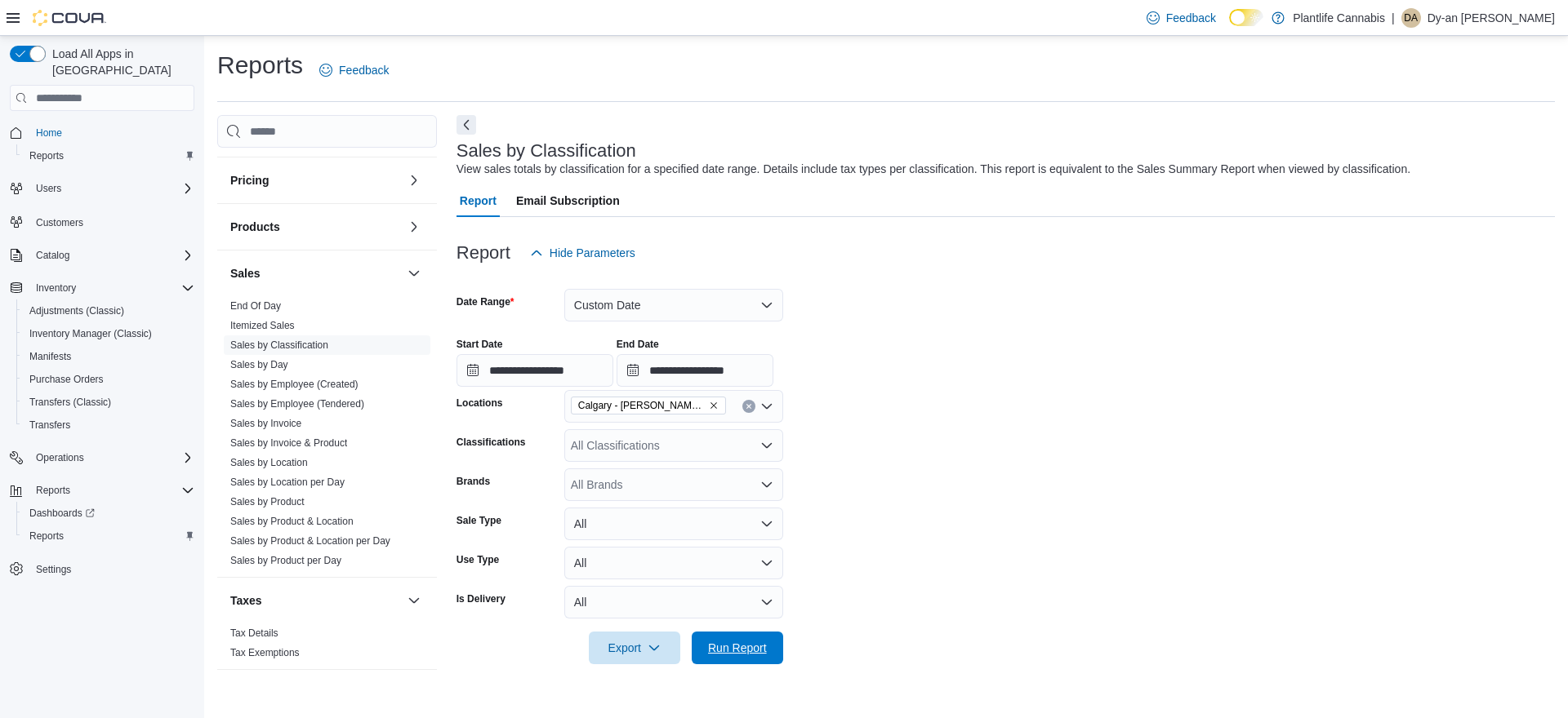
drag, startPoint x: 748, startPoint y: 652, endPoint x: 852, endPoint y: 615, distance: 110.4
click at [748, 651] on span "Run Report" at bounding box center [737, 648] width 59 height 16
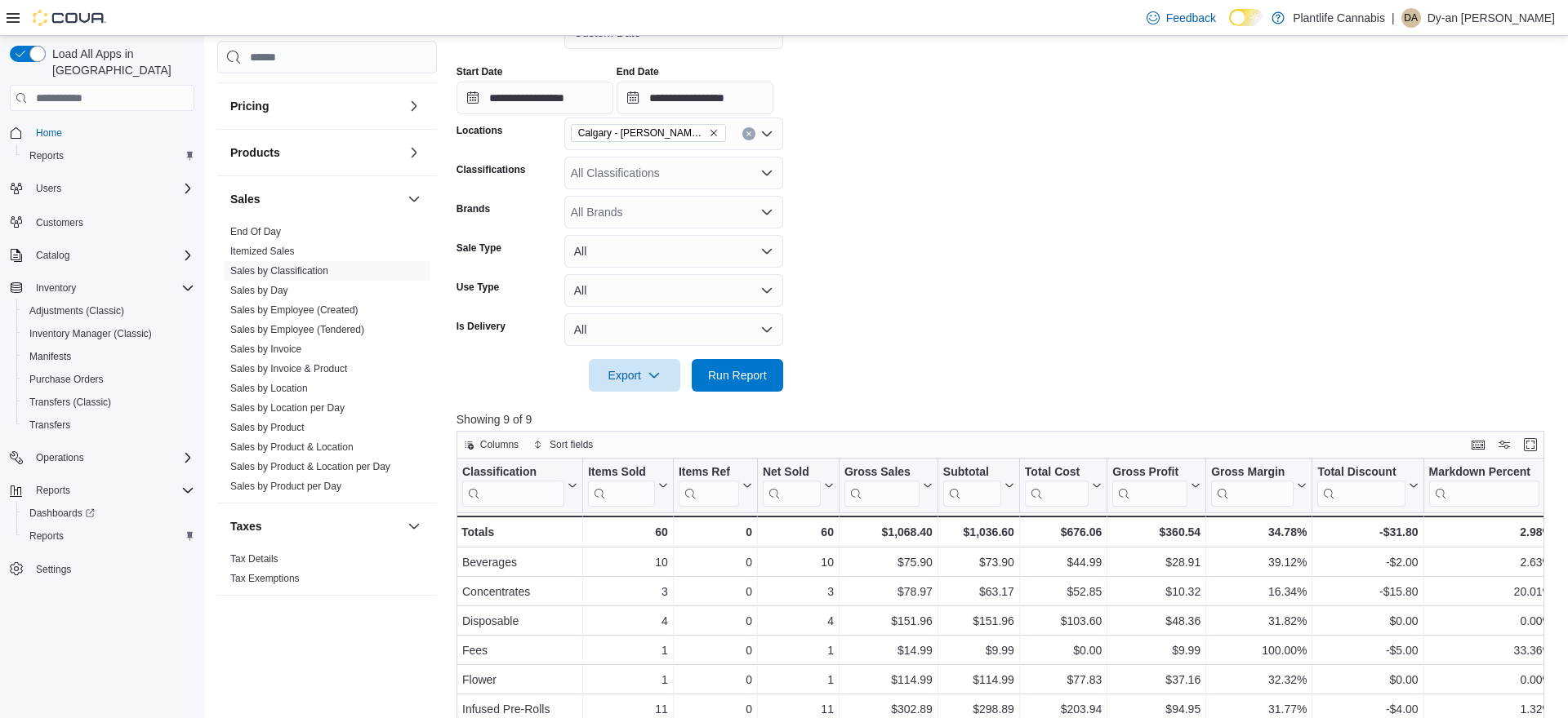
scroll to position [235, 0]
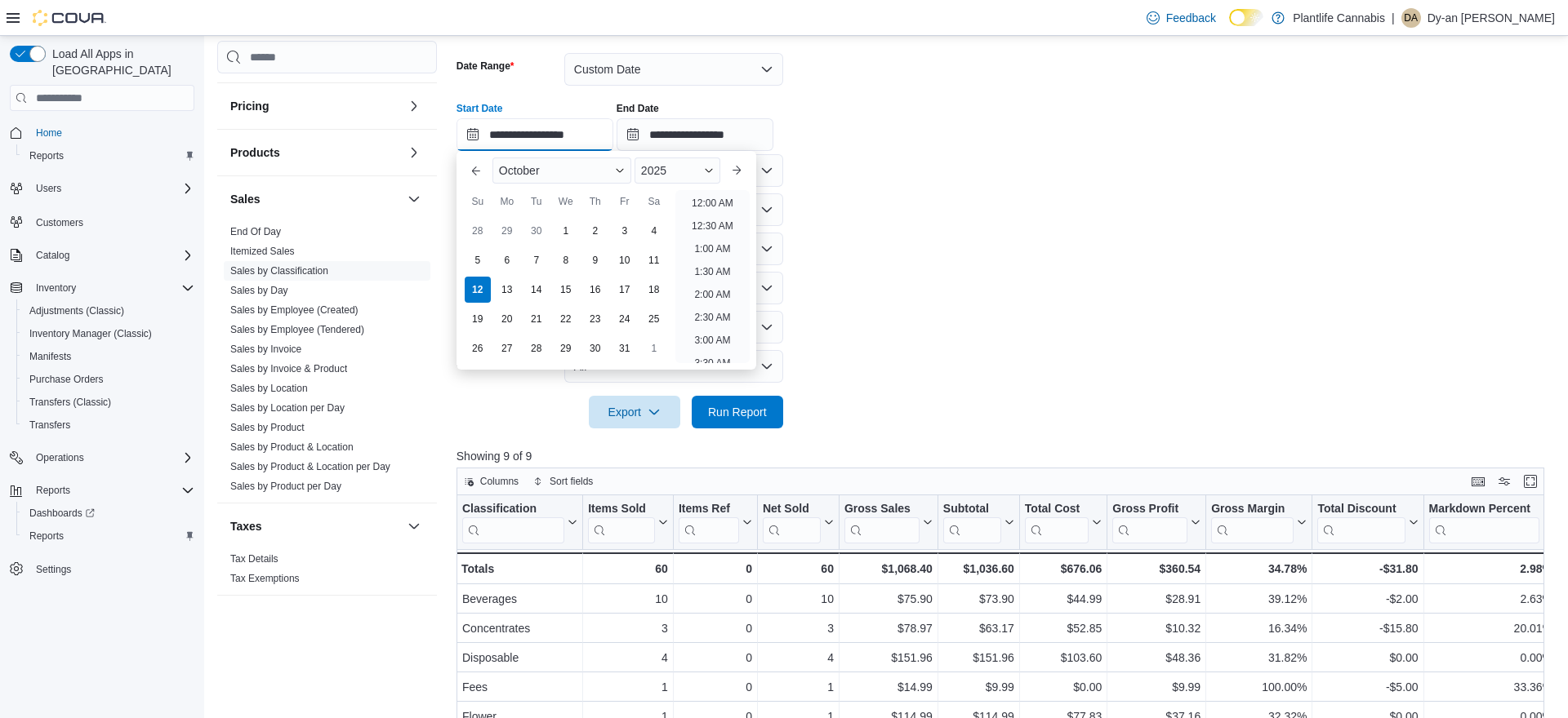
drag, startPoint x: 578, startPoint y: 138, endPoint x: 713, endPoint y: 200, distance: 148.6
click at [578, 138] on input "**********" at bounding box center [534, 134] width 156 height 33
drag, startPoint x: 718, startPoint y: 287, endPoint x: 726, endPoint y: 244, distance: 43.7
click at [718, 285] on li "6:00 PM" at bounding box center [712, 290] width 50 height 20
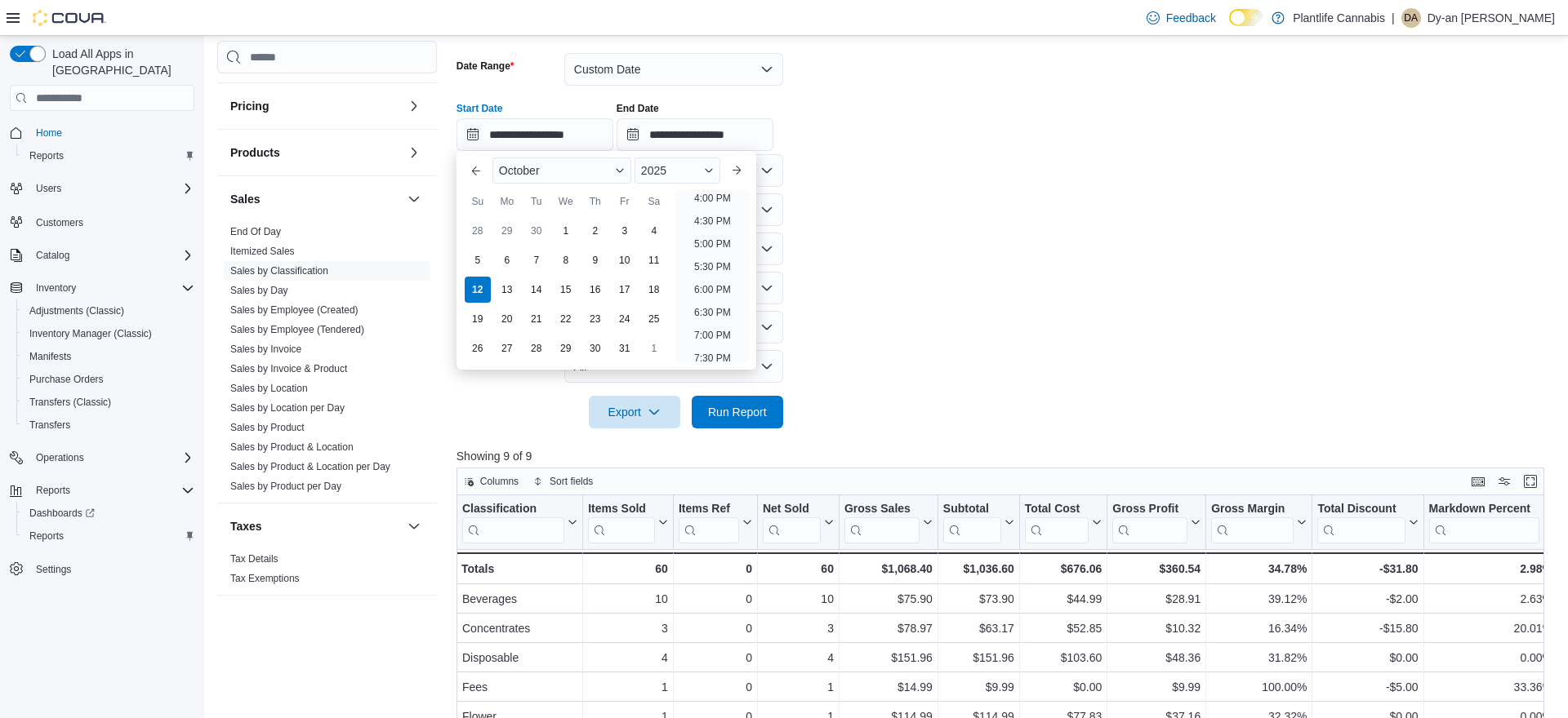
type input "**********"
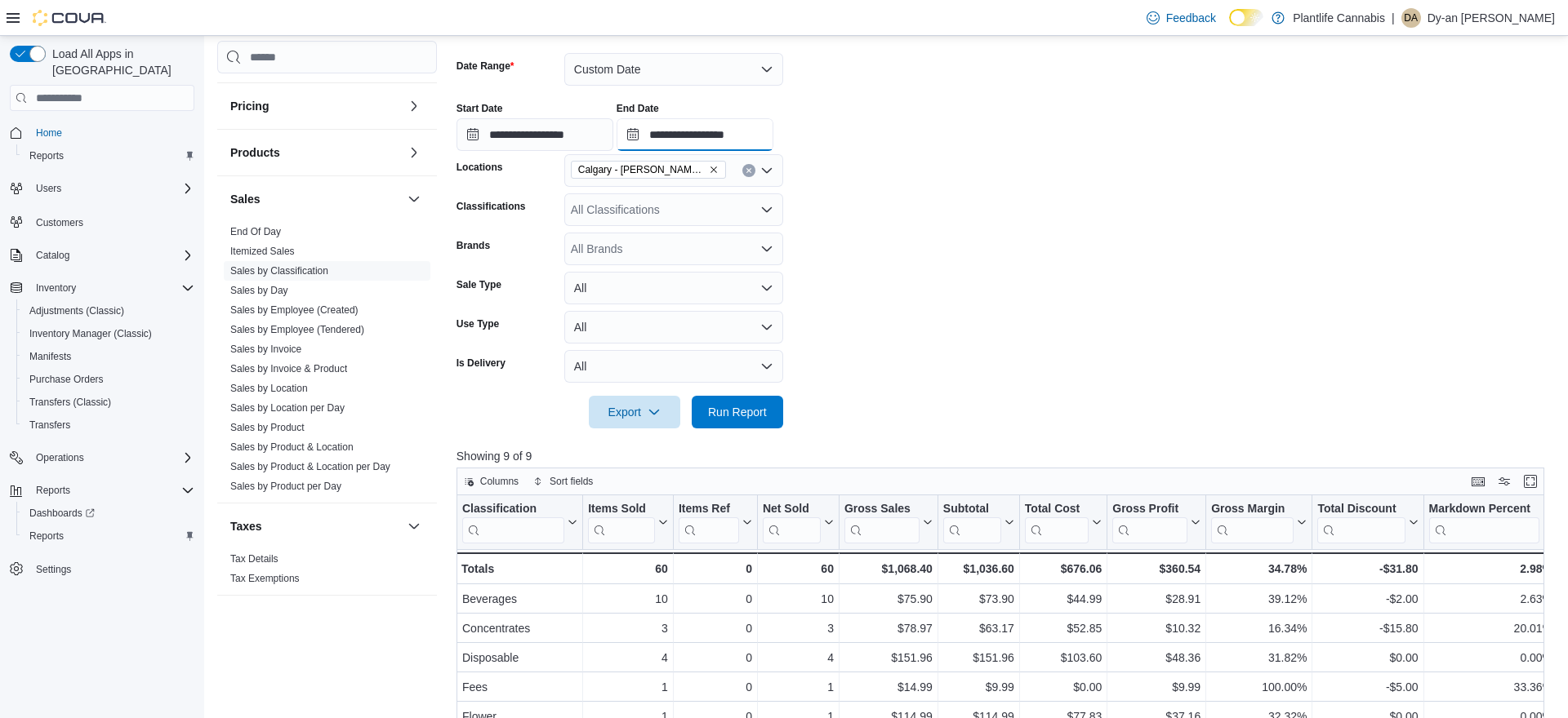
click at [756, 137] on input "**********" at bounding box center [694, 134] width 156 height 33
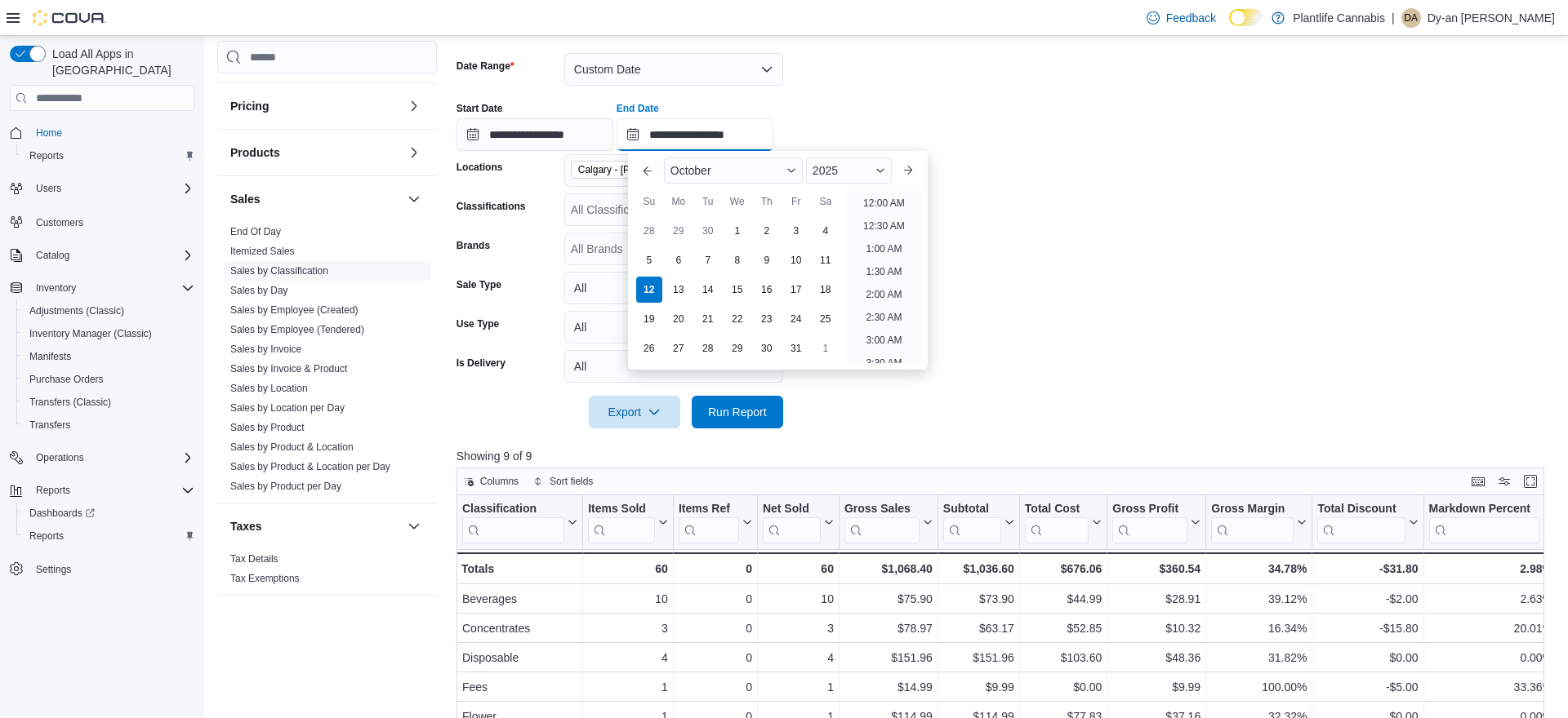
scroll to position [874, 0]
click at [893, 342] on li "10:00 PM" at bounding box center [884, 335] width 55 height 20
type input "**********"
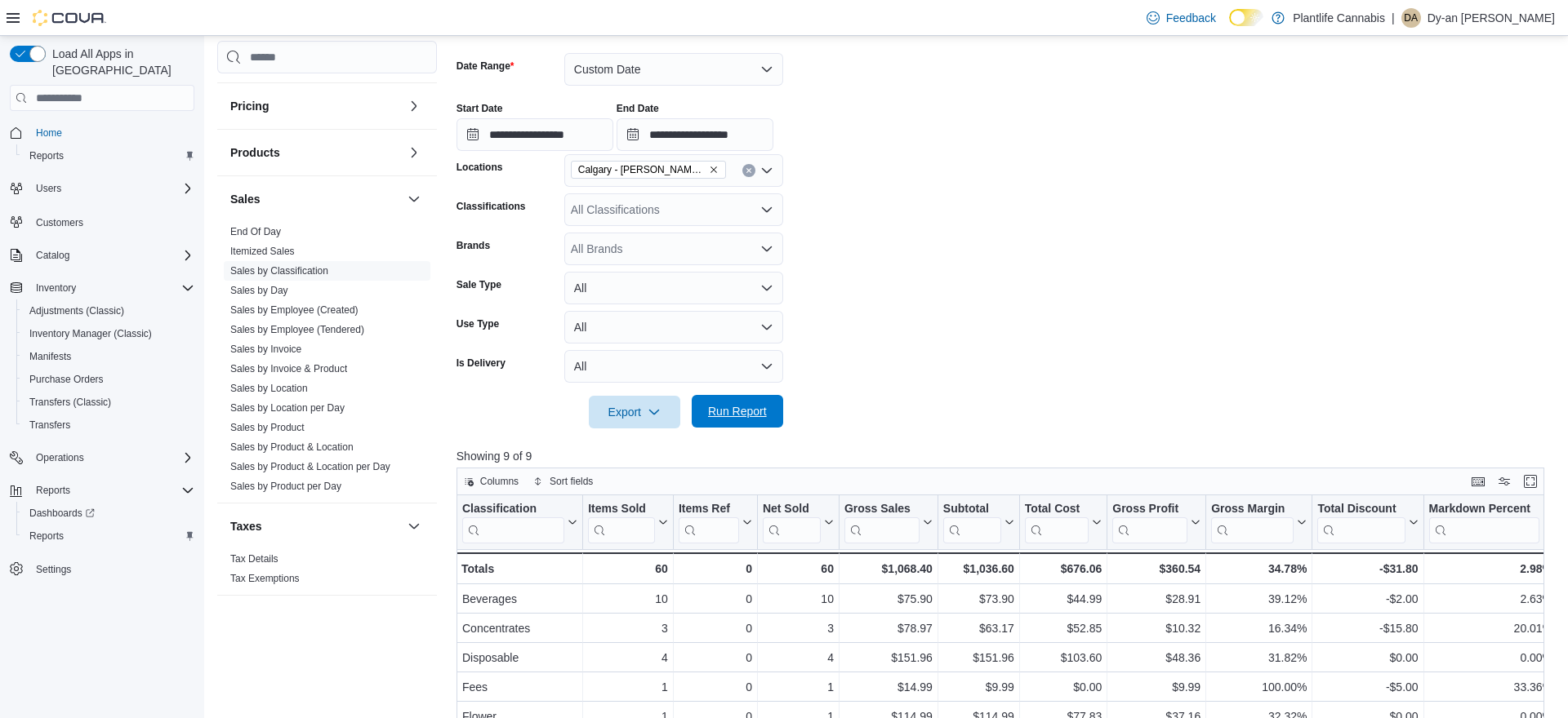
drag, startPoint x: 995, startPoint y: 340, endPoint x: 720, endPoint y: 401, distance: 281.7
click at [993, 340] on form "**********" at bounding box center [1004, 231] width 1098 height 395
click at [736, 411] on span "Run Report" at bounding box center [737, 411] width 59 height 16
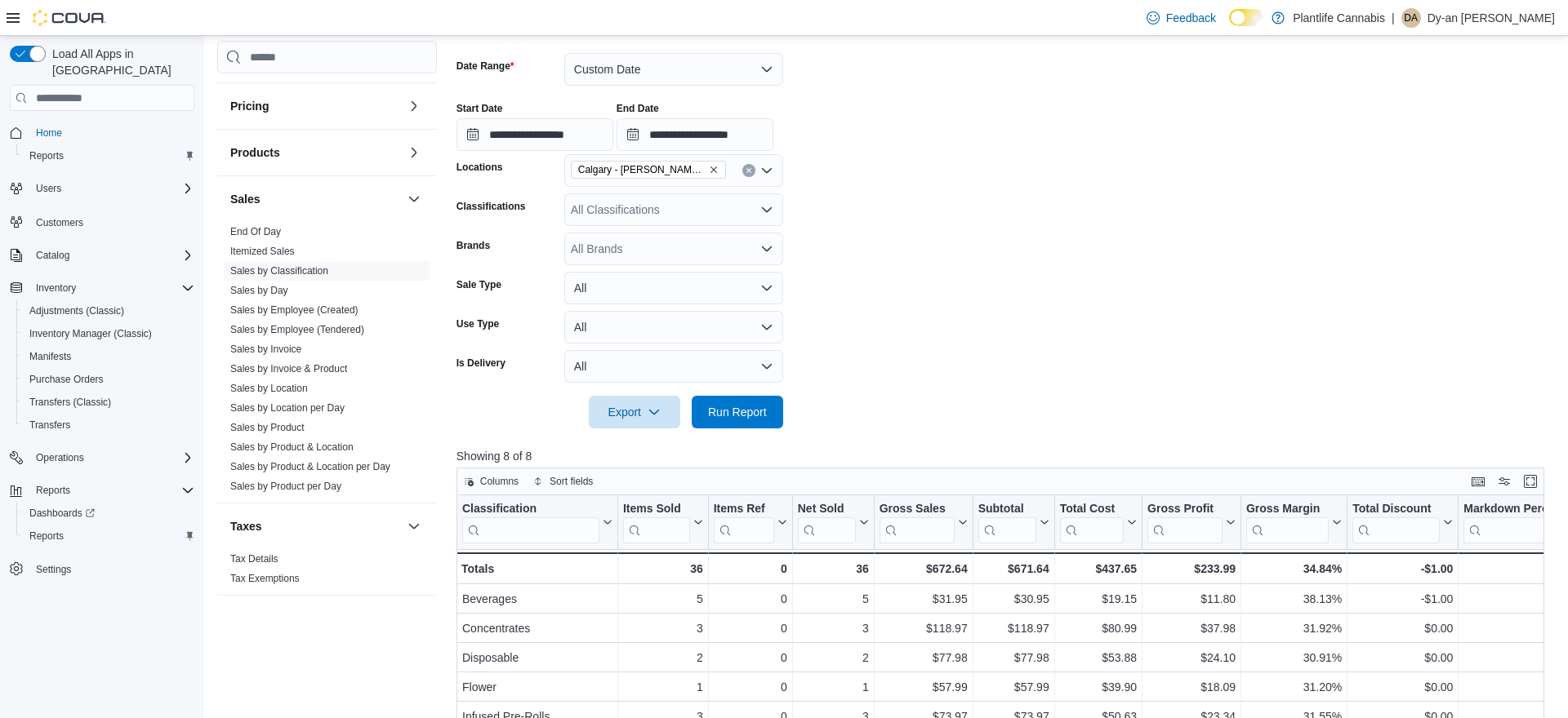
scroll to position [537, 0]
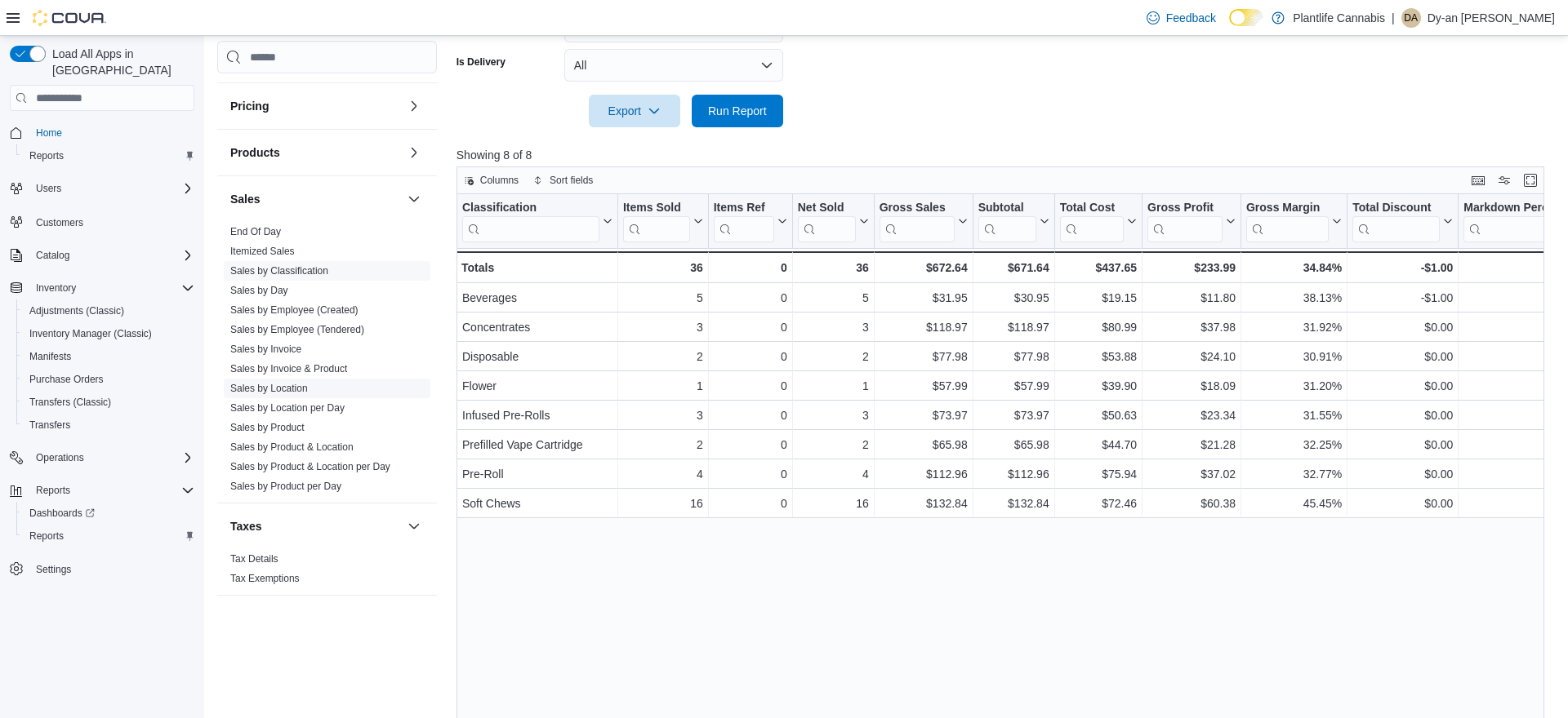
click at [296, 389] on link "Sales by Location" at bounding box center [268, 388] width 77 height 12
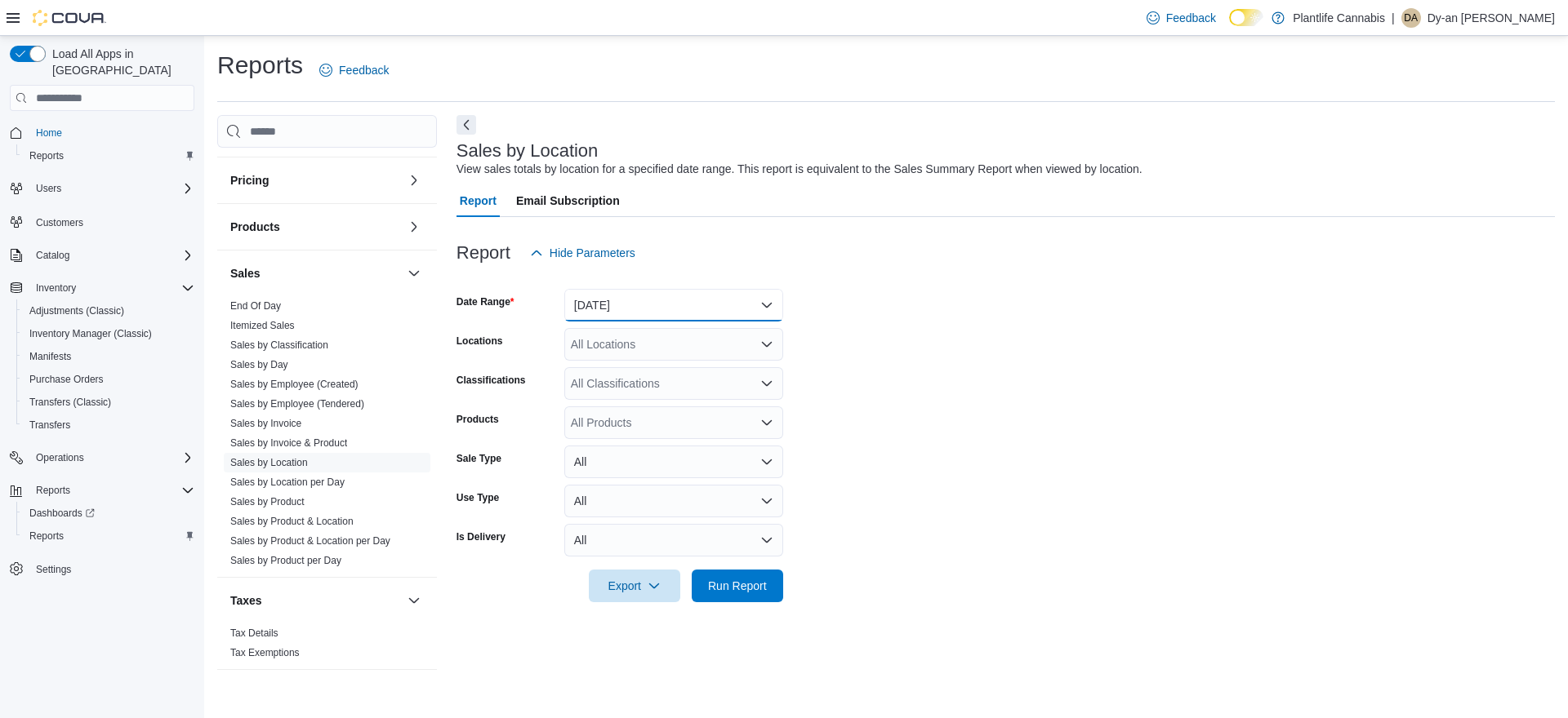
click at [654, 312] on button "[DATE]" at bounding box center [674, 305] width 219 height 33
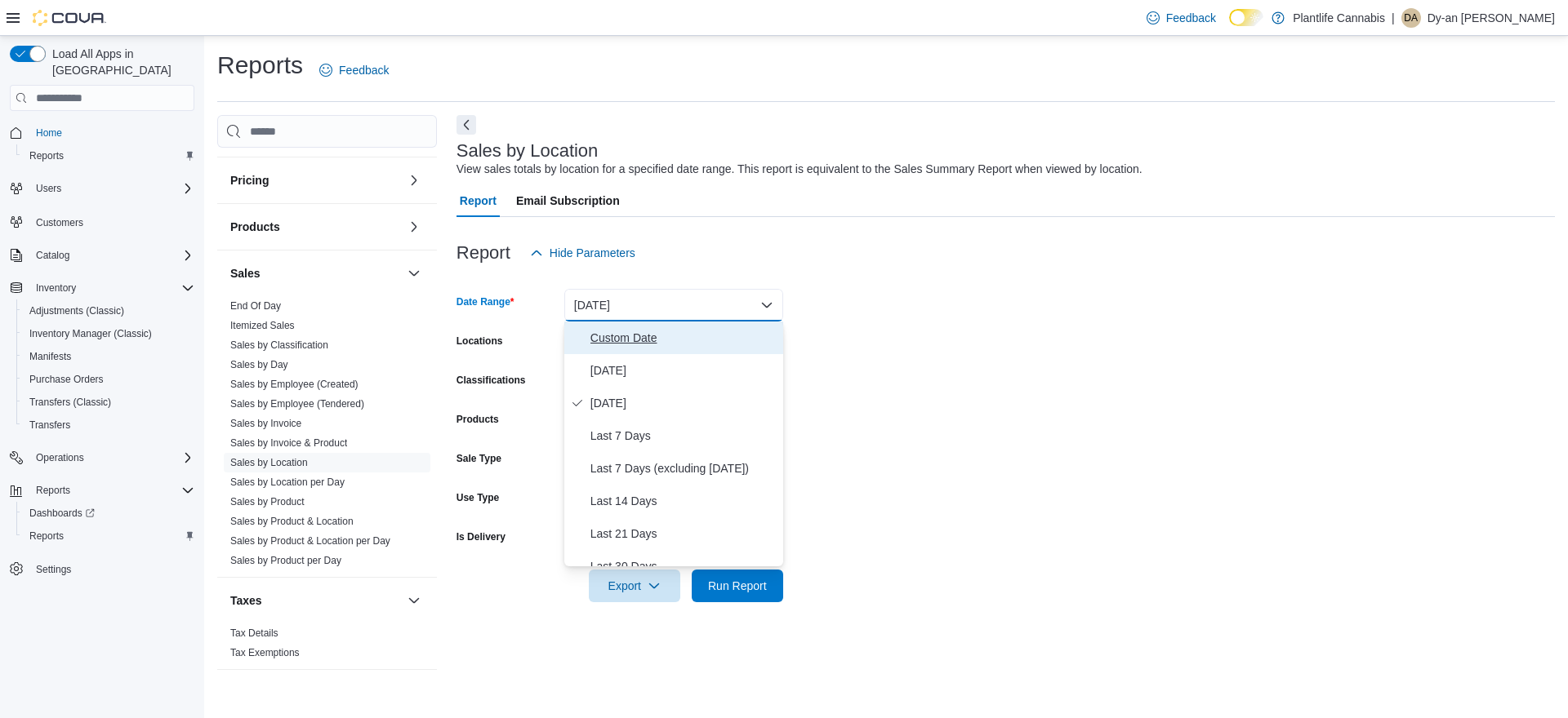
click at [635, 338] on span "Custom Date" at bounding box center [683, 338] width 186 height 20
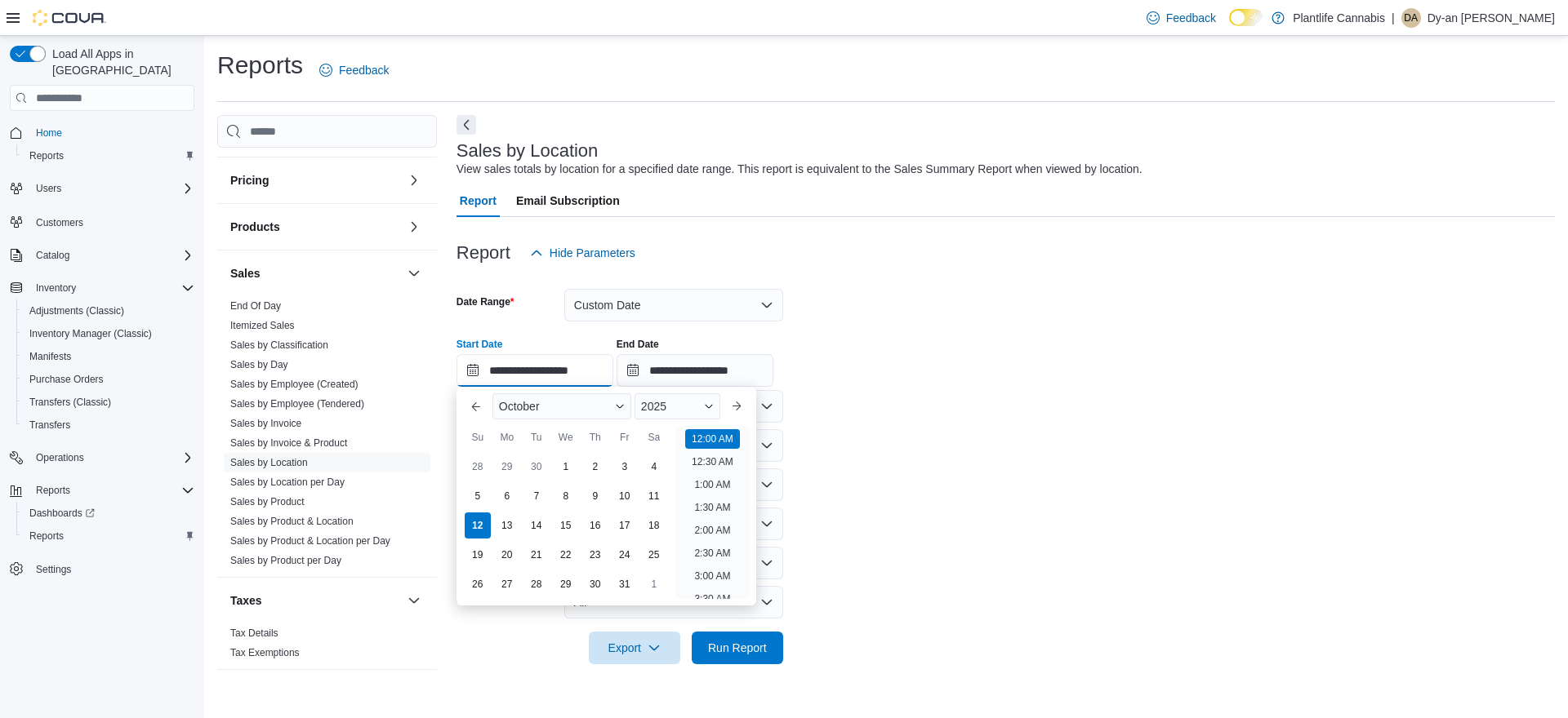
drag, startPoint x: 596, startPoint y: 367, endPoint x: 714, endPoint y: 554, distance: 221.1
click at [596, 367] on input "**********" at bounding box center [534, 371] width 156 height 33
click at [708, 548] on li "6:00 PM" at bounding box center [712, 544] width 50 height 20
type input "**********"
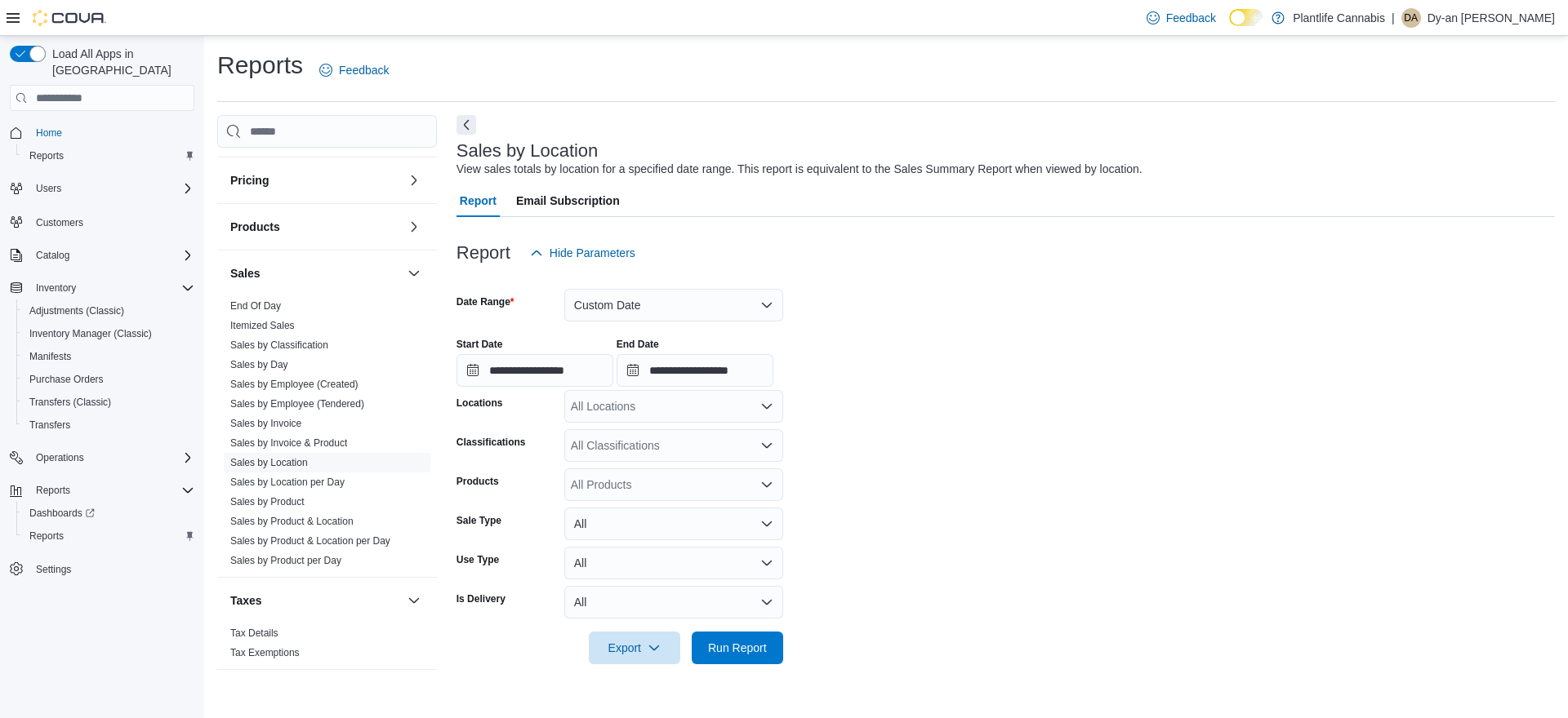
click at [700, 411] on div "All Locations" at bounding box center [674, 406] width 219 height 33
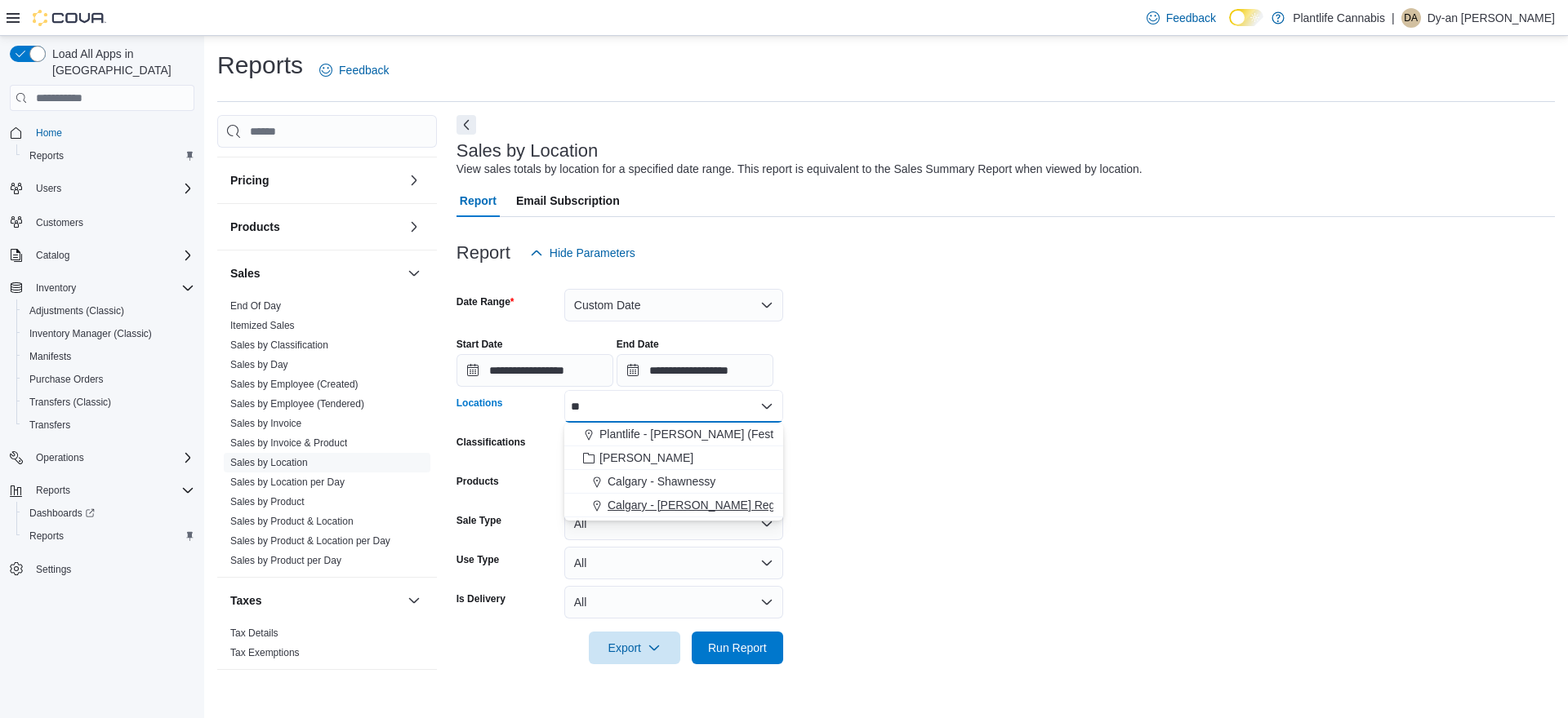
type input "**"
drag, startPoint x: 710, startPoint y: 507, endPoint x: 935, endPoint y: 497, distance: 225.2
click at [712, 507] on span "Calgary - [PERSON_NAME] Regional" at bounding box center [703, 505] width 192 height 16
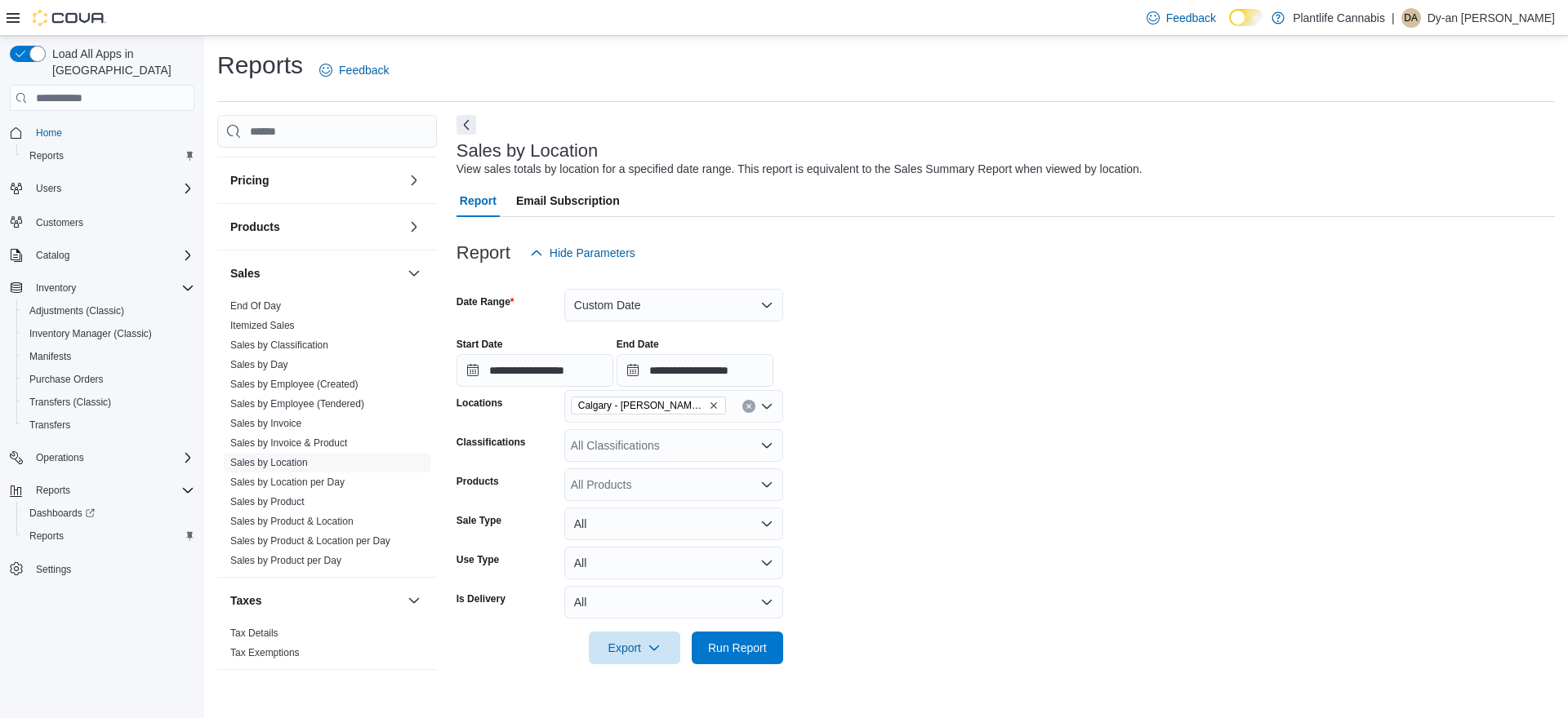
drag, startPoint x: 935, startPoint y: 497, endPoint x: 790, endPoint y: 685, distance: 237.4
click at [934, 498] on form "**********" at bounding box center [1004, 467] width 1098 height 395
drag, startPoint x: 749, startPoint y: 649, endPoint x: 916, endPoint y: 588, distance: 177.8
click at [756, 646] on span "Run Report" at bounding box center [737, 648] width 59 height 16
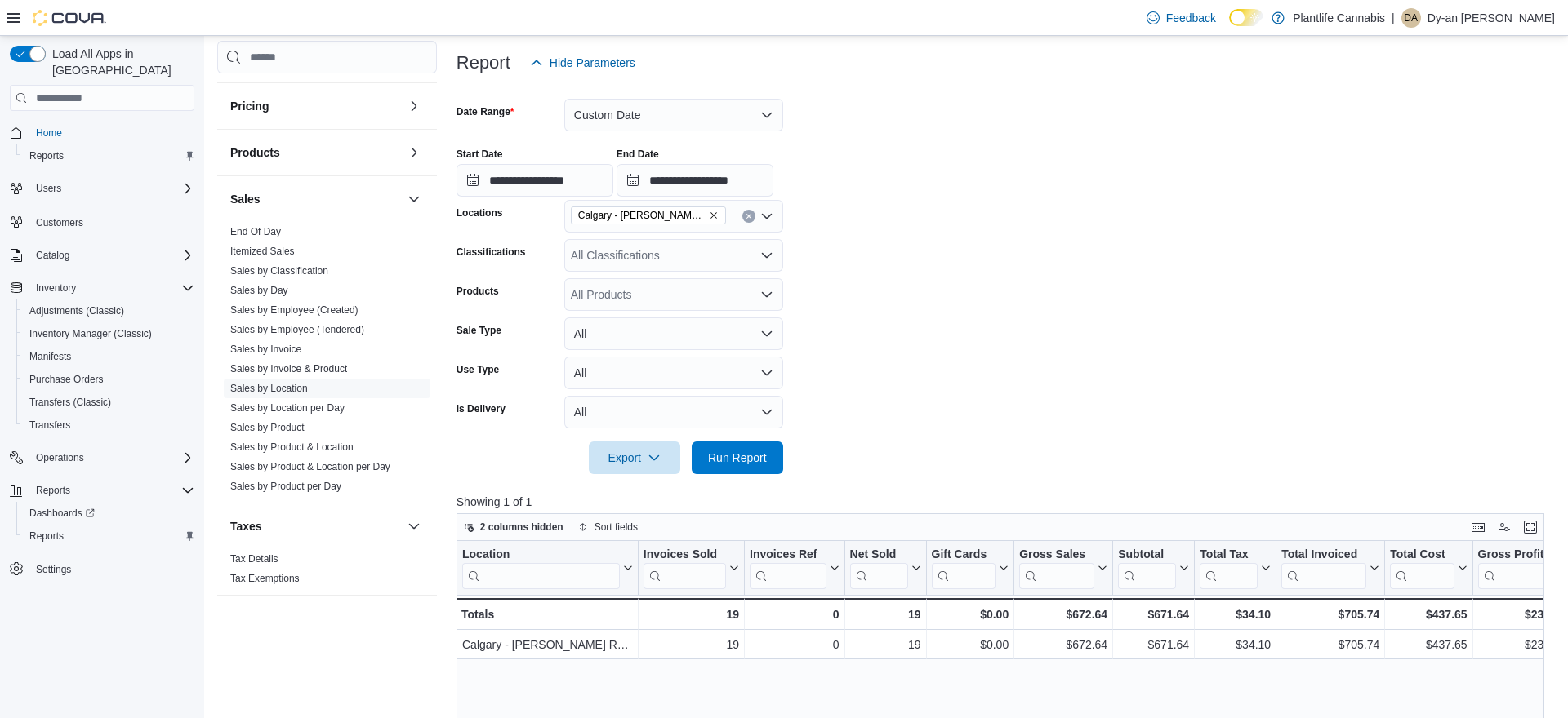
scroll to position [189, 0]
click at [674, 133] on div at bounding box center [1004, 134] width 1098 height 4
click at [689, 124] on button "Custom Date" at bounding box center [674, 116] width 219 height 33
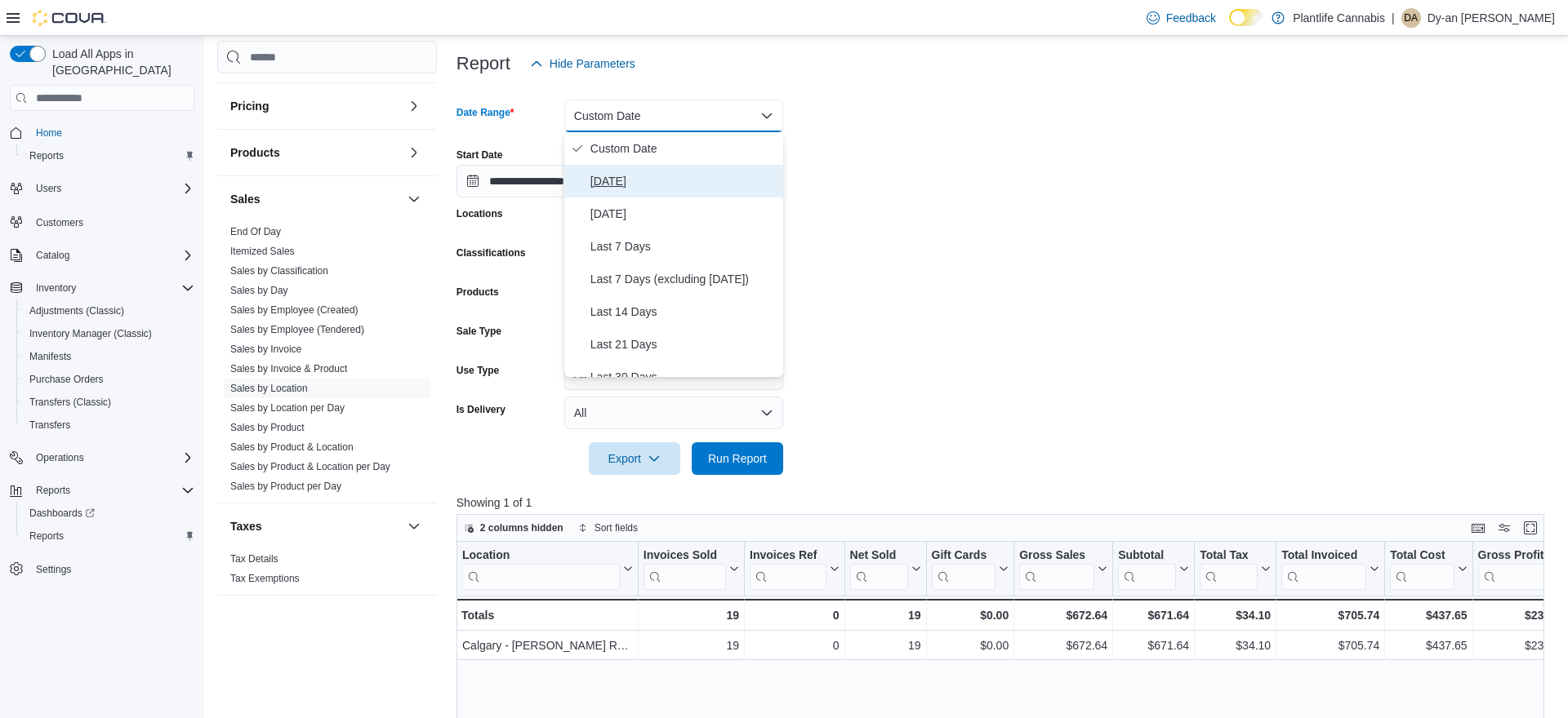
click at [665, 175] on span "[DATE]" at bounding box center [683, 181] width 186 height 20
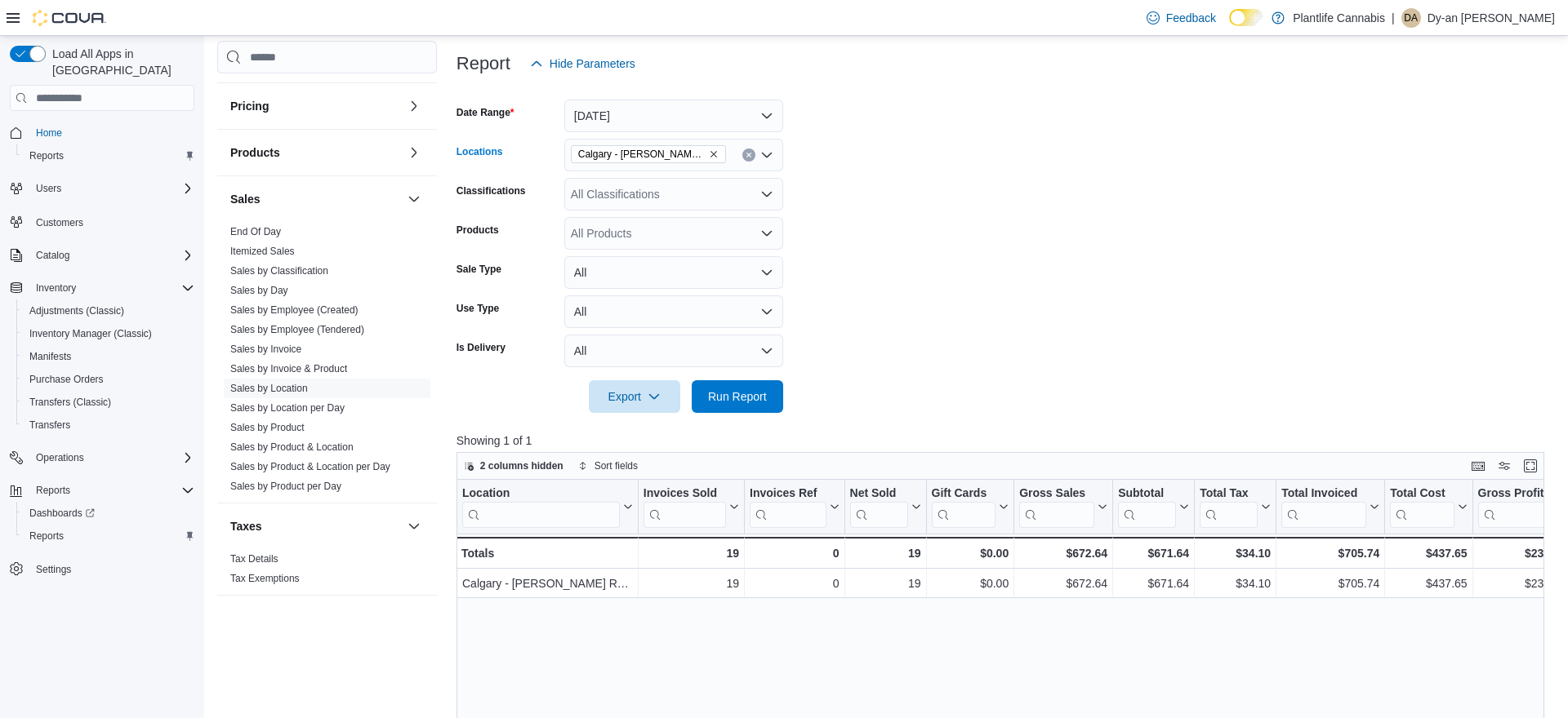
drag, startPoint x: 596, startPoint y: 170, endPoint x: 607, endPoint y: 167, distance: 11.4
click at [596, 170] on div "Calgary - [PERSON_NAME] Regional" at bounding box center [674, 155] width 219 height 33
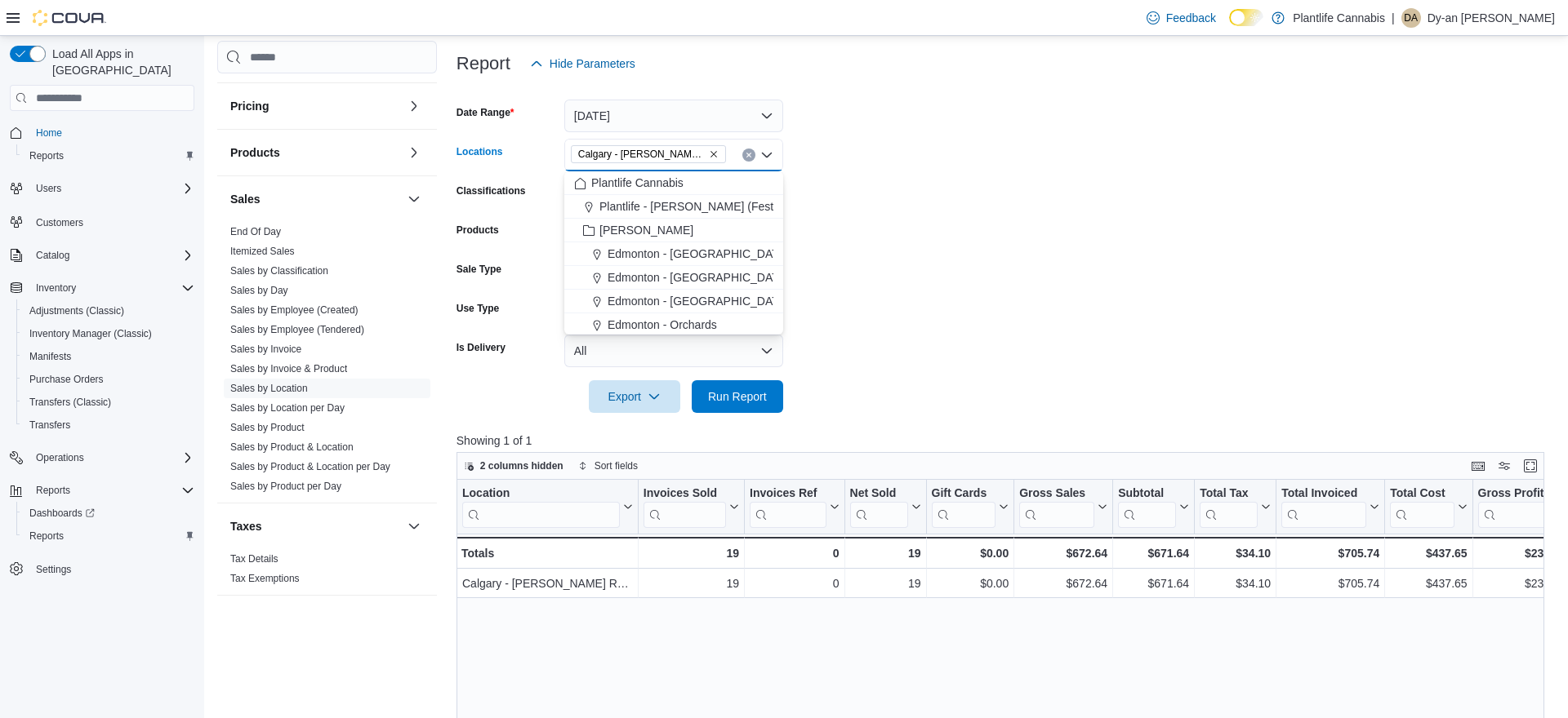
drag, startPoint x: 863, startPoint y: 197, endPoint x: 796, endPoint y: 419, distance: 231.9
click at [863, 197] on form "Date Range [DATE] Locations [GEOGRAPHIC_DATA] - [PERSON_NAME] Regional Combo bo…" at bounding box center [1004, 246] width 1098 height 333
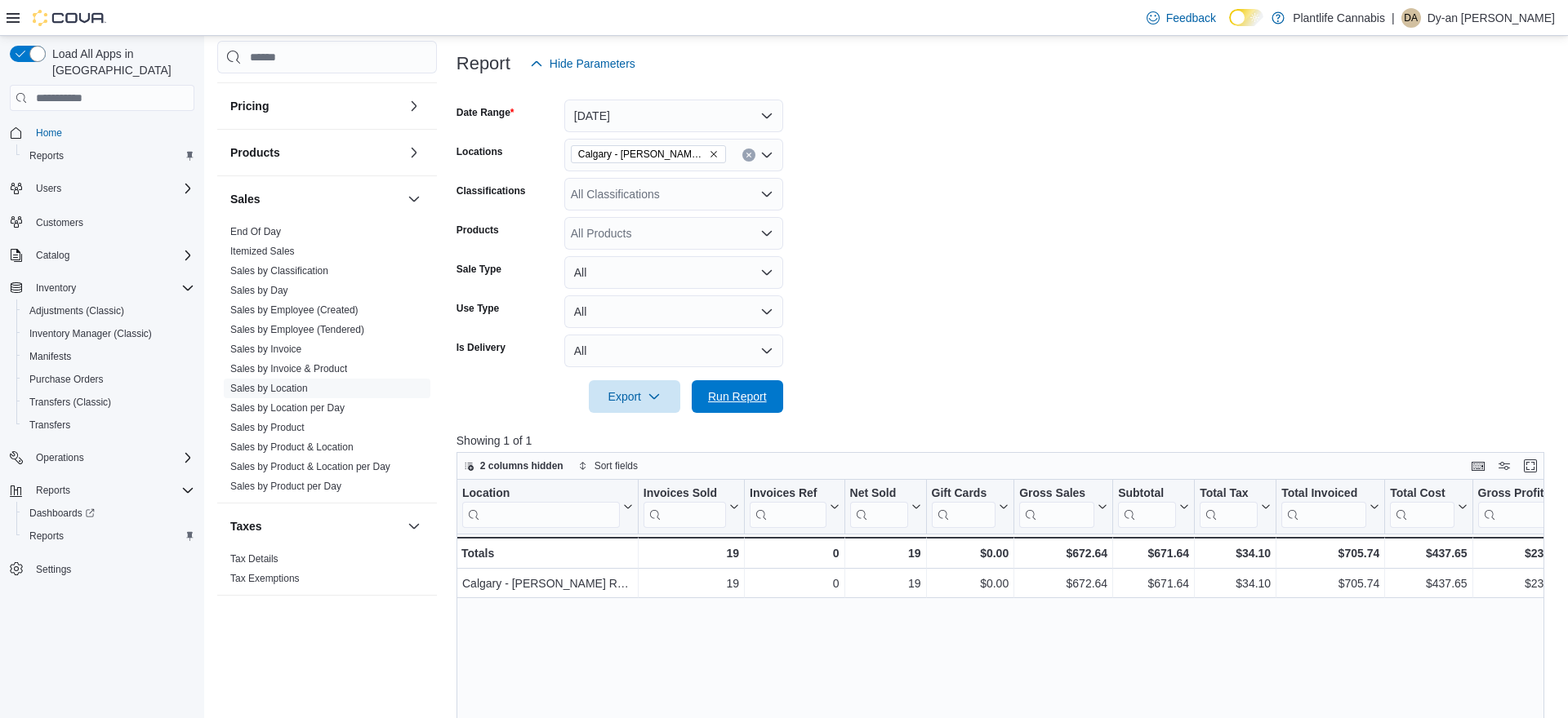
drag, startPoint x: 756, startPoint y: 403, endPoint x: 889, endPoint y: 388, distance: 133.8
click at [756, 402] on span "Run Report" at bounding box center [737, 396] width 59 height 16
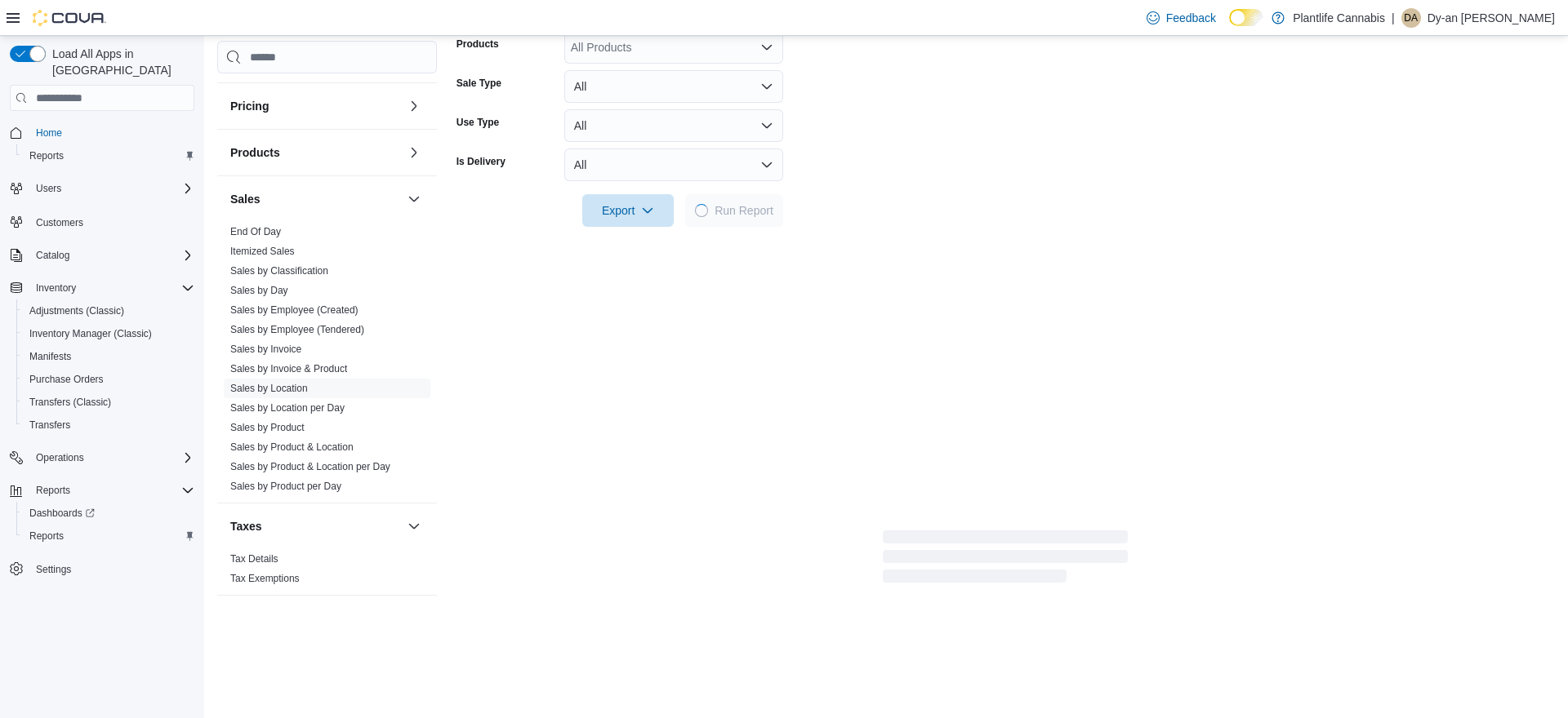
scroll to position [415, 0]
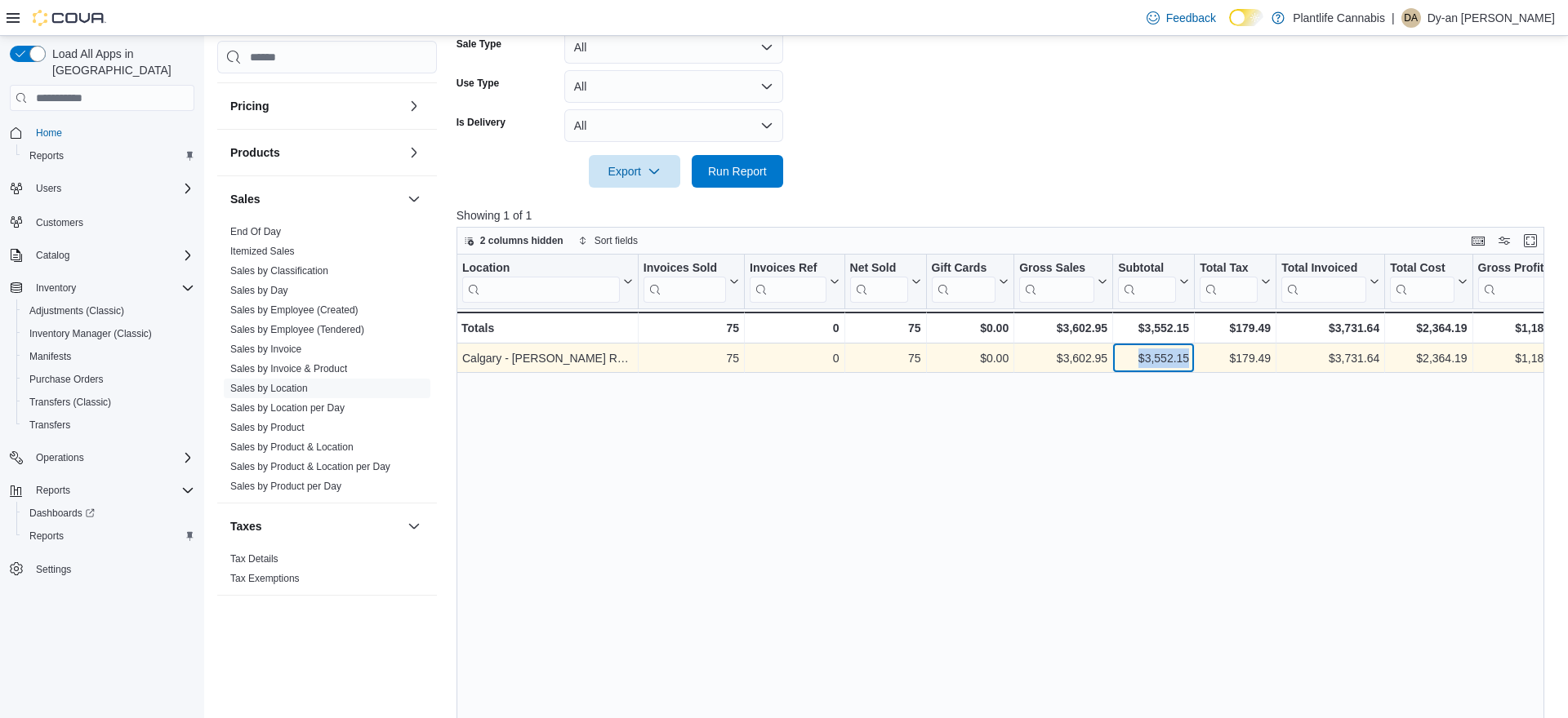
drag, startPoint x: 1191, startPoint y: 359, endPoint x: 1133, endPoint y: 362, distance: 58.1
click at [1133, 362] on div "$3,552.15 - Subtotal, column 7, row 1" at bounding box center [1154, 358] width 82 height 29
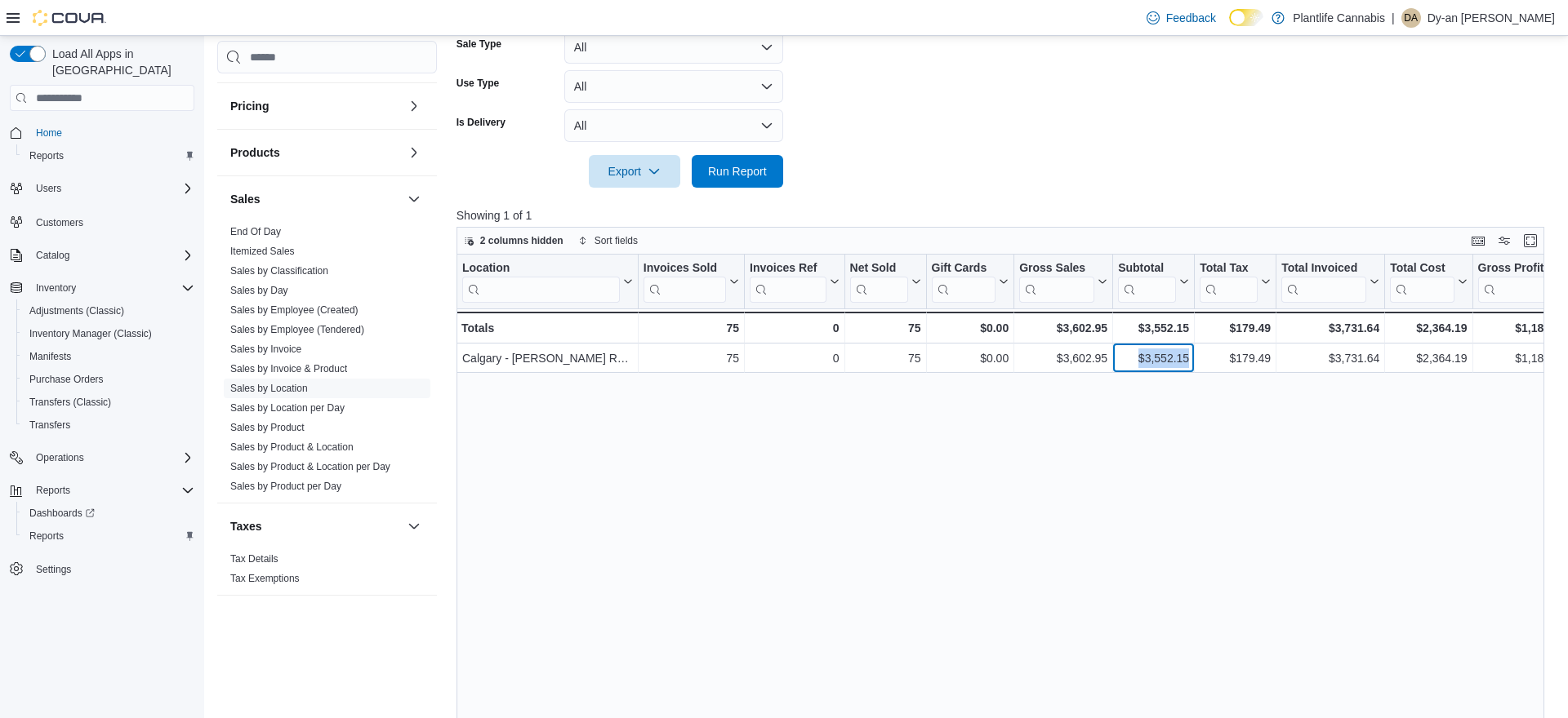
copy div "$3,552.15"
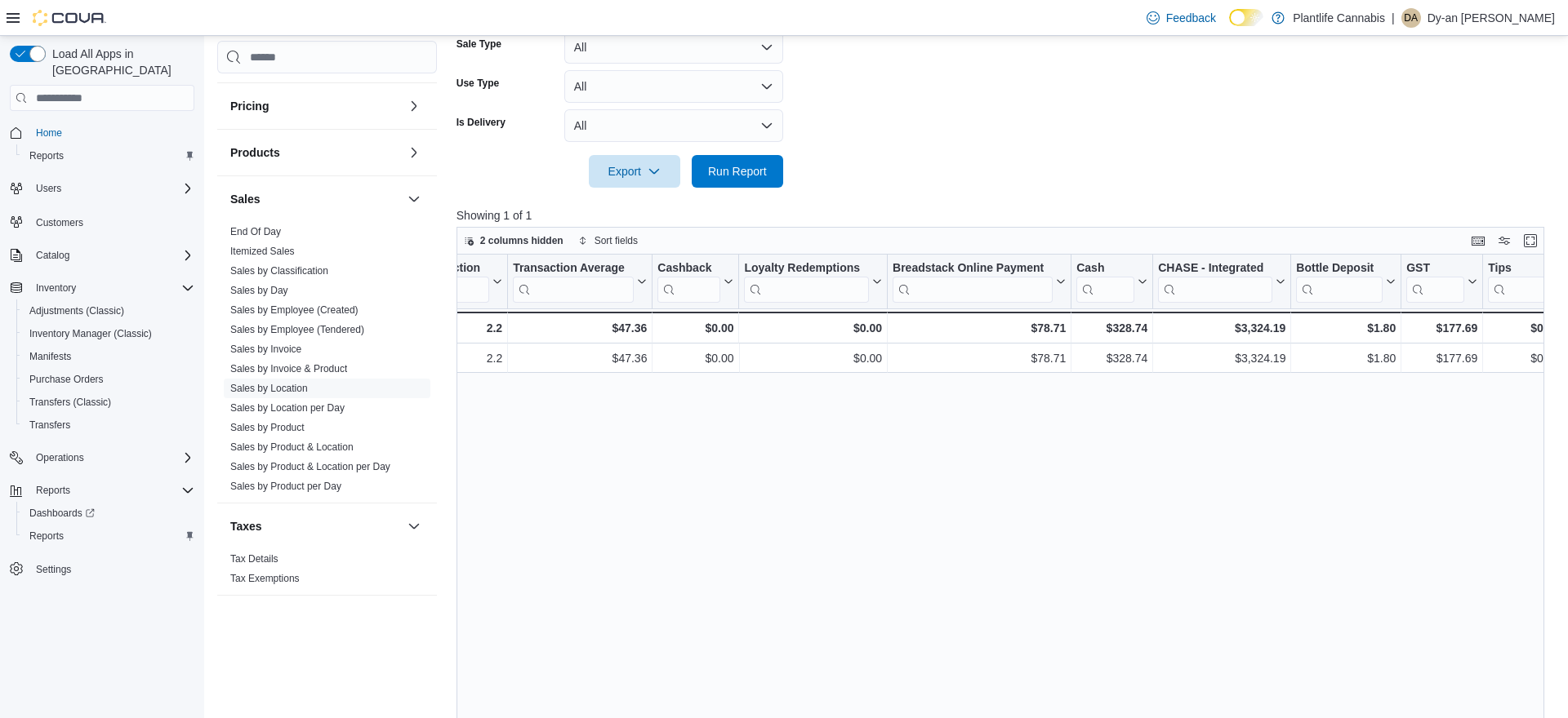
scroll to position [0, 1728]
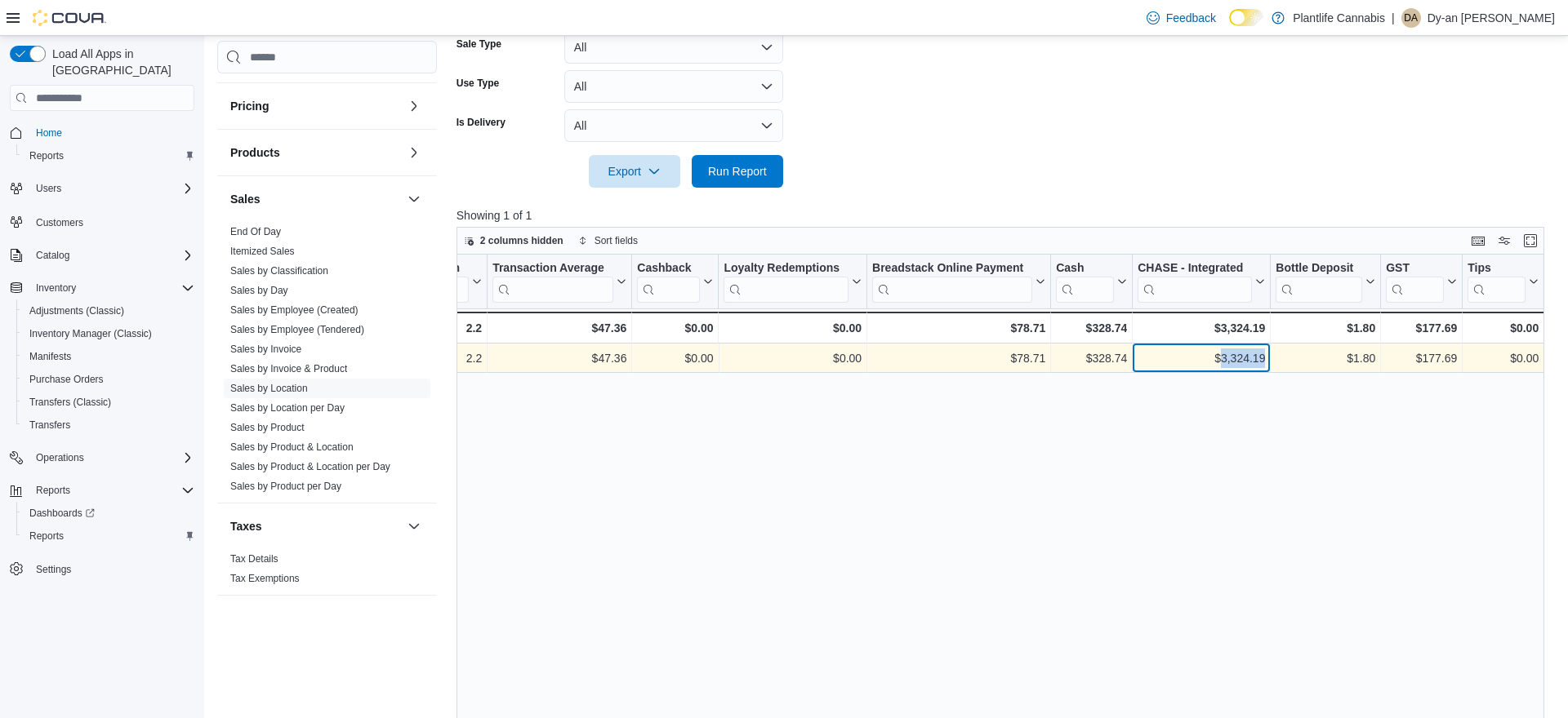
drag, startPoint x: 1267, startPoint y: 359, endPoint x: 1217, endPoint y: 363, distance: 50.2
click at [1217, 363] on div "$3,324.19 - CHASE - Integrated, column 22, row 1" at bounding box center [1201, 358] width 138 height 29
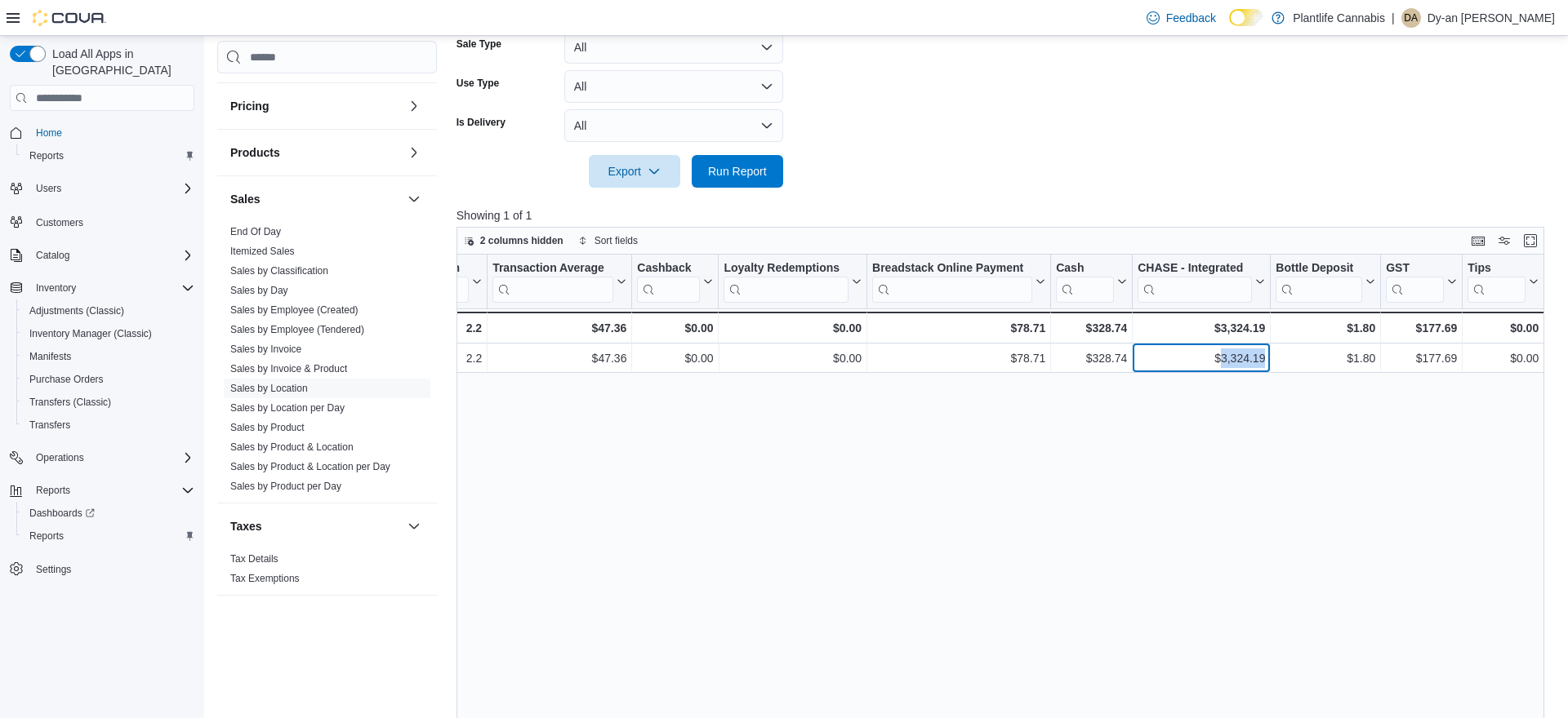
copy div "3,324.19"
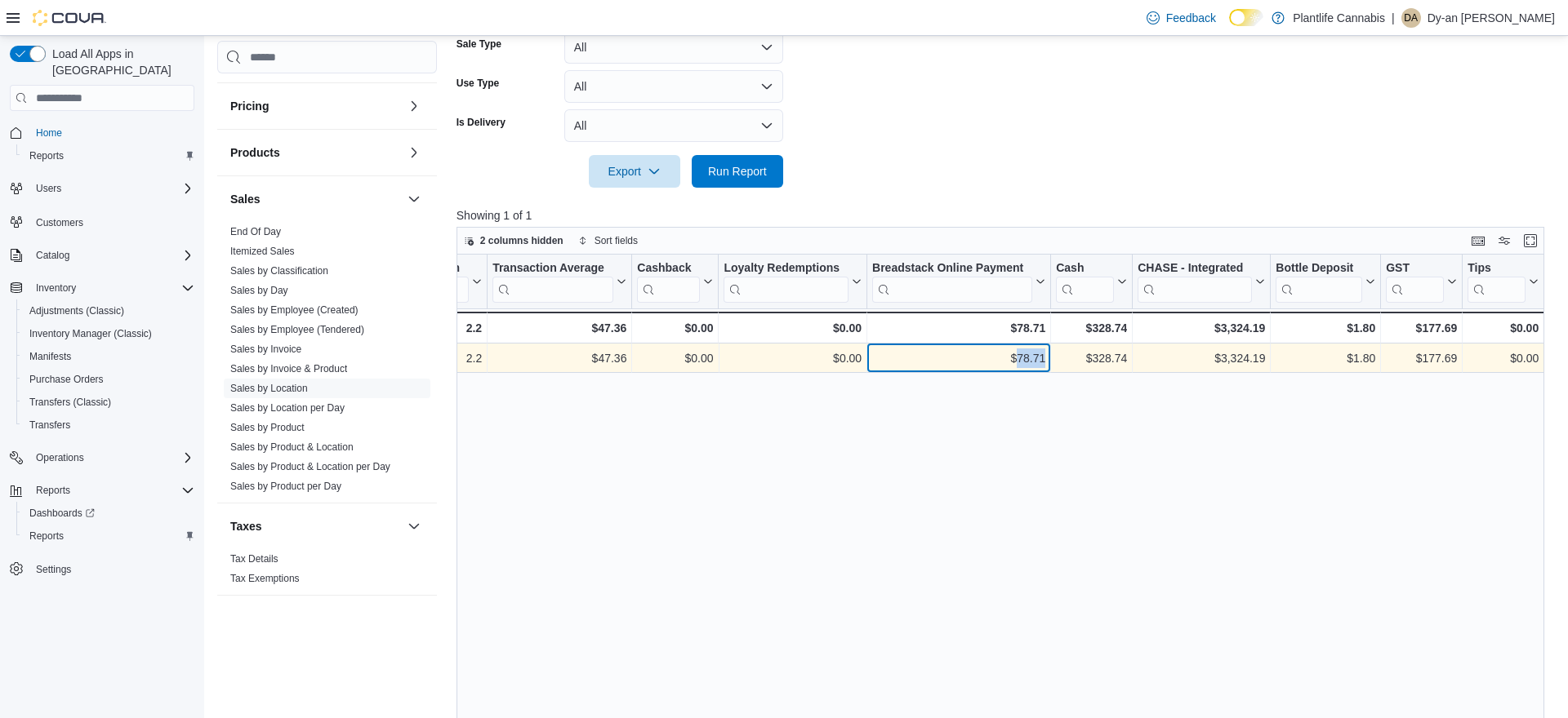
drag, startPoint x: 1046, startPoint y: 363, endPoint x: 1016, endPoint y: 363, distance: 30.0
click at [1016, 363] on div "$78.71 - Breadstack Online Payment, column 20, row 1" at bounding box center [958, 358] width 184 height 29
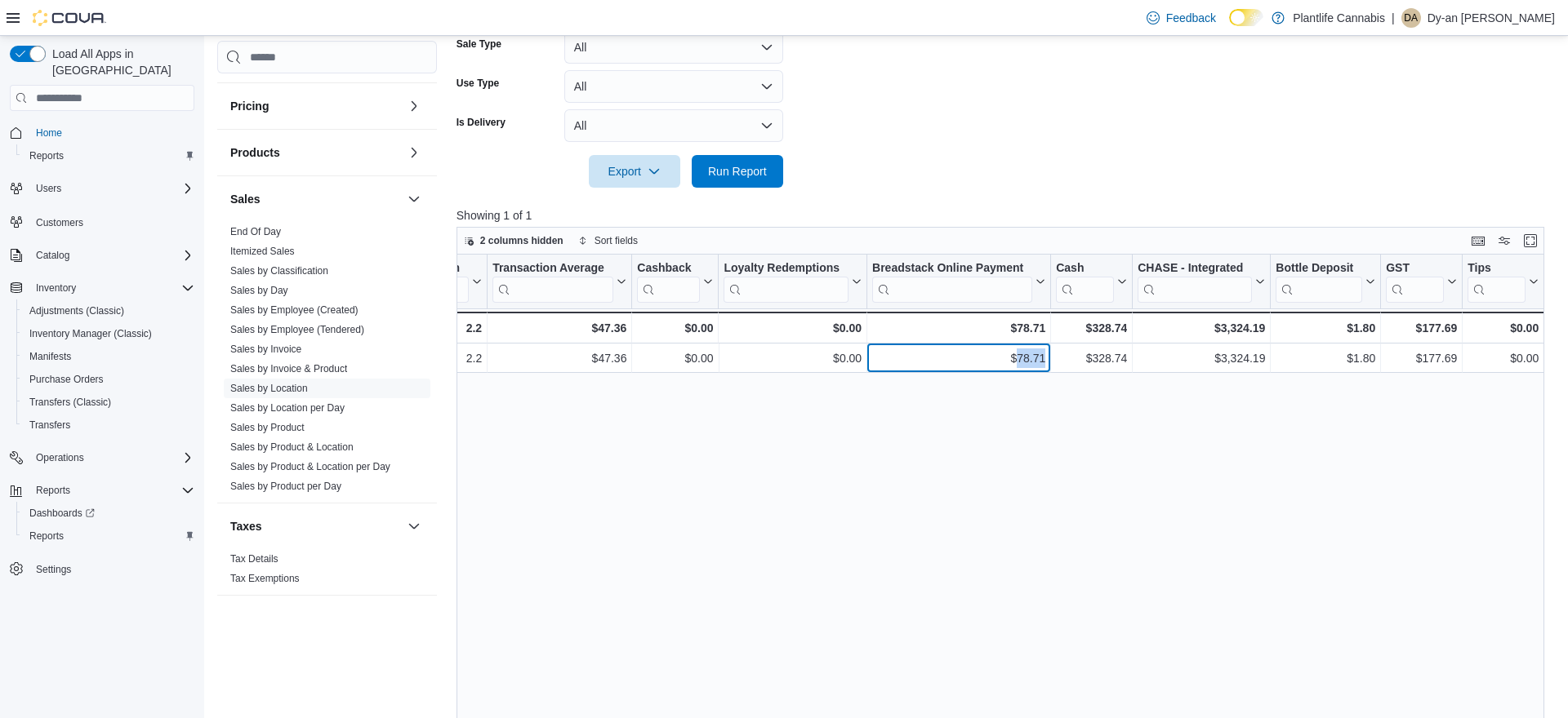
copy div "78.71"
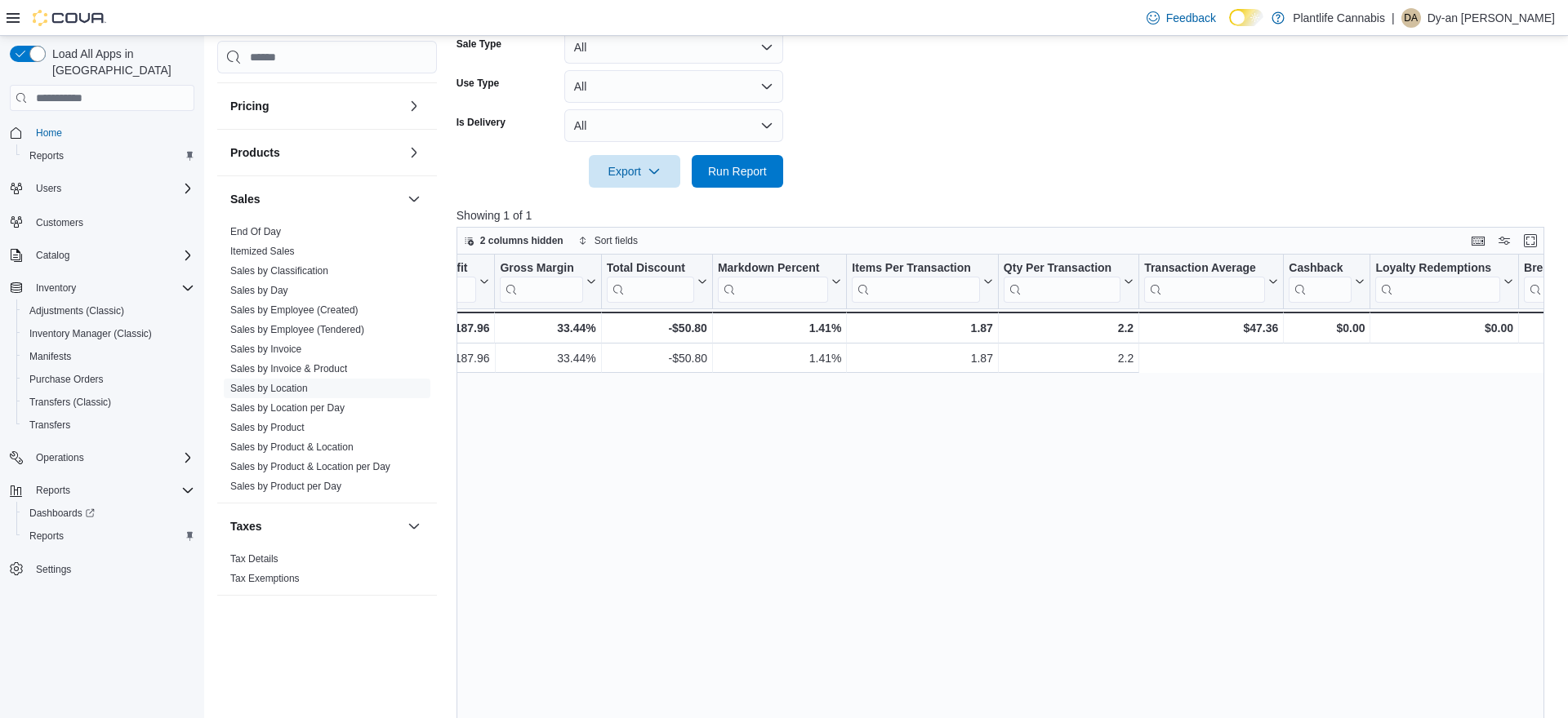
scroll to position [0, 0]
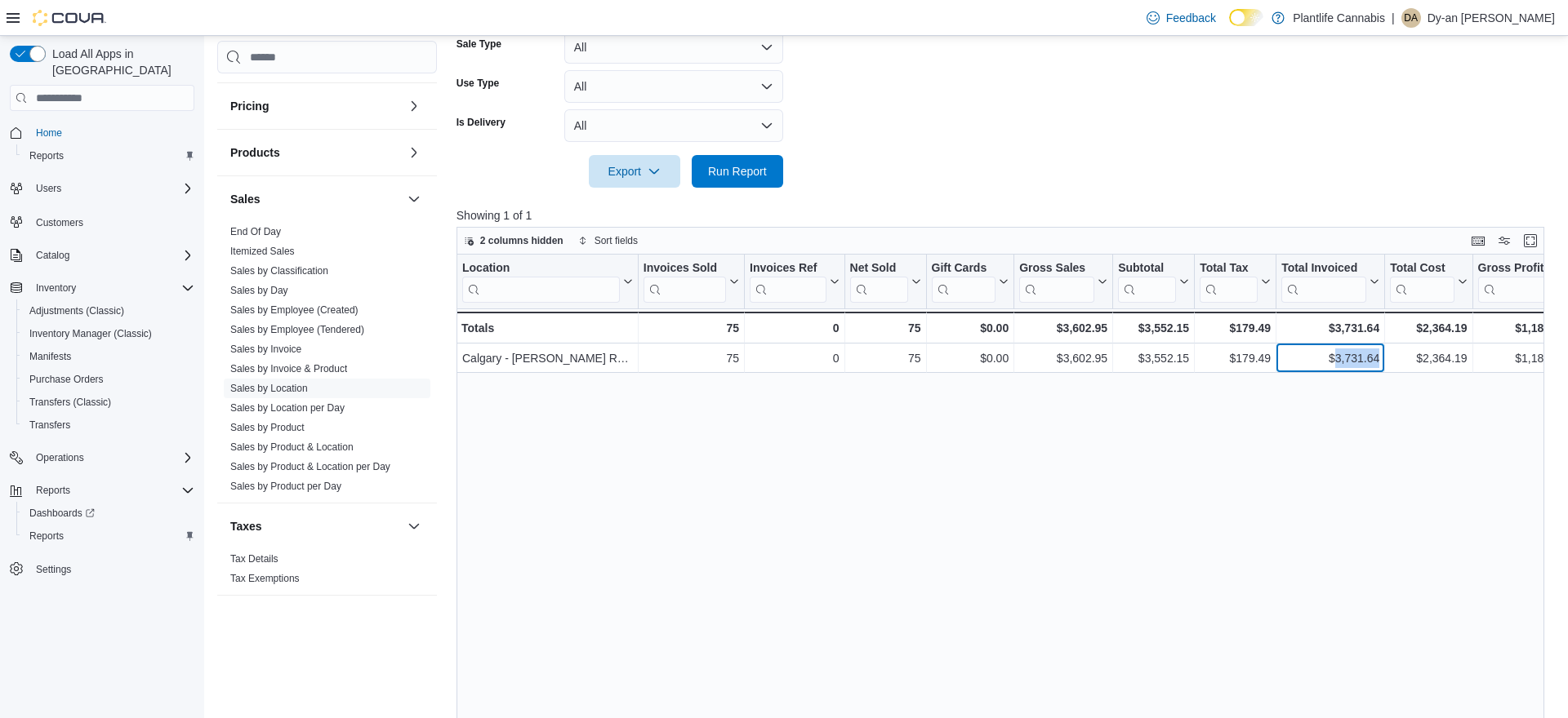
drag, startPoint x: 1379, startPoint y: 359, endPoint x: 1317, endPoint y: 386, distance: 67.6
click at [1332, 365] on div "$3,731.64 - Total Invoiced, column 9, row 1" at bounding box center [1331, 358] width 108 height 29
copy div "3,731.64"
